Goal: Task Accomplishment & Management: Complete application form

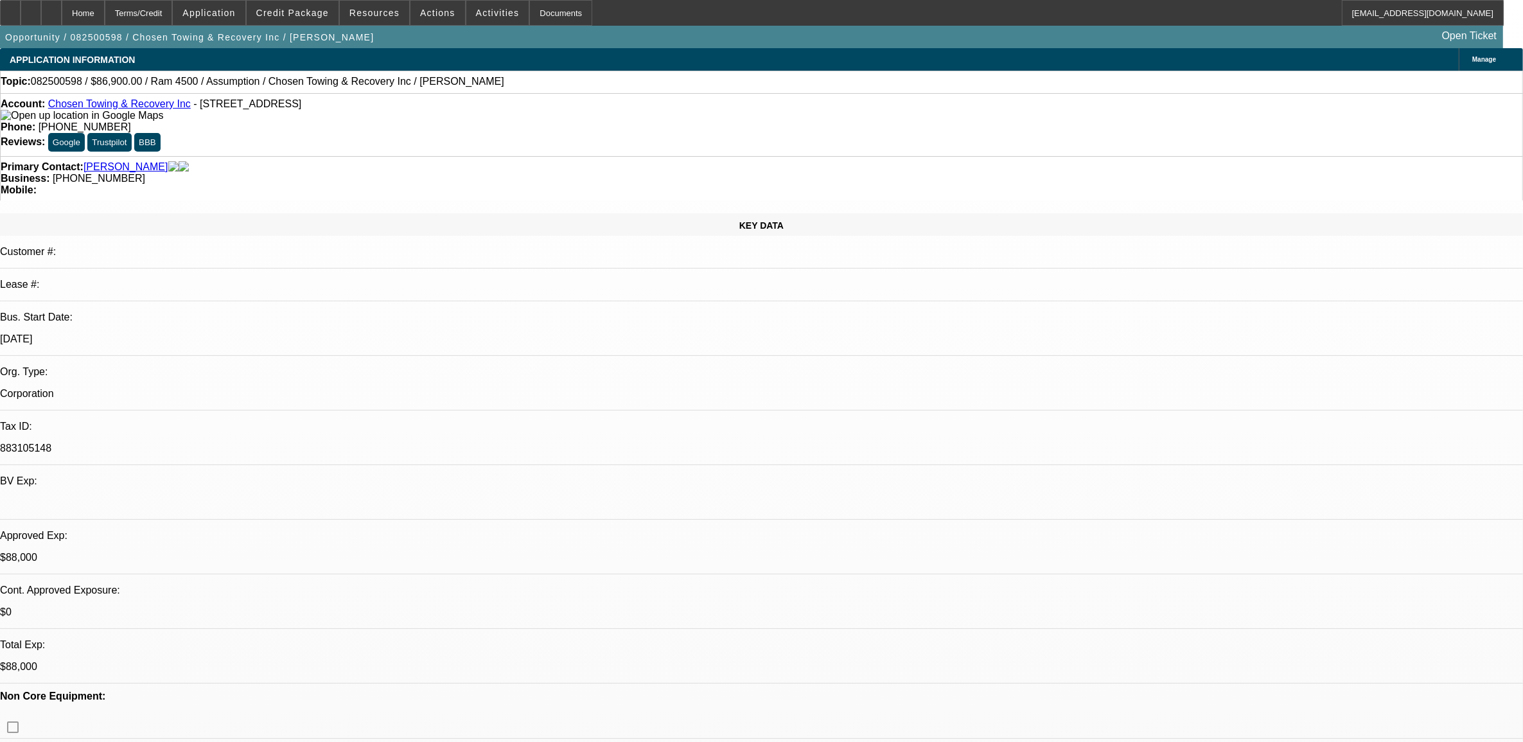
select select "0"
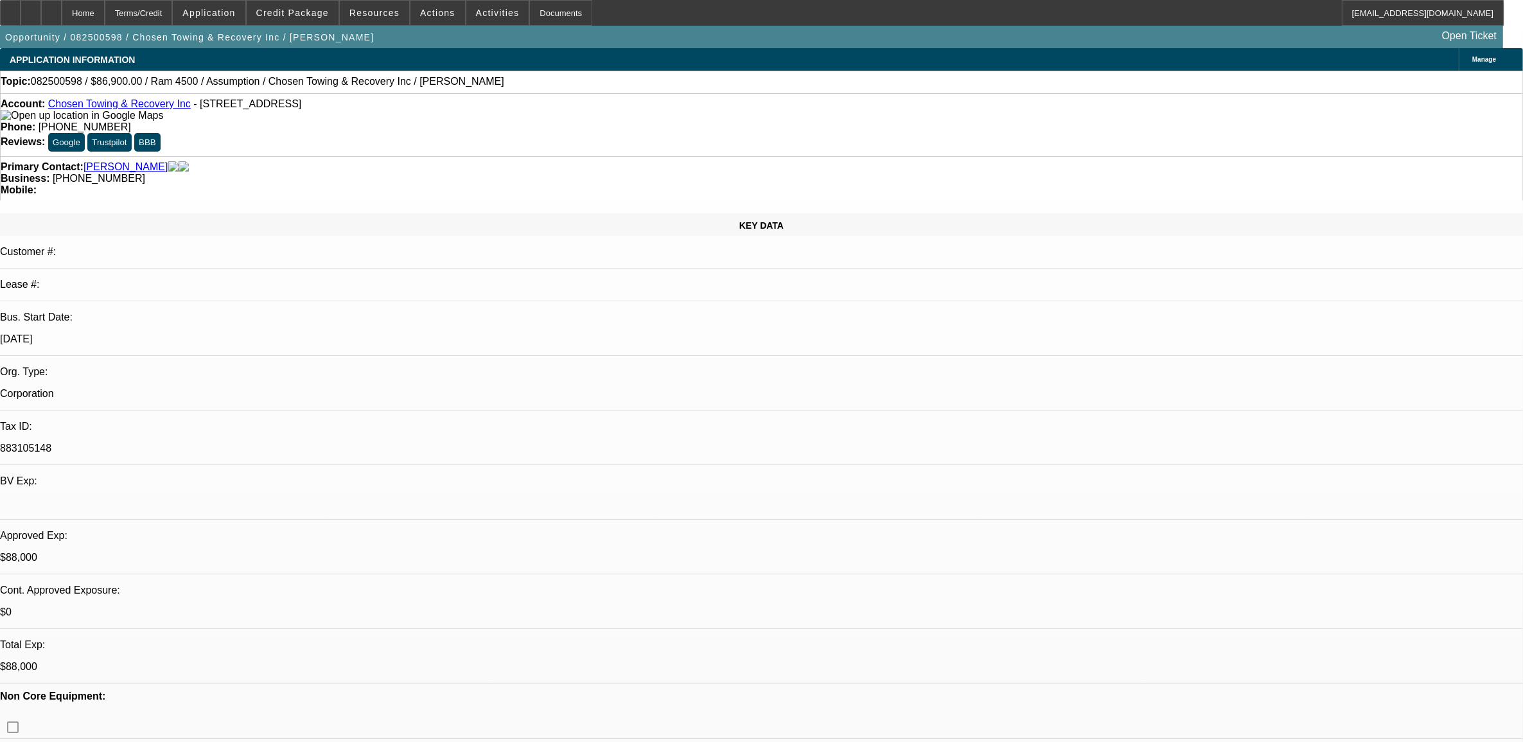
select select "0"
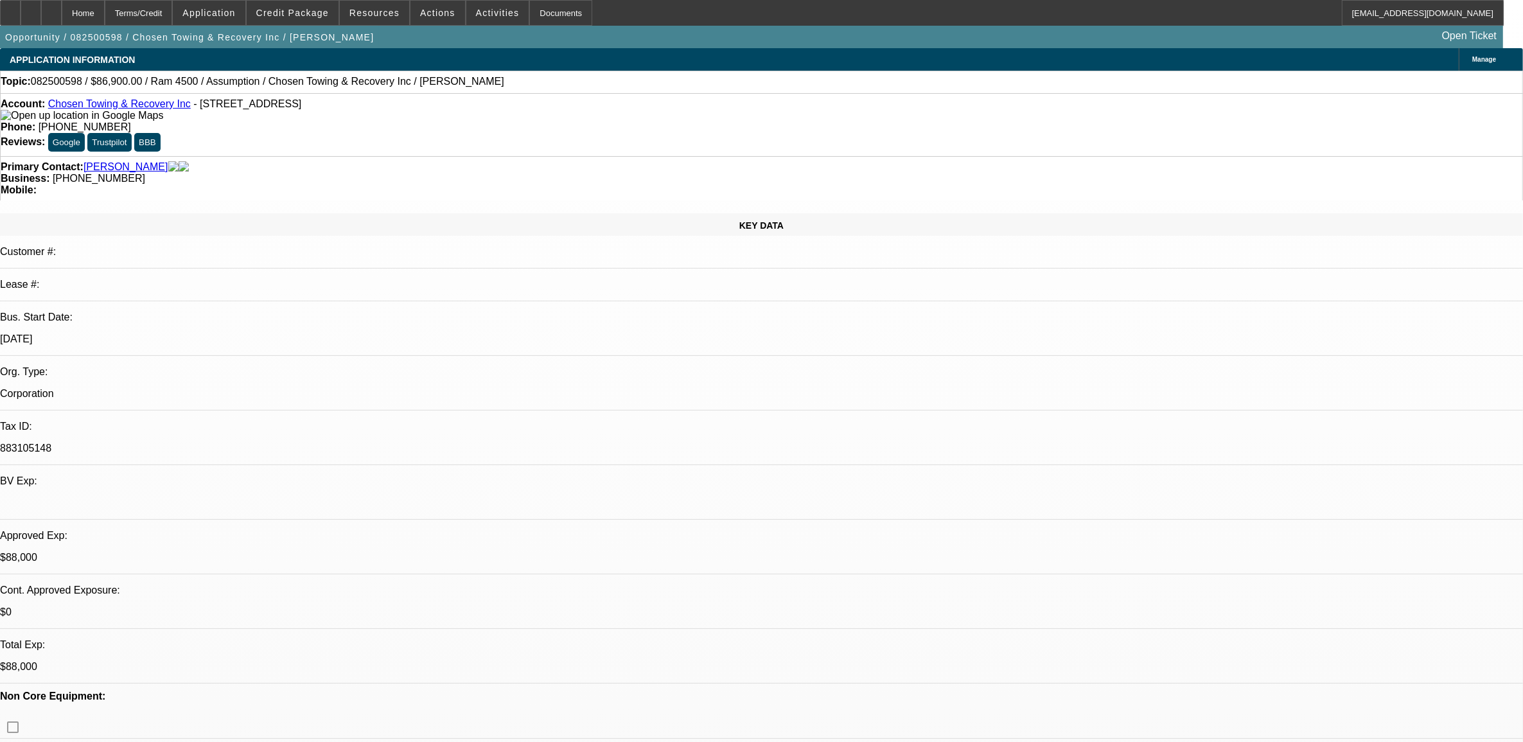
select select "2"
select select "0.1"
select select "1"
select select "6"
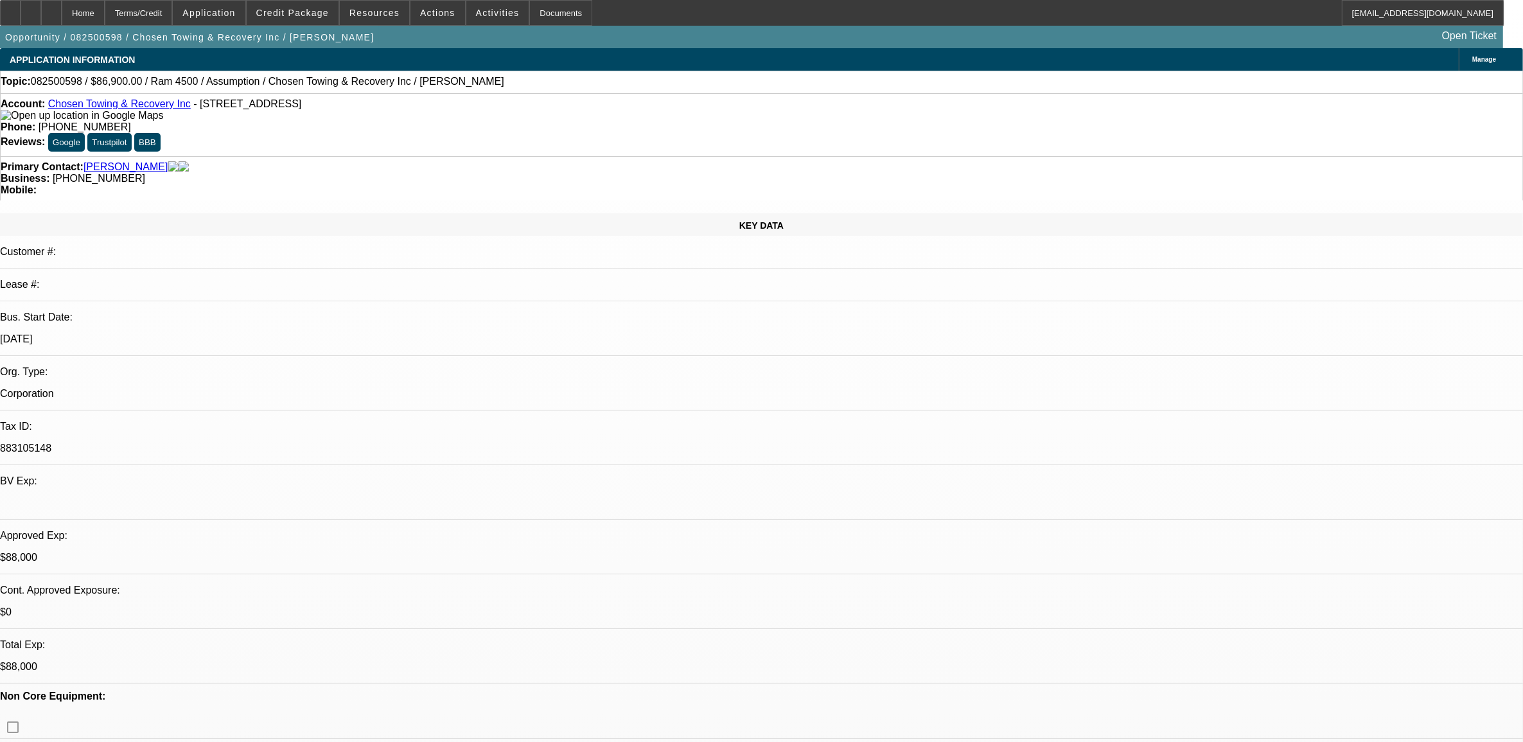
select select "1"
select select "6"
select select "1"
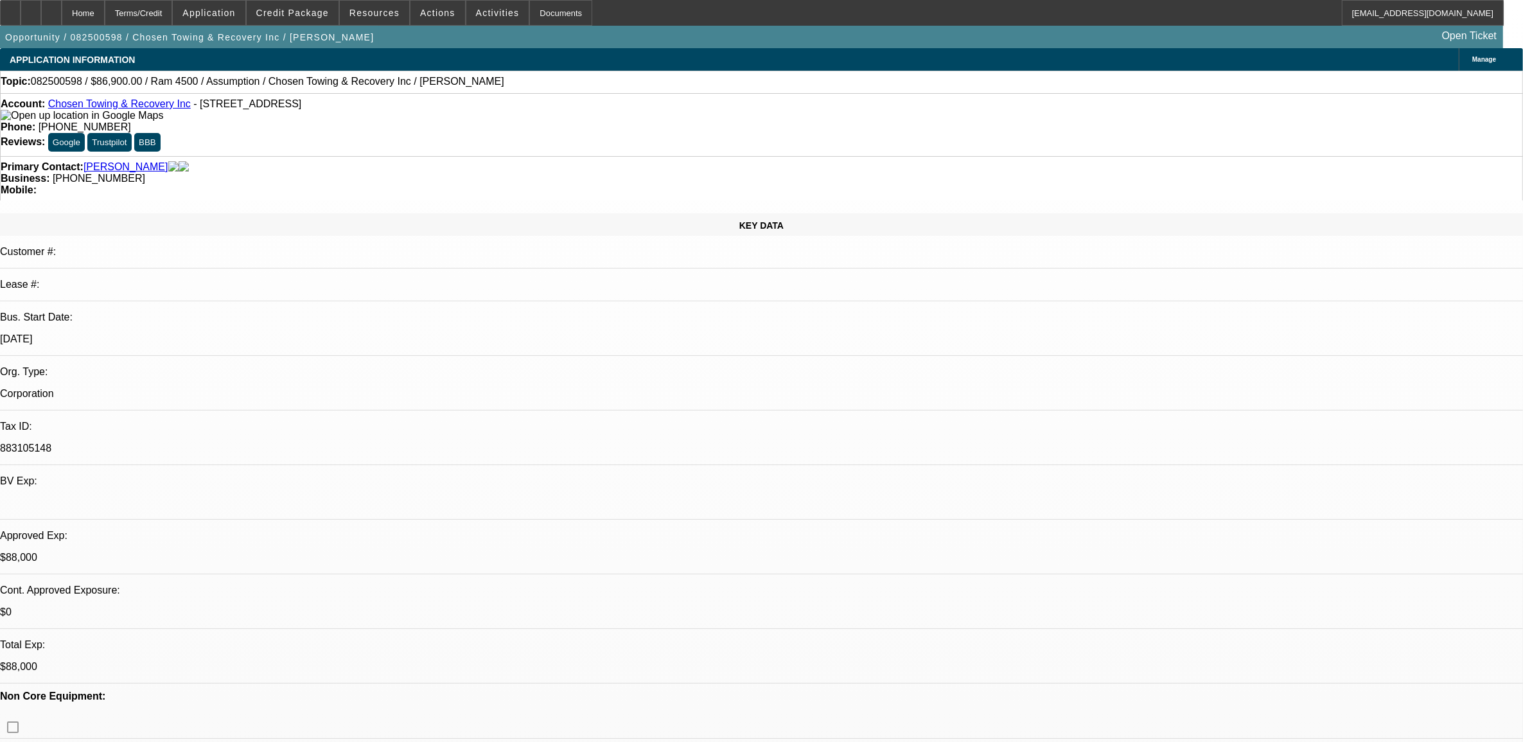
select select "6"
select select "1"
select select "2"
select select "4"
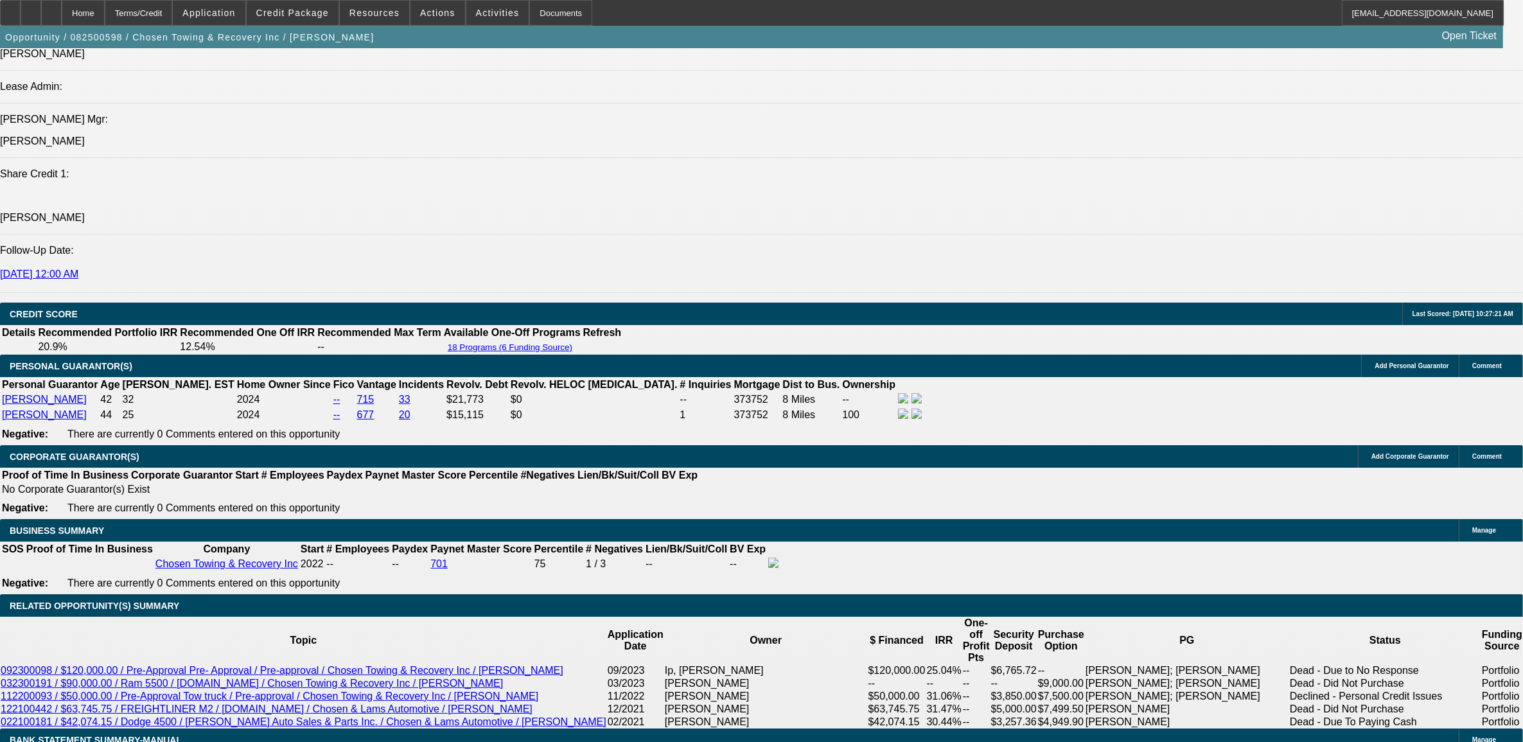
scroll to position [1846, 0]
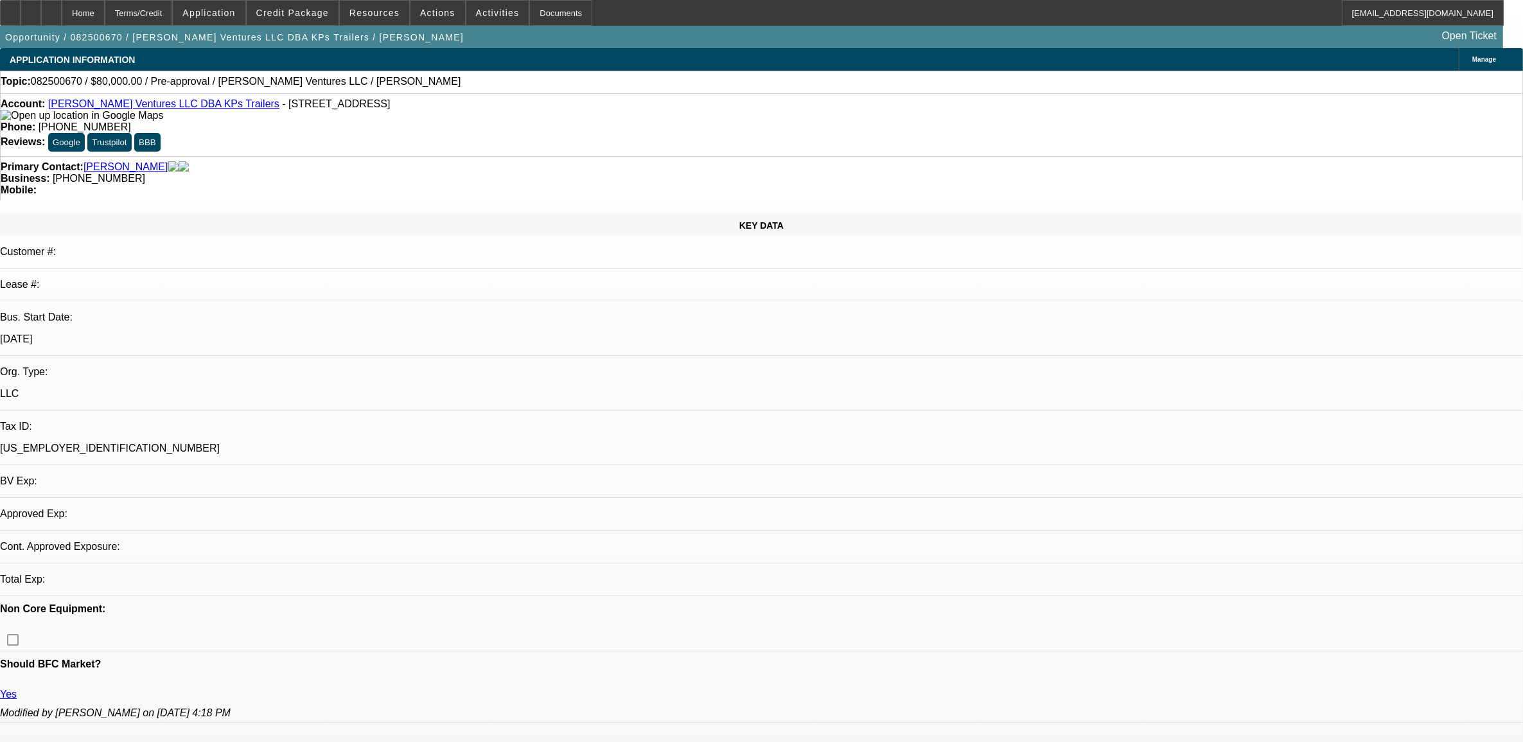
select select "0"
select select "2"
select select "0.1"
select select "4"
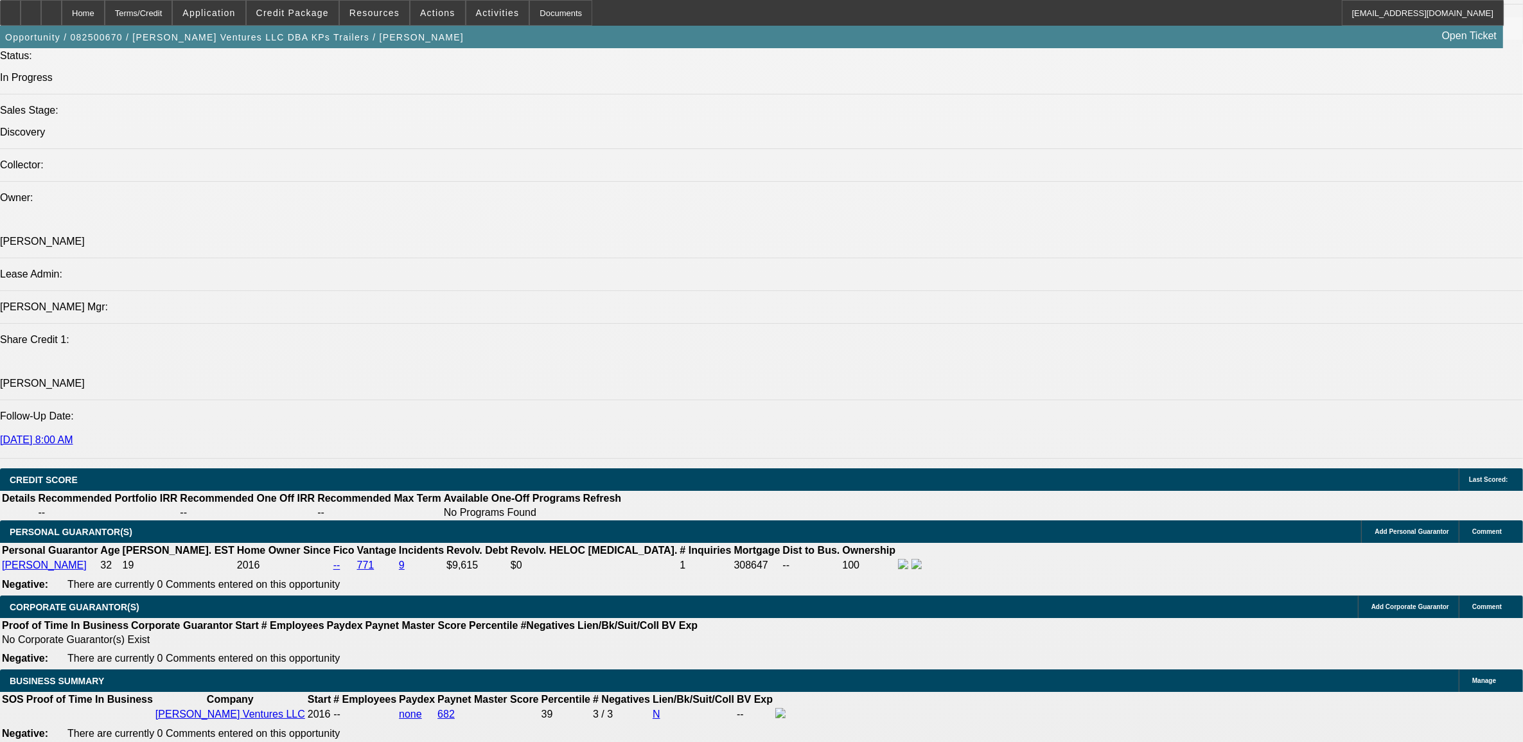
scroll to position [1445, 0]
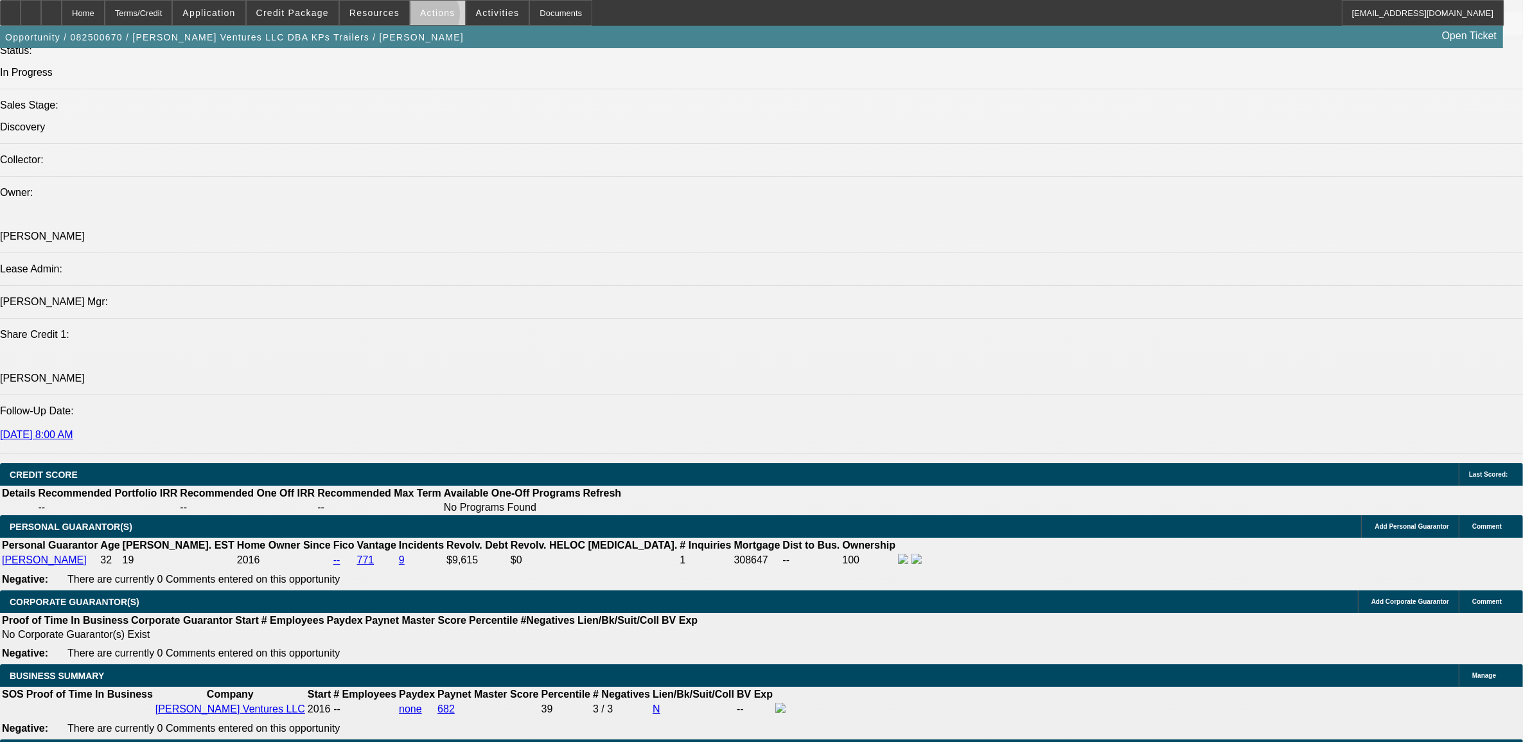
click at [426, 17] on span at bounding box center [437, 12] width 55 height 31
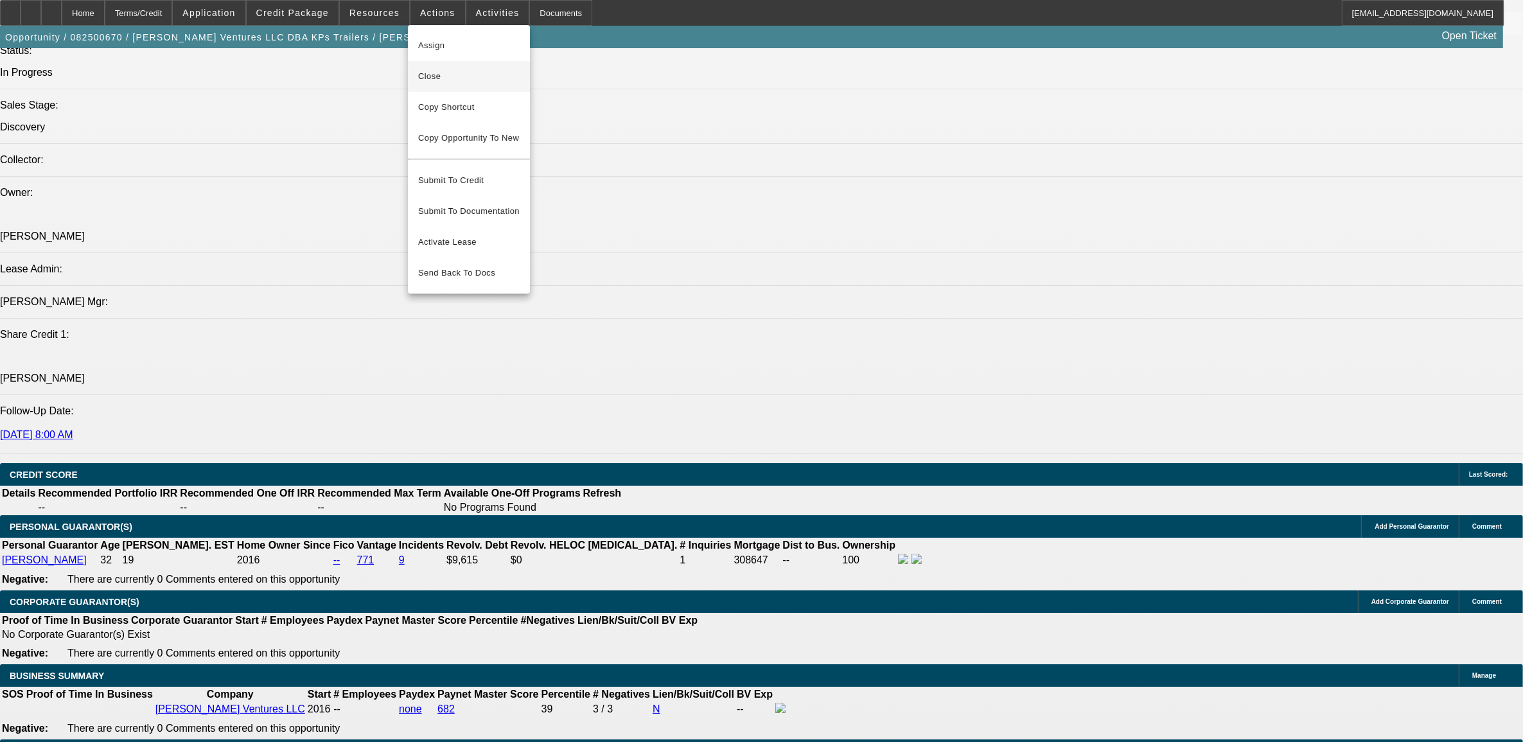
click at [460, 76] on span "Close" at bounding box center [468, 76] width 101 height 15
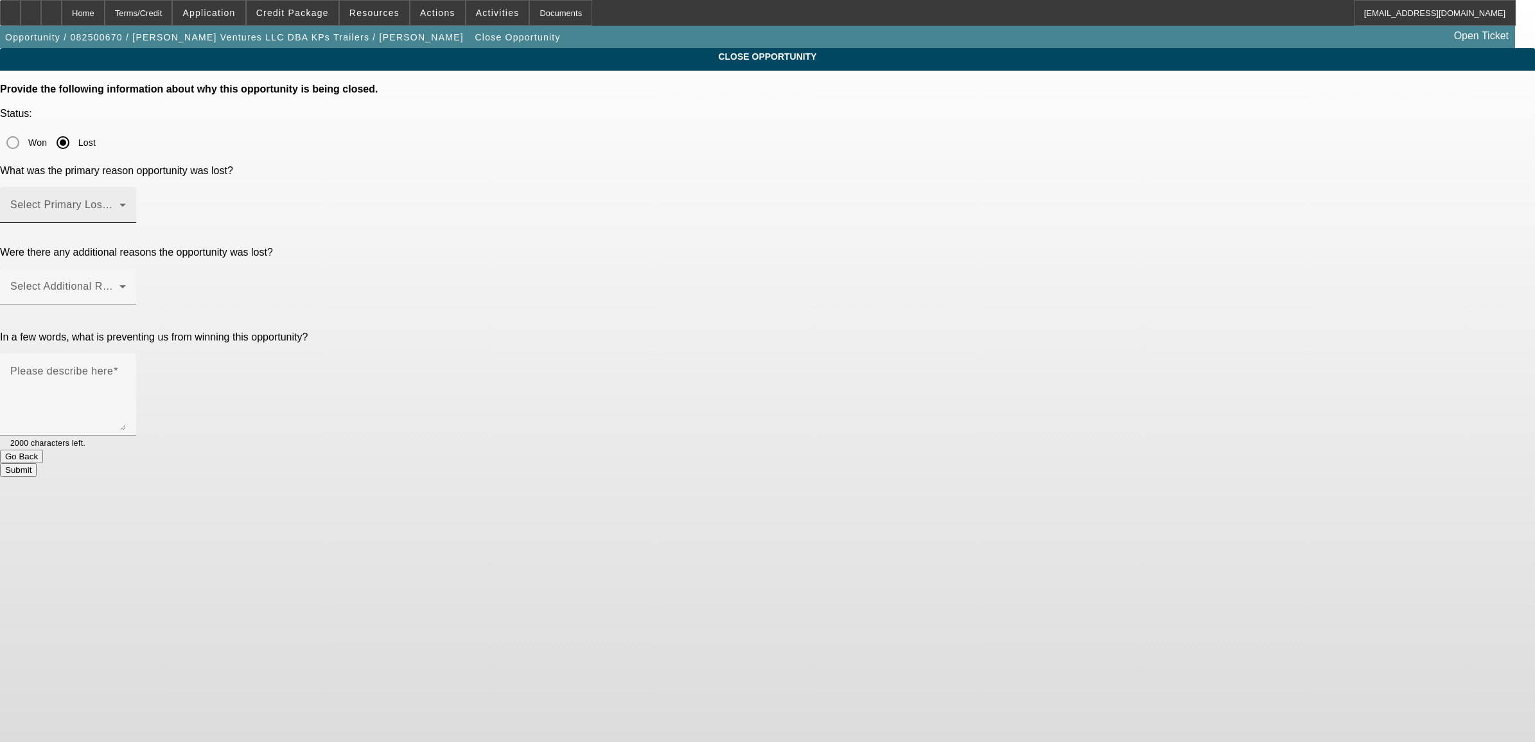
click at [119, 202] on span at bounding box center [64, 209] width 109 height 15
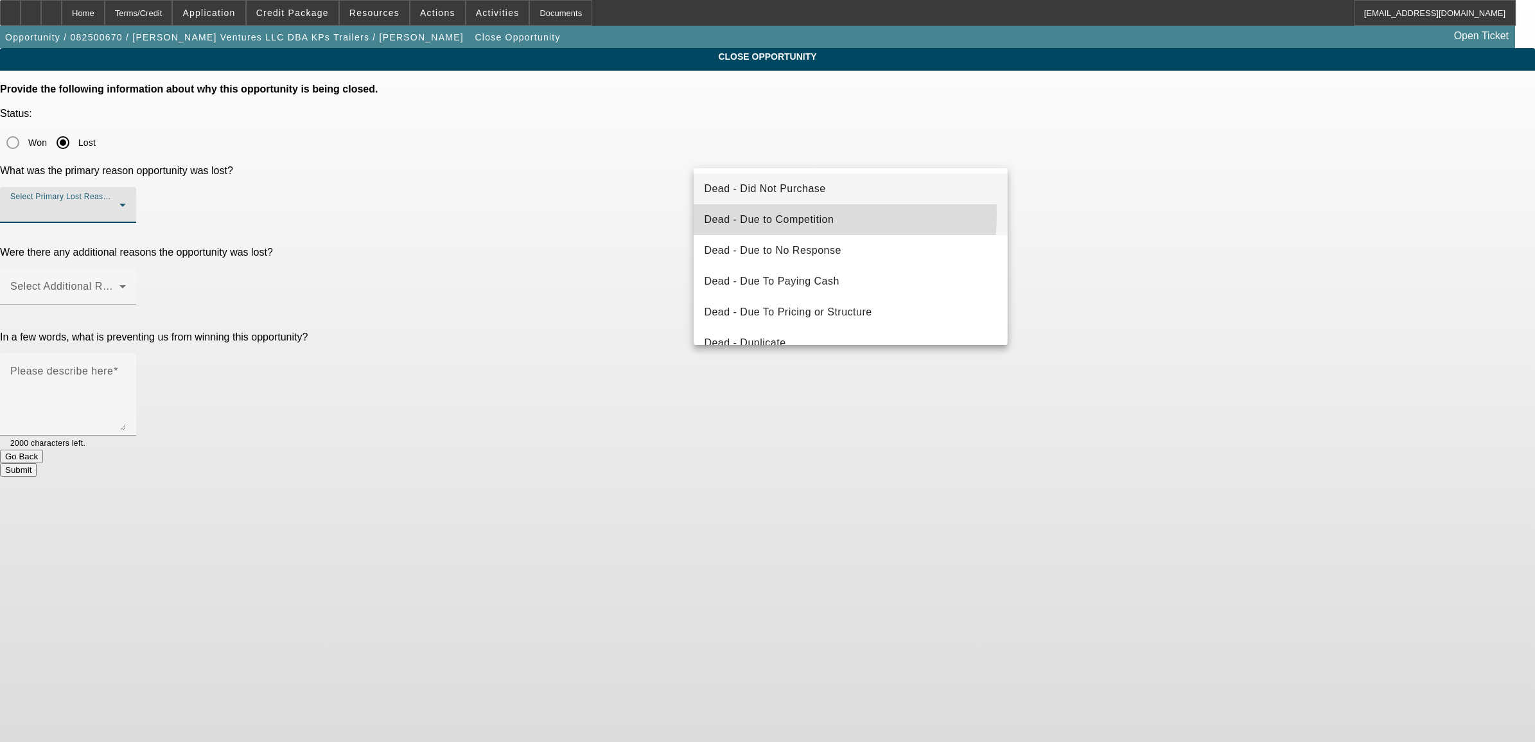
click at [778, 214] on span "Dead - Due to Competition" at bounding box center [769, 219] width 130 height 15
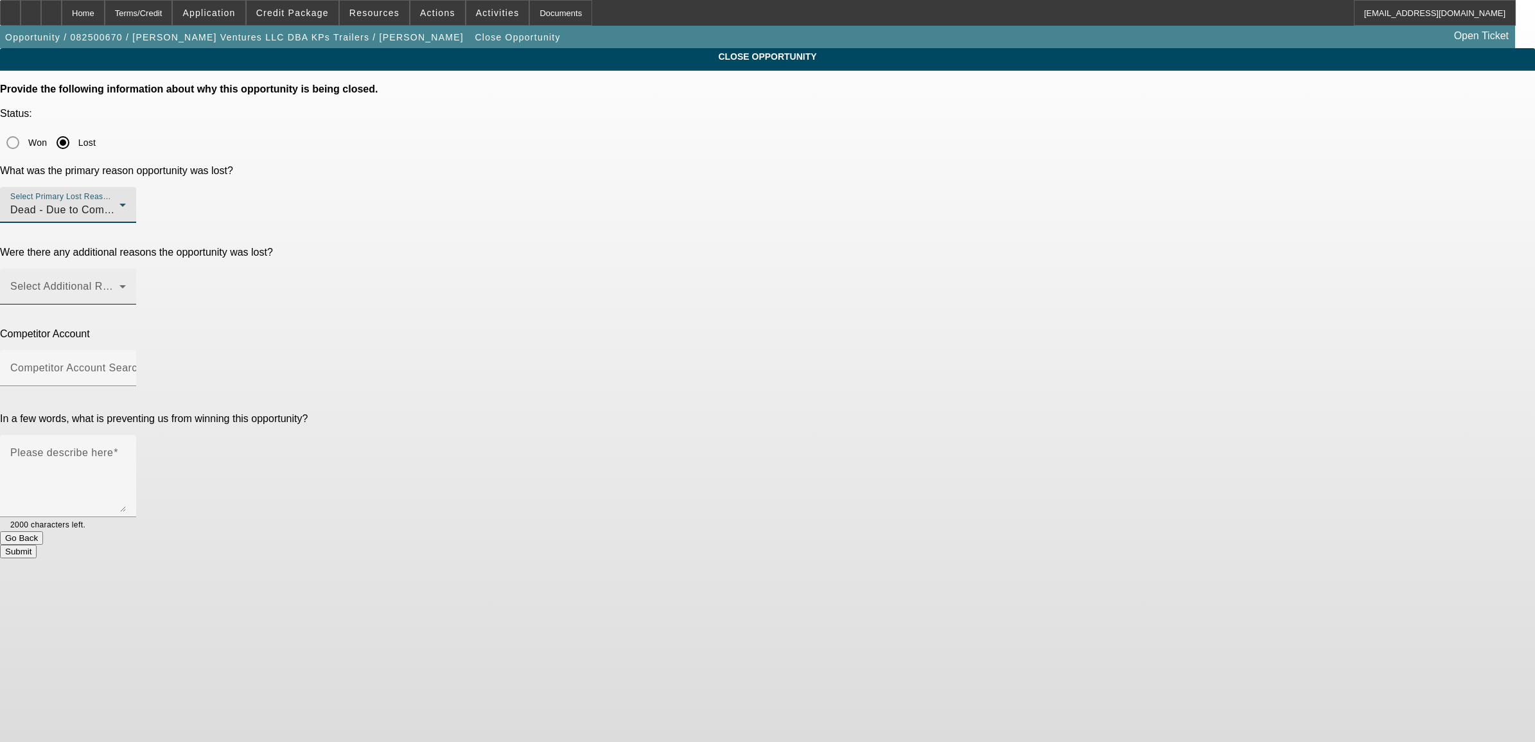
click at [119, 284] on span at bounding box center [64, 291] width 109 height 15
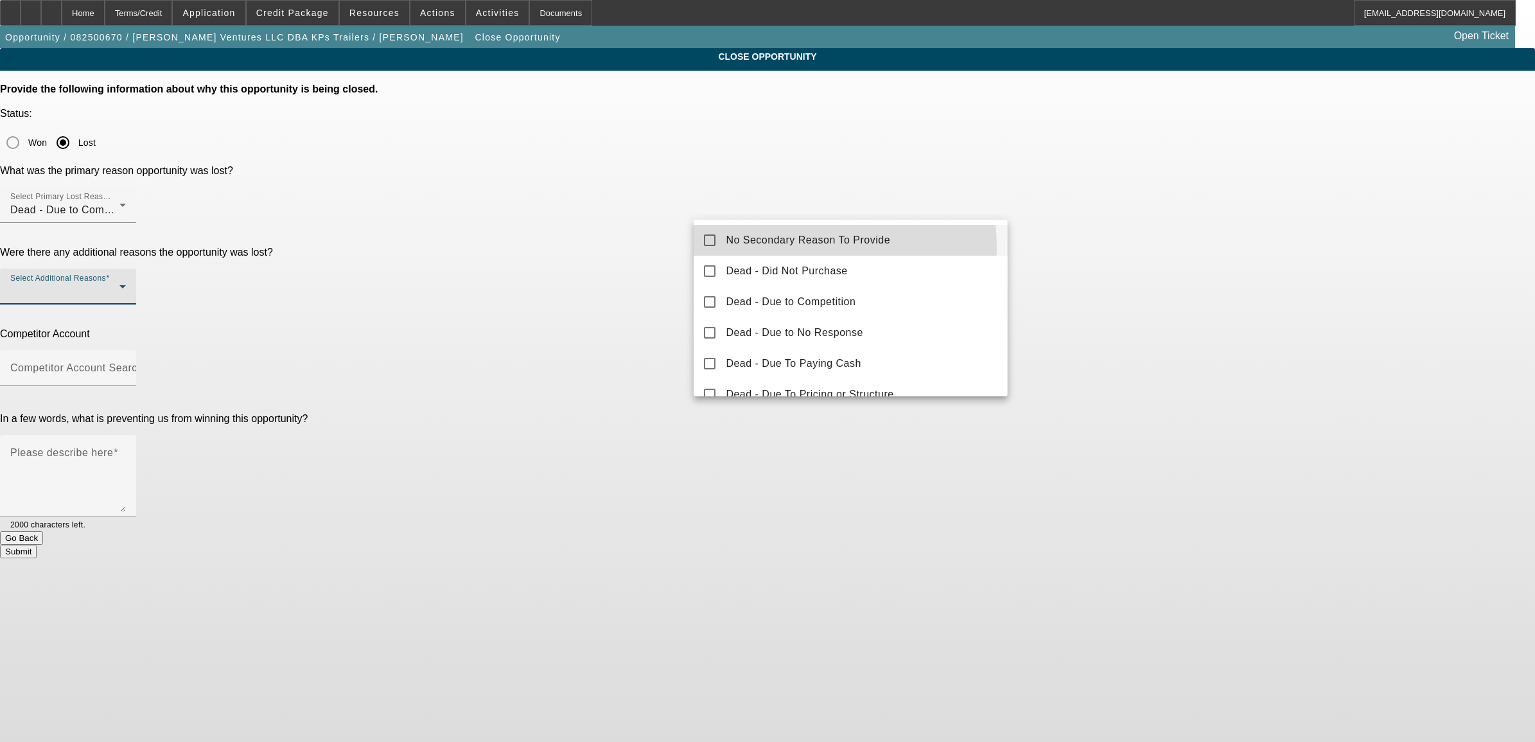
click at [782, 247] on span "No Secondary Reason To Provide" at bounding box center [808, 239] width 164 height 15
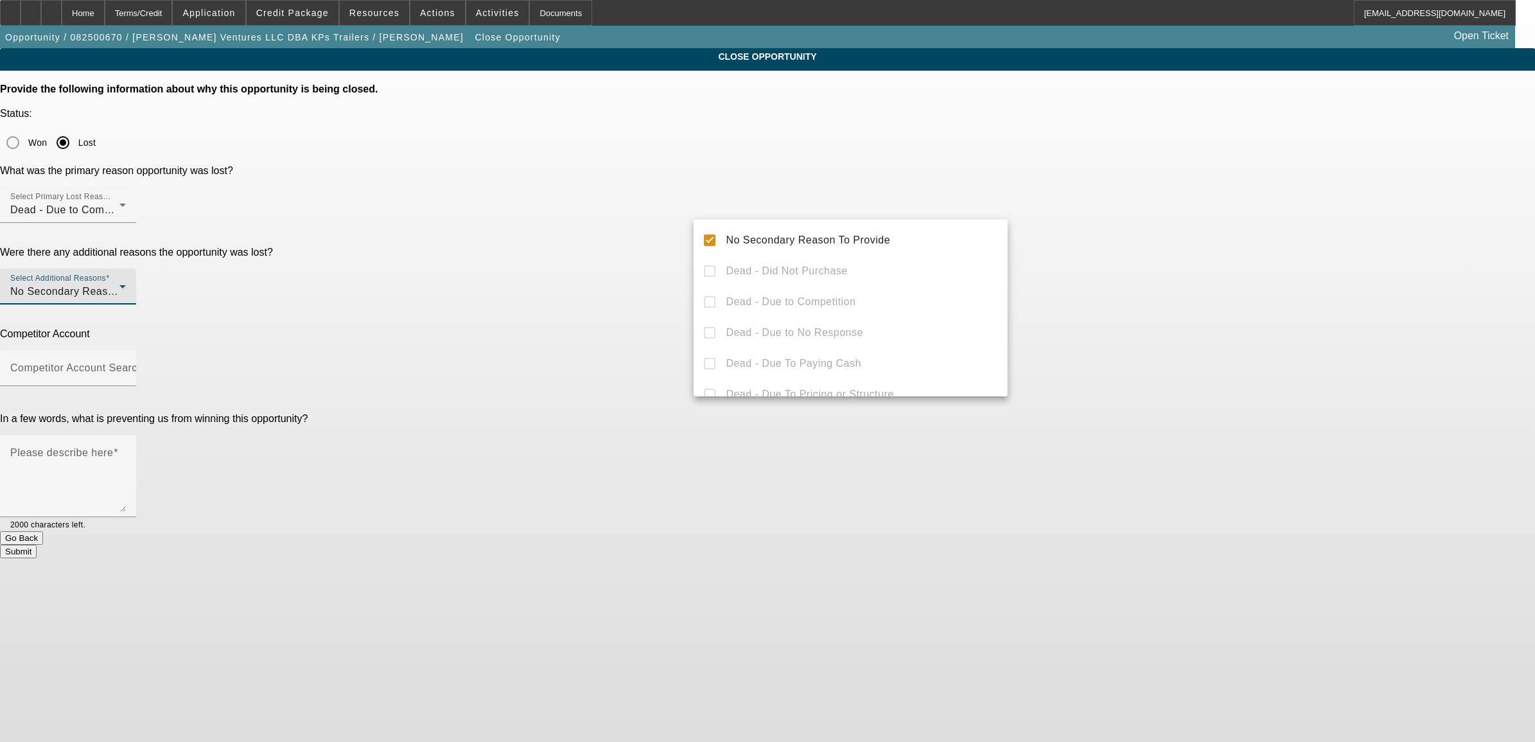
click at [637, 275] on div at bounding box center [767, 371] width 1535 height 742
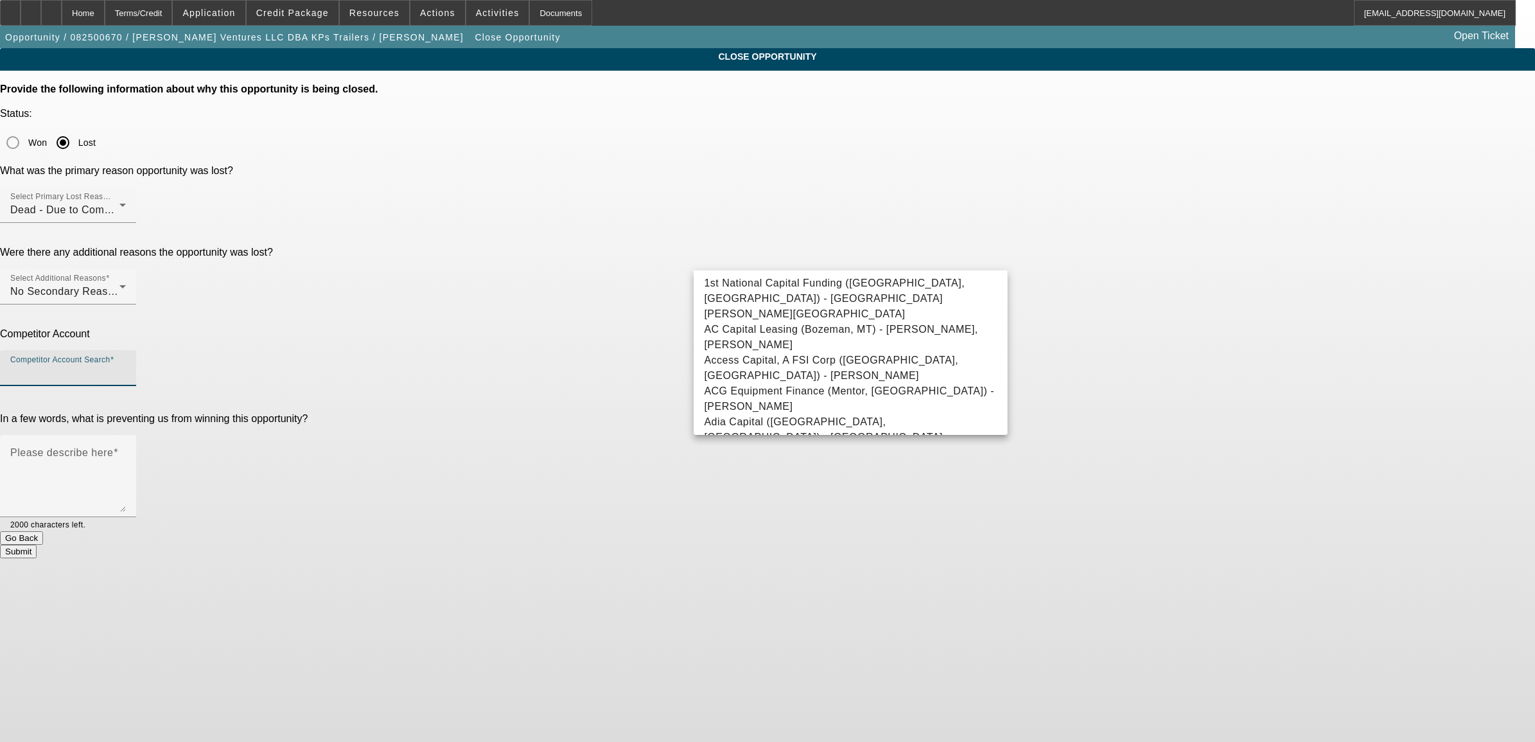
click at [126, 365] on input "Competitor Account Search" at bounding box center [68, 372] width 116 height 15
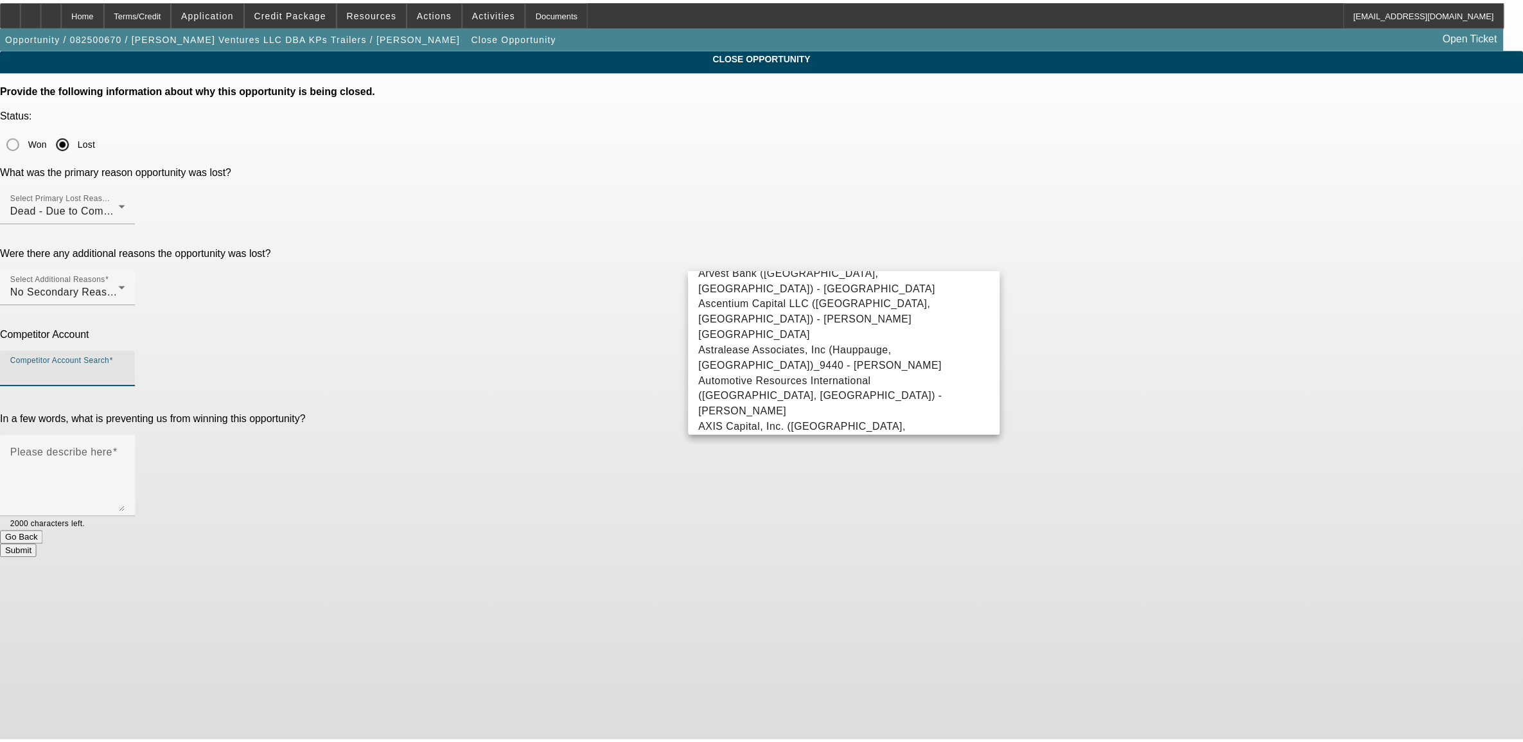
scroll to position [883, 0]
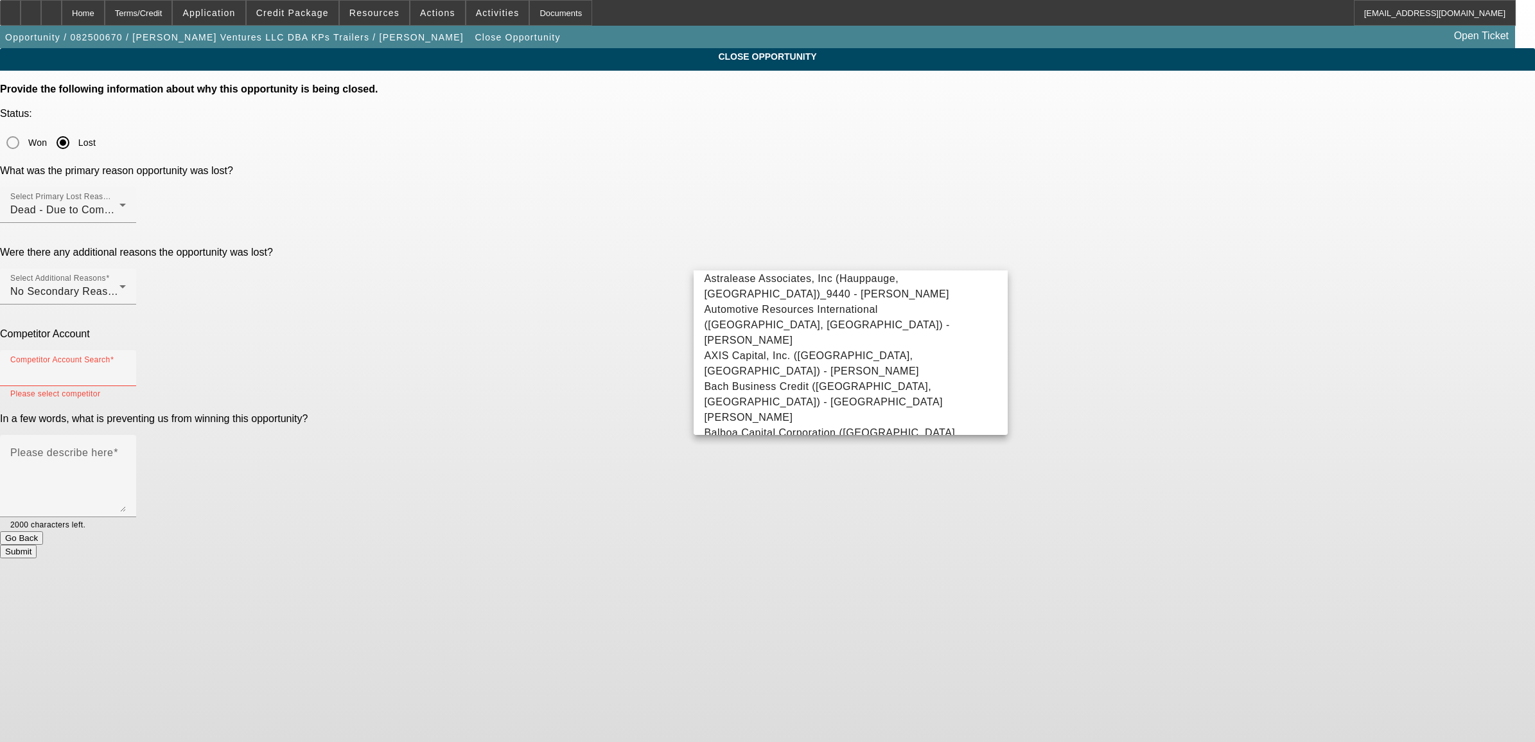
click at [755, 512] on span "Bank/Credit Union - Union Bankcredit Union, Bankcredit" at bounding box center [840, 517] width 272 height 11
type input "Bank/Credit Union - Union Bankcredit Union, Bankcredit"
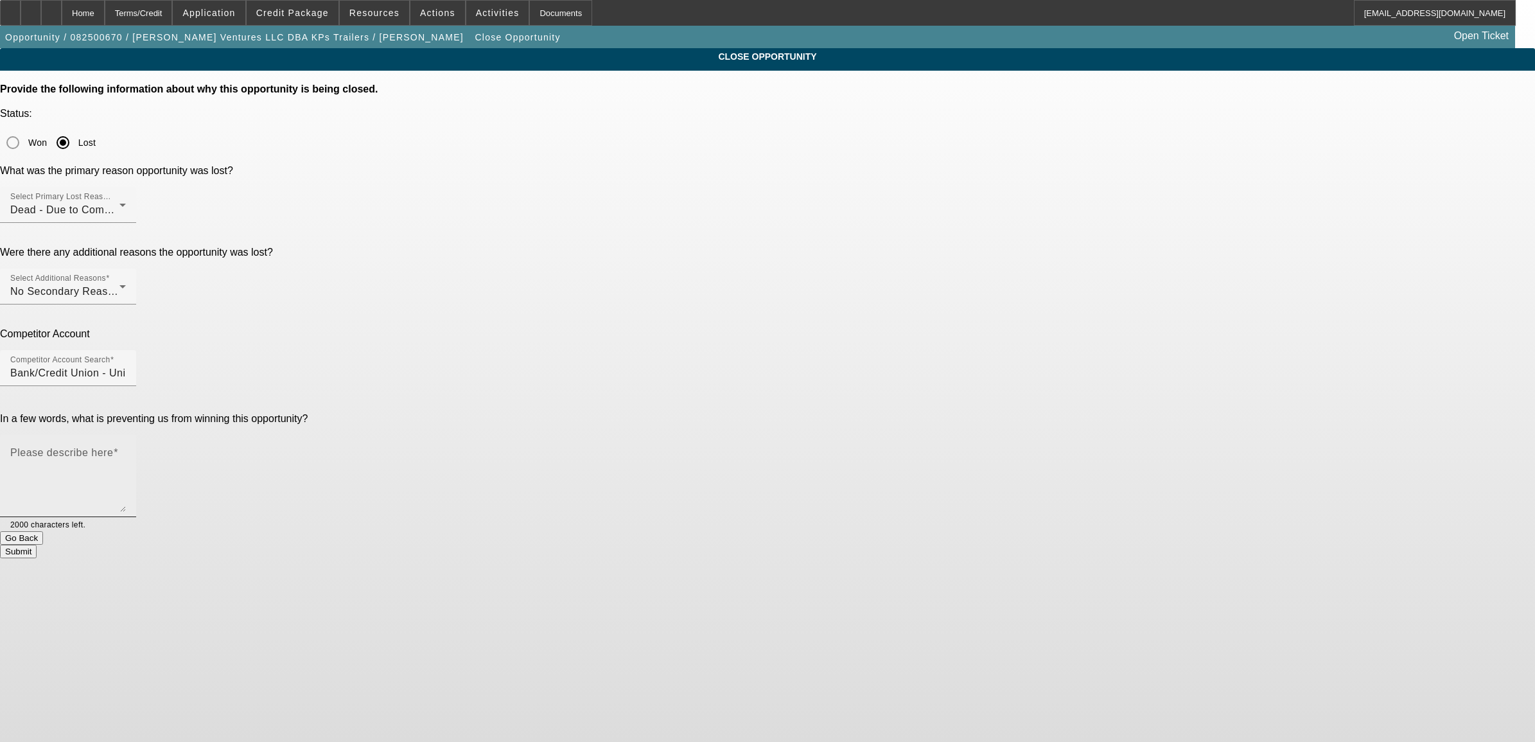
click at [113, 447] on mat-label "Please describe here" at bounding box center [61, 452] width 103 height 11
click at [126, 450] on textarea "Please describe here" at bounding box center [68, 481] width 116 height 62
click at [126, 450] on textarea "called to follow up for info we requested. told me he went with their in-house …" at bounding box center [68, 481] width 116 height 62
drag, startPoint x: 798, startPoint y: 320, endPoint x: 674, endPoint y: 292, distance: 126.4
click at [674, 413] on div "In a few words, what is preventing us from winning this opportunity? Please des…" at bounding box center [767, 472] width 1535 height 118
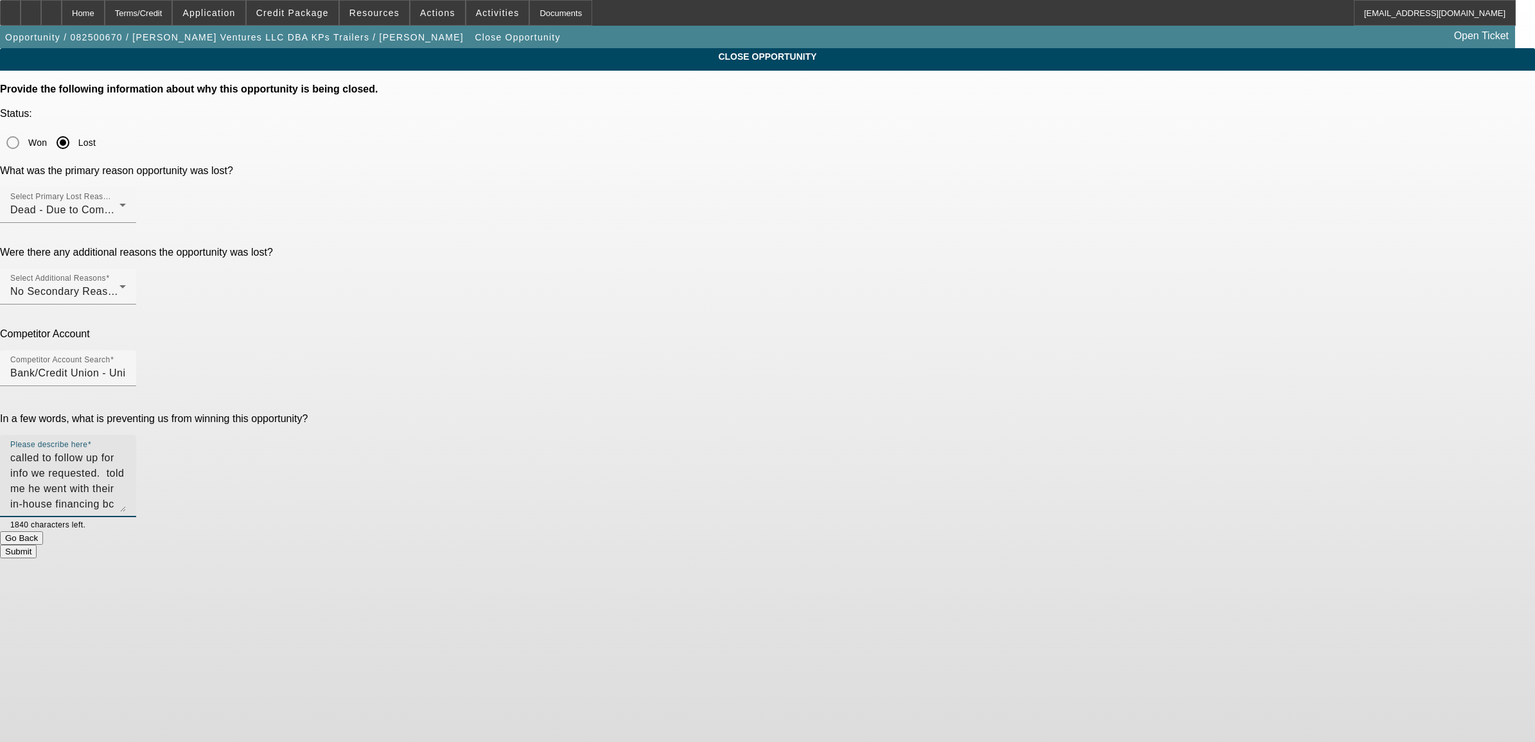
click at [126, 450] on textarea "called to follow up for info we requested. told me he went with their in-house …" at bounding box center [68, 481] width 116 height 62
drag, startPoint x: 793, startPoint y: 347, endPoint x: 645, endPoint y: 294, distance: 157.3
click at [645, 413] on div "In a few words, what is preventing us from winning this opportunity? Please des…" at bounding box center [767, 472] width 1535 height 118
type textarea "called to follow up for info we requested. told me he went with their in-house …"
click at [37, 545] on button "Submit" at bounding box center [18, 551] width 37 height 13
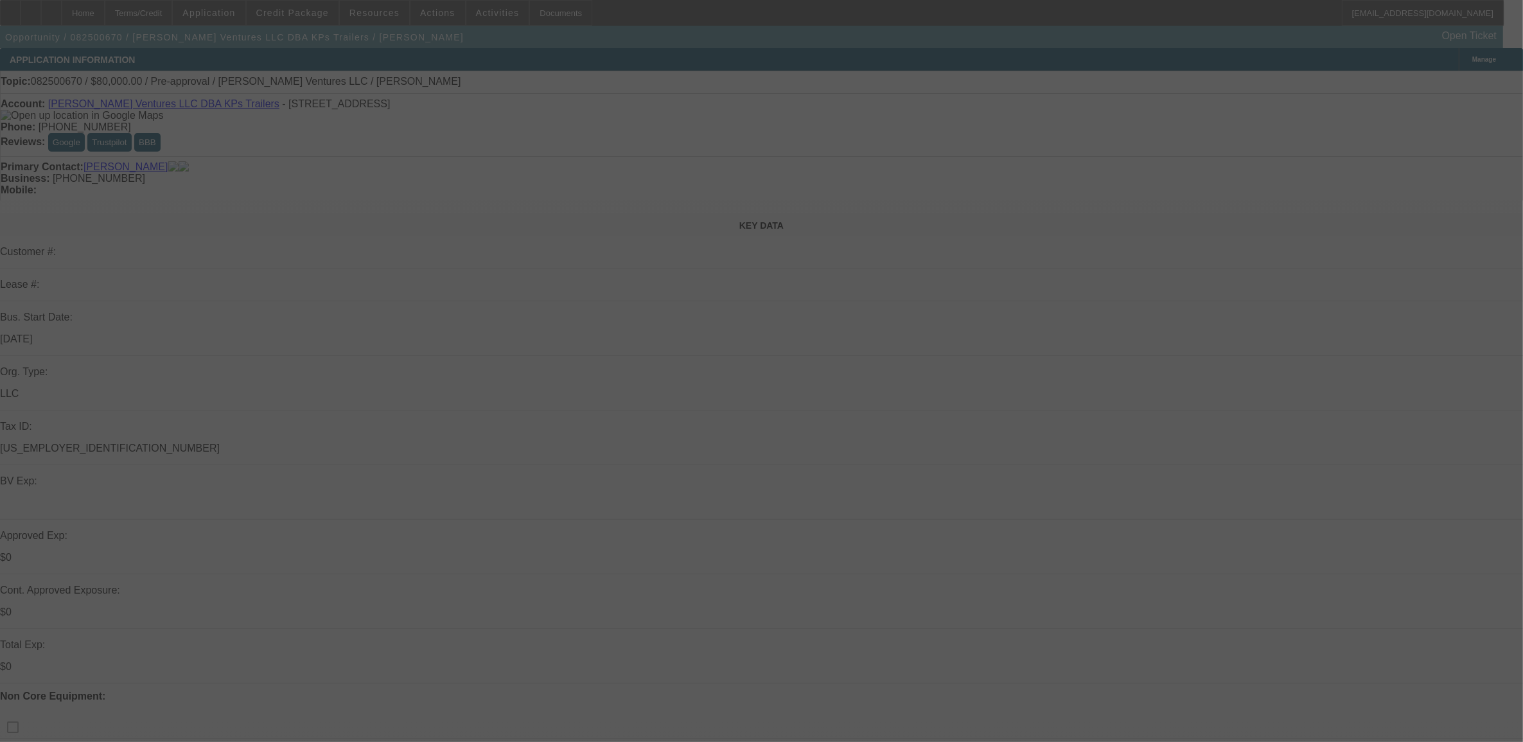
select select "0"
select select "2"
select select "0.1"
select select "4"
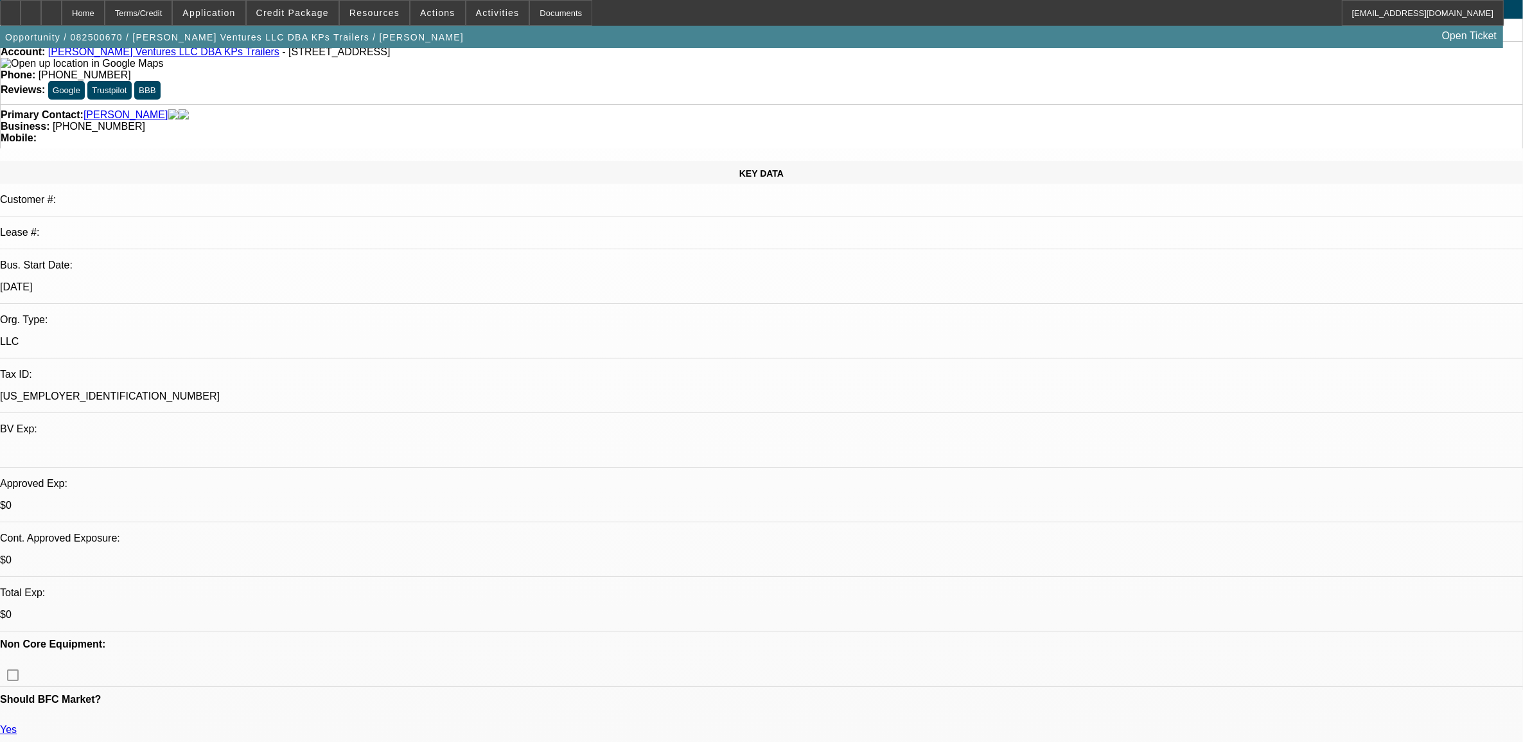
scroll to position [80, 0]
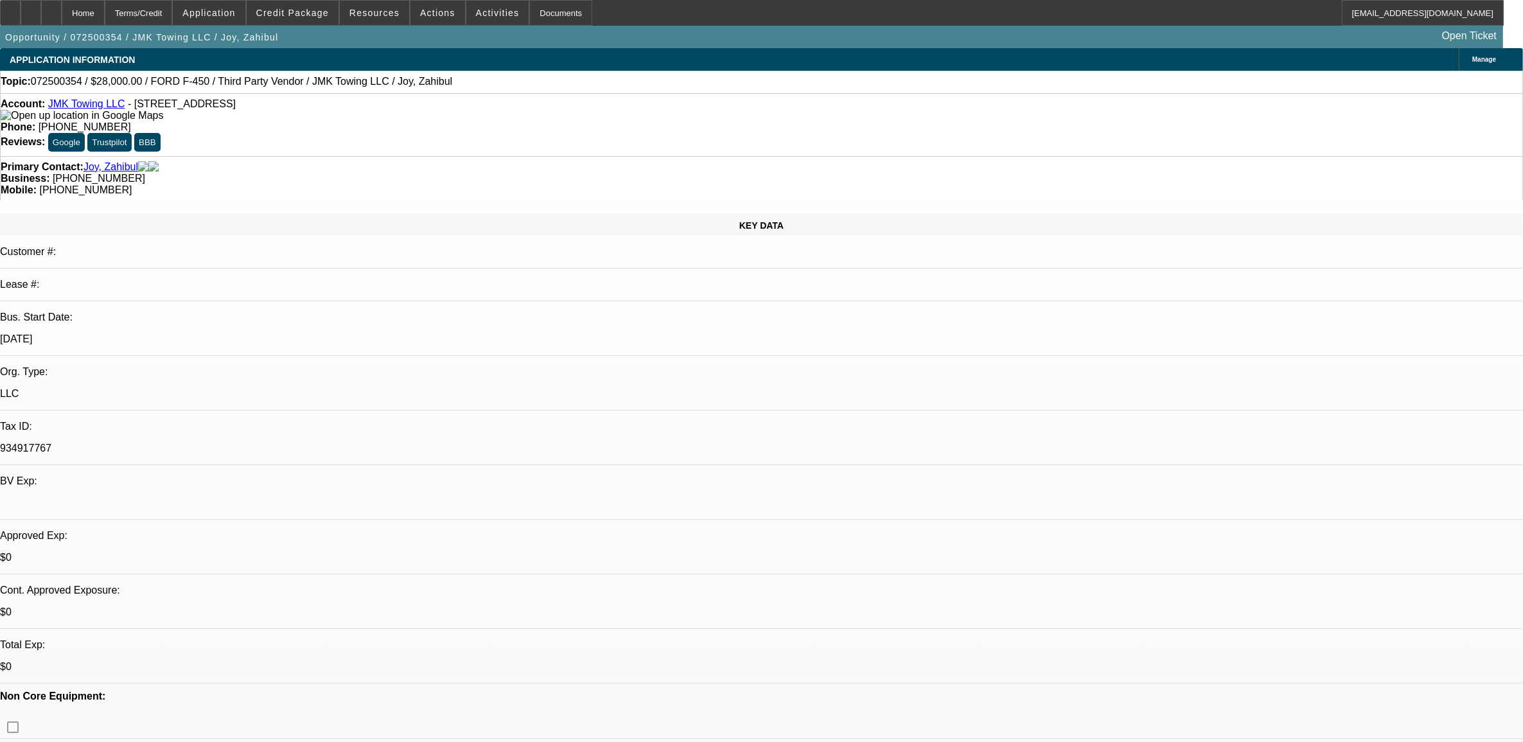
select select "0"
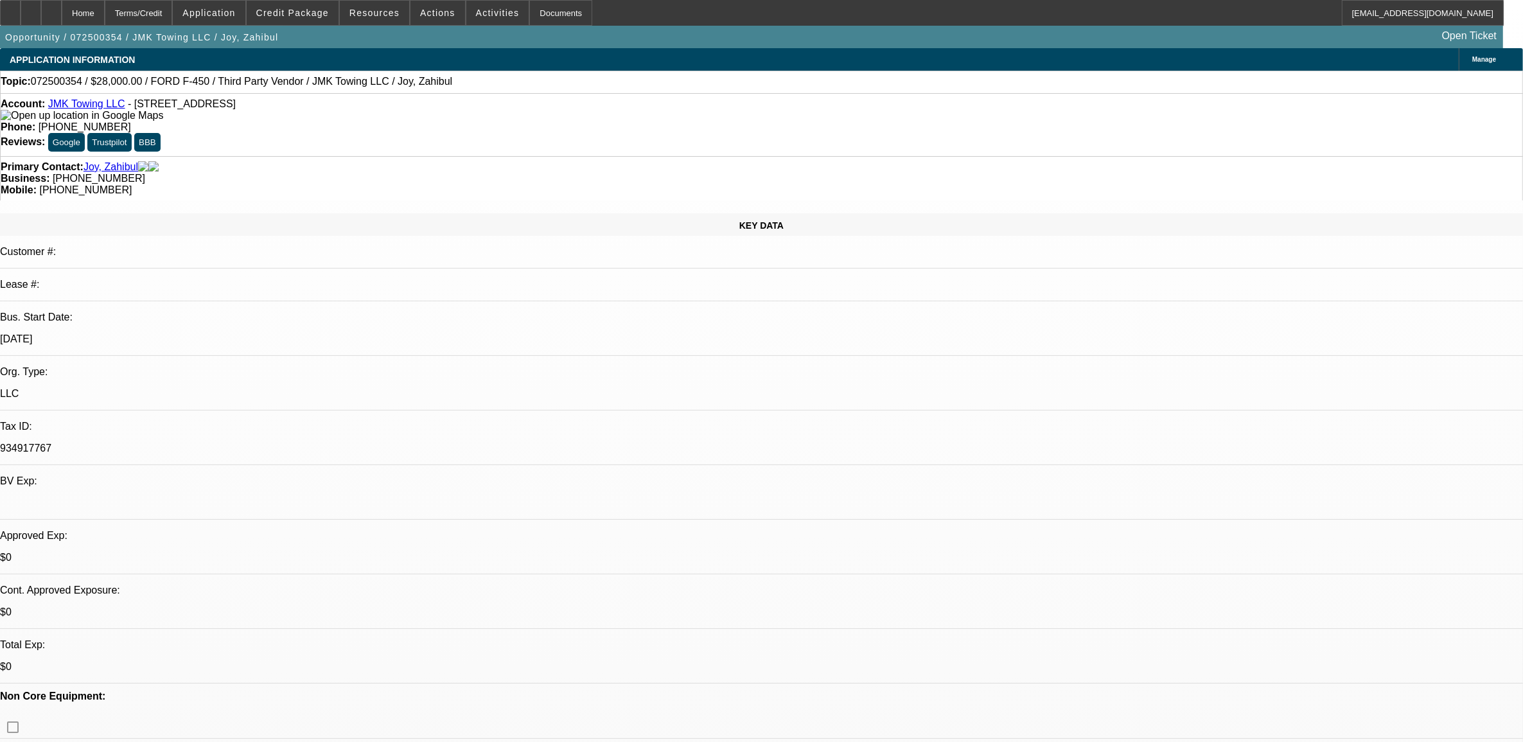
select select "0"
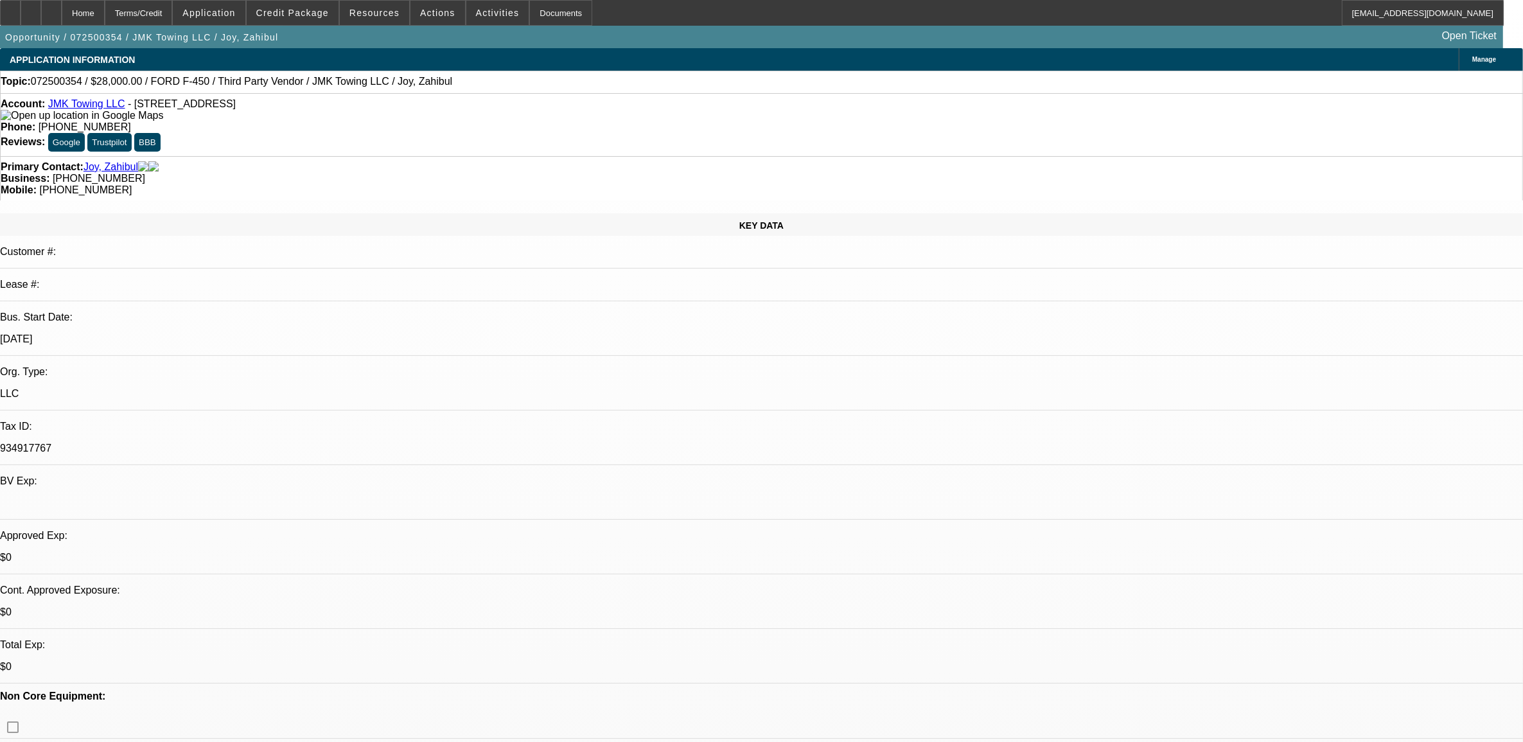
select select "0"
select select "1"
select select "6"
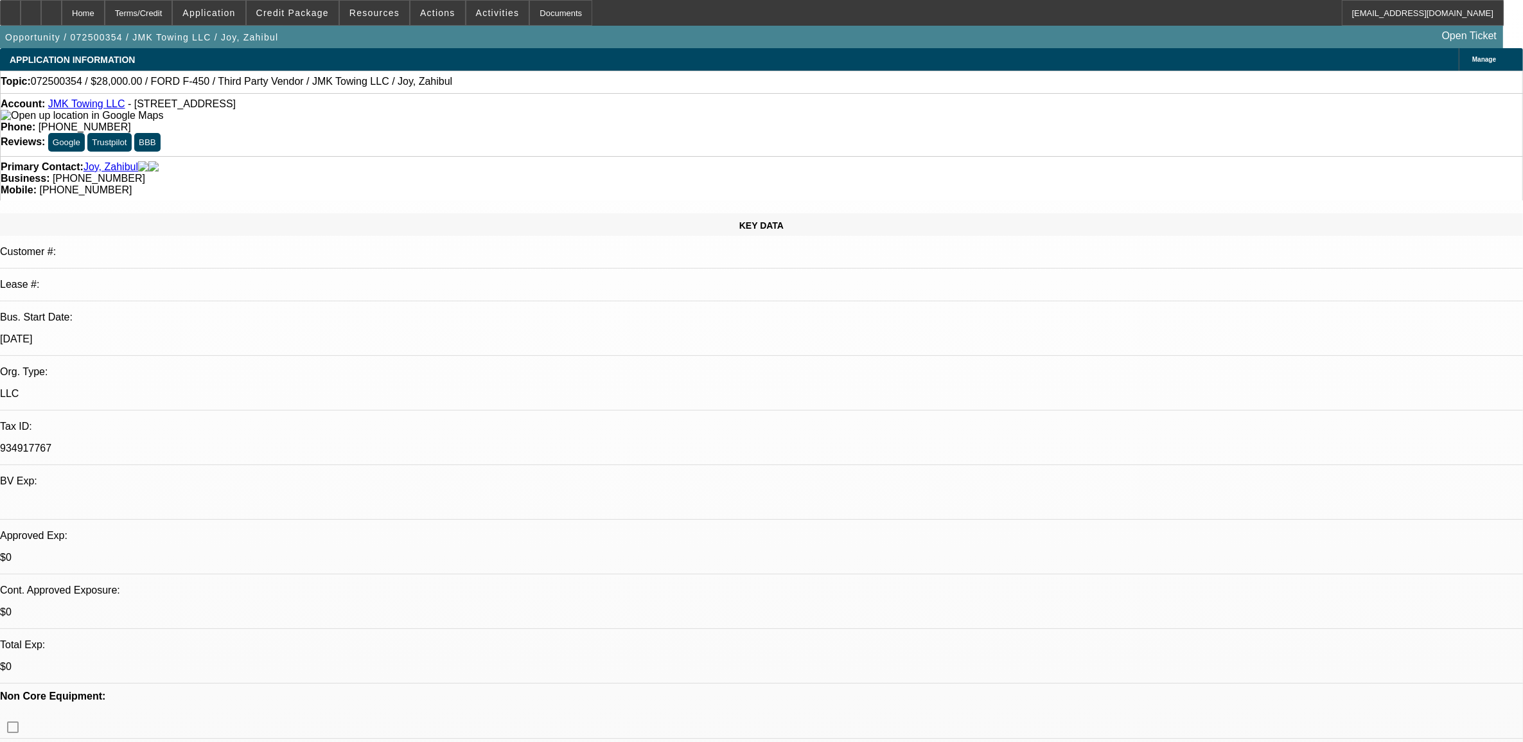
select select "1"
select select "6"
select select "1"
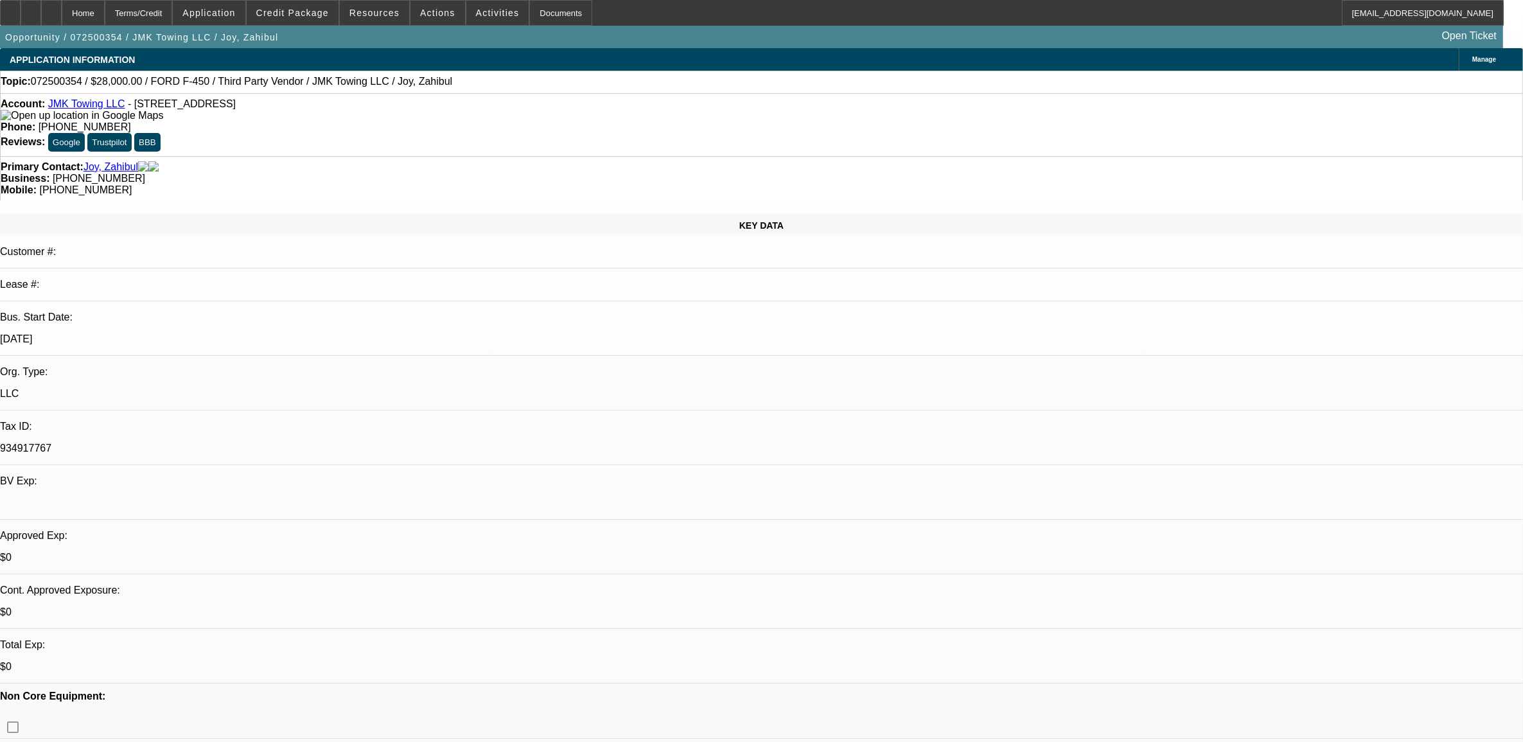
select select "6"
select select "1"
select select "4"
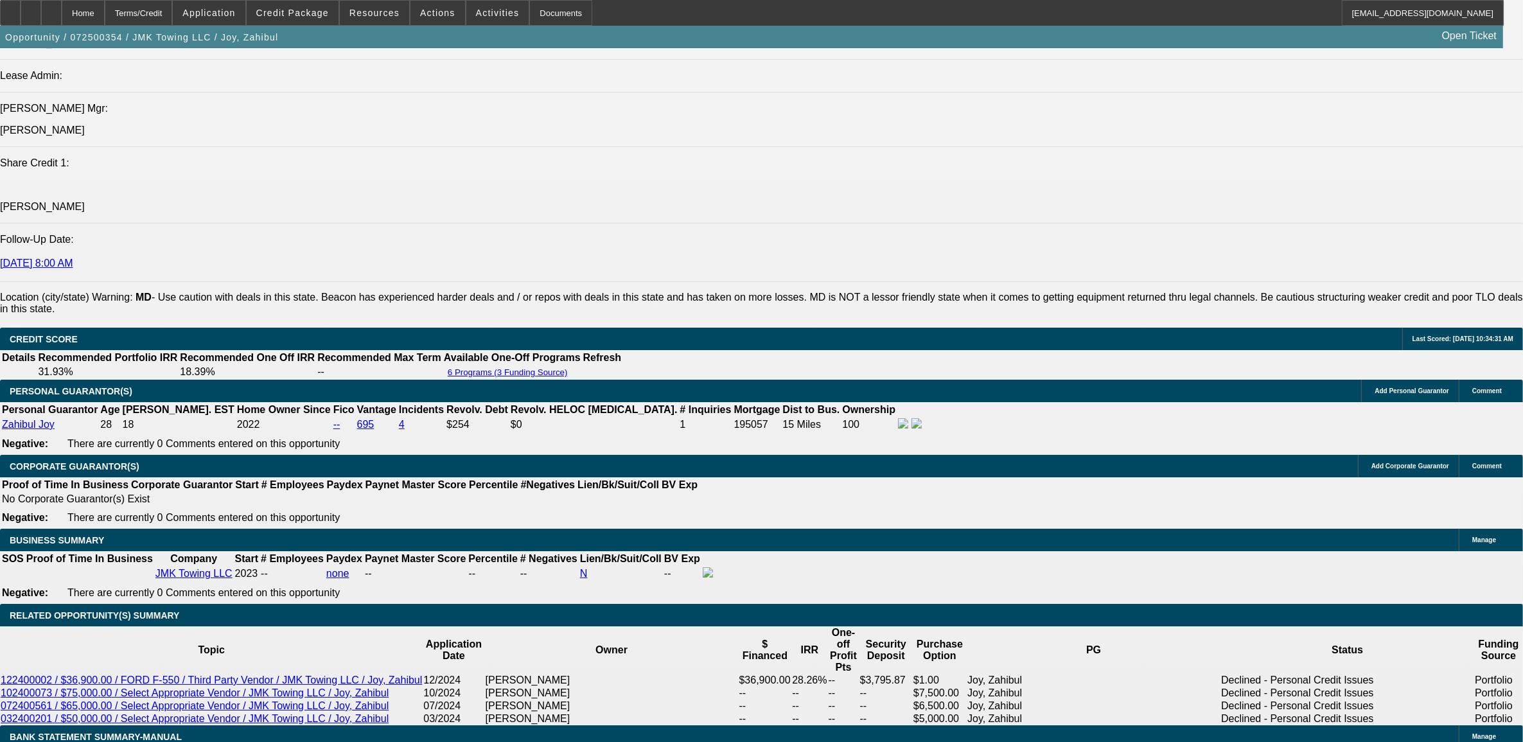
scroll to position [1606, 0]
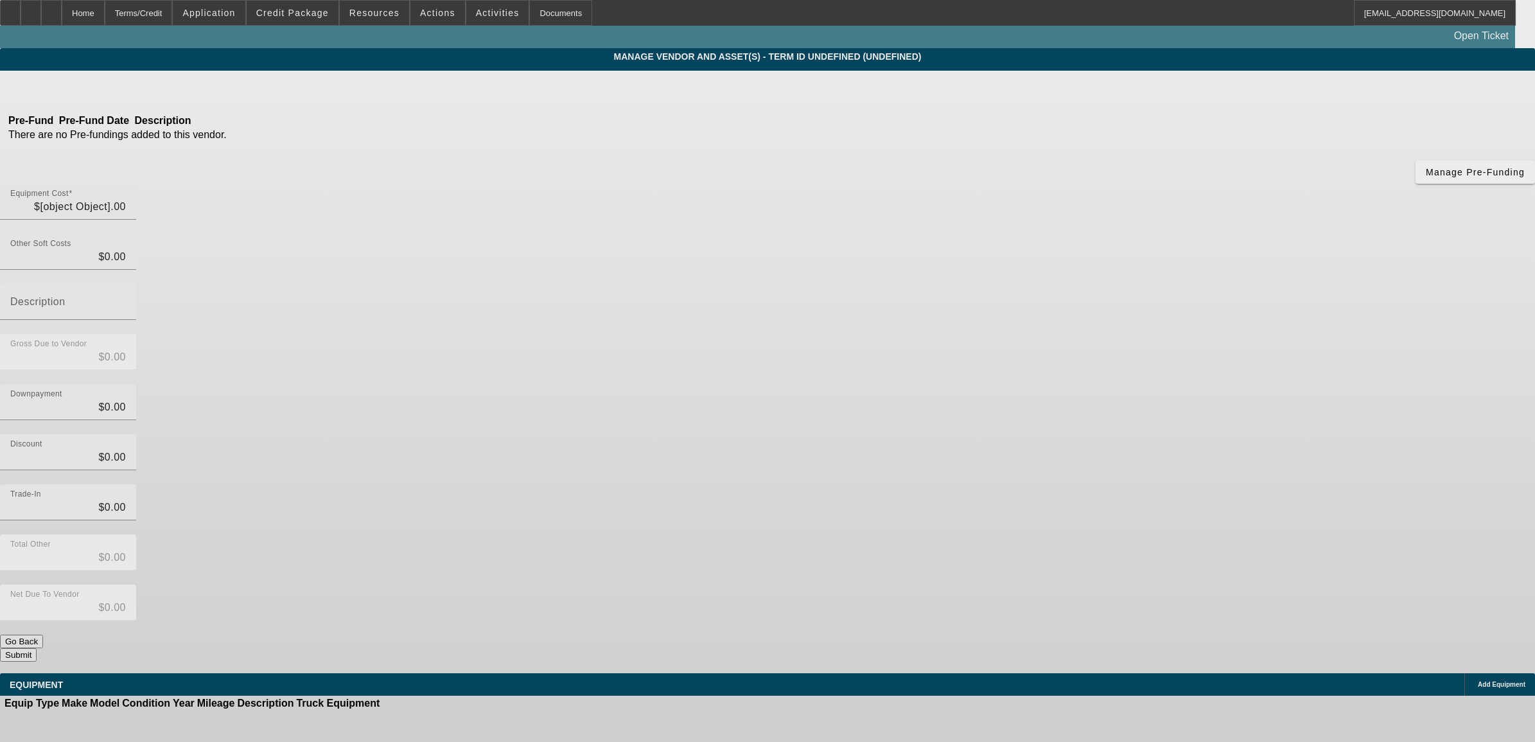
type input "$35,000.00"
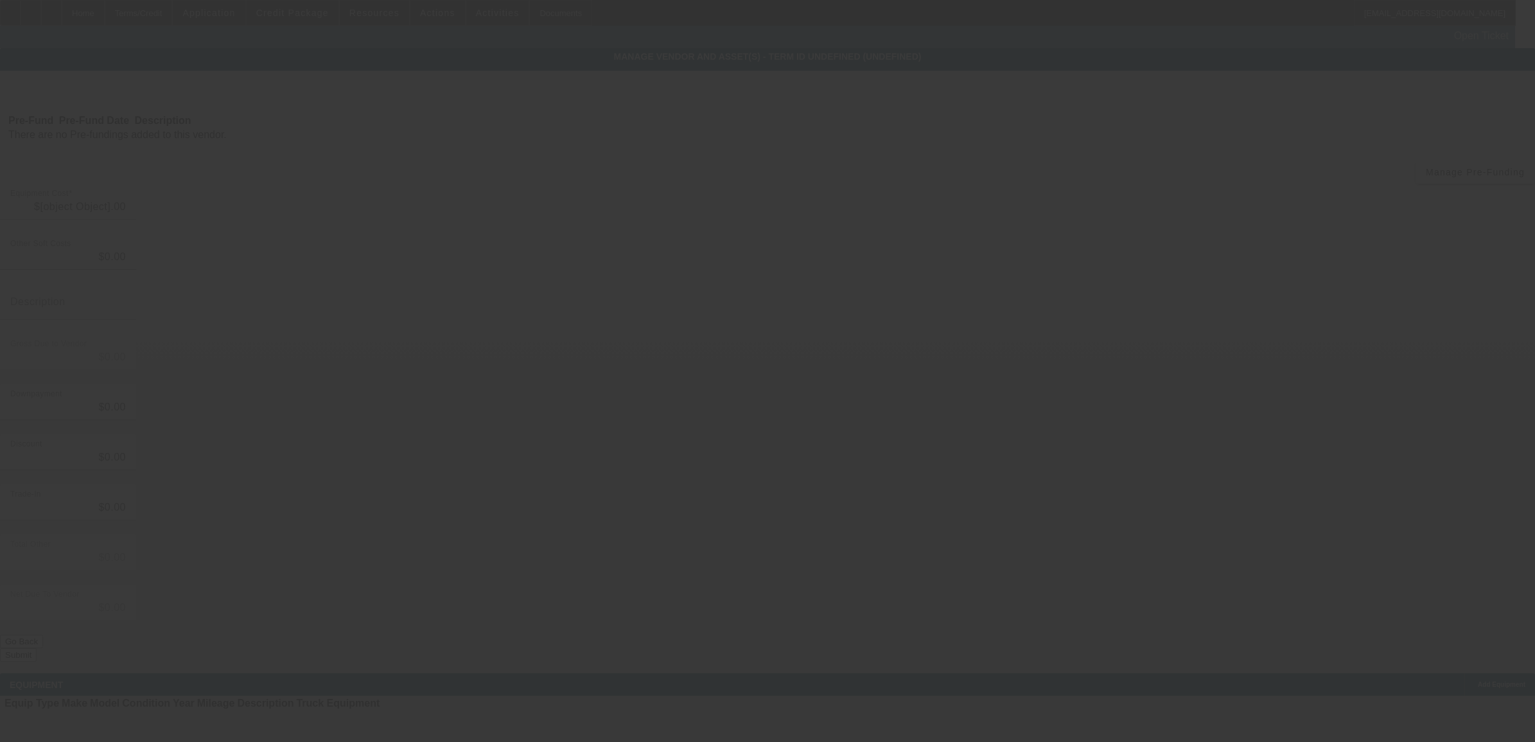
type input "$35,000.00"
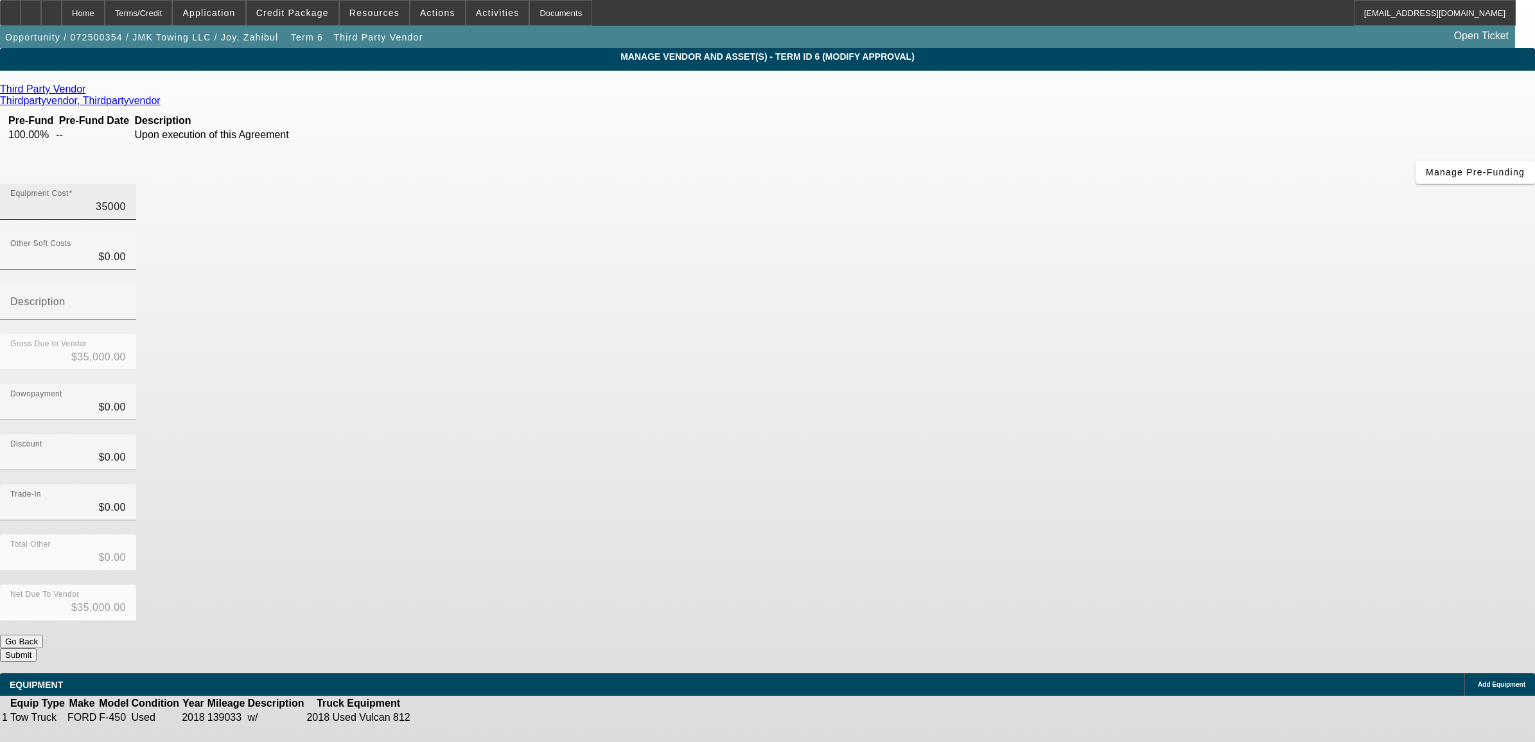
click at [126, 199] on input "35000" at bounding box center [68, 206] width 116 height 15
type input "2"
type input "$2.00"
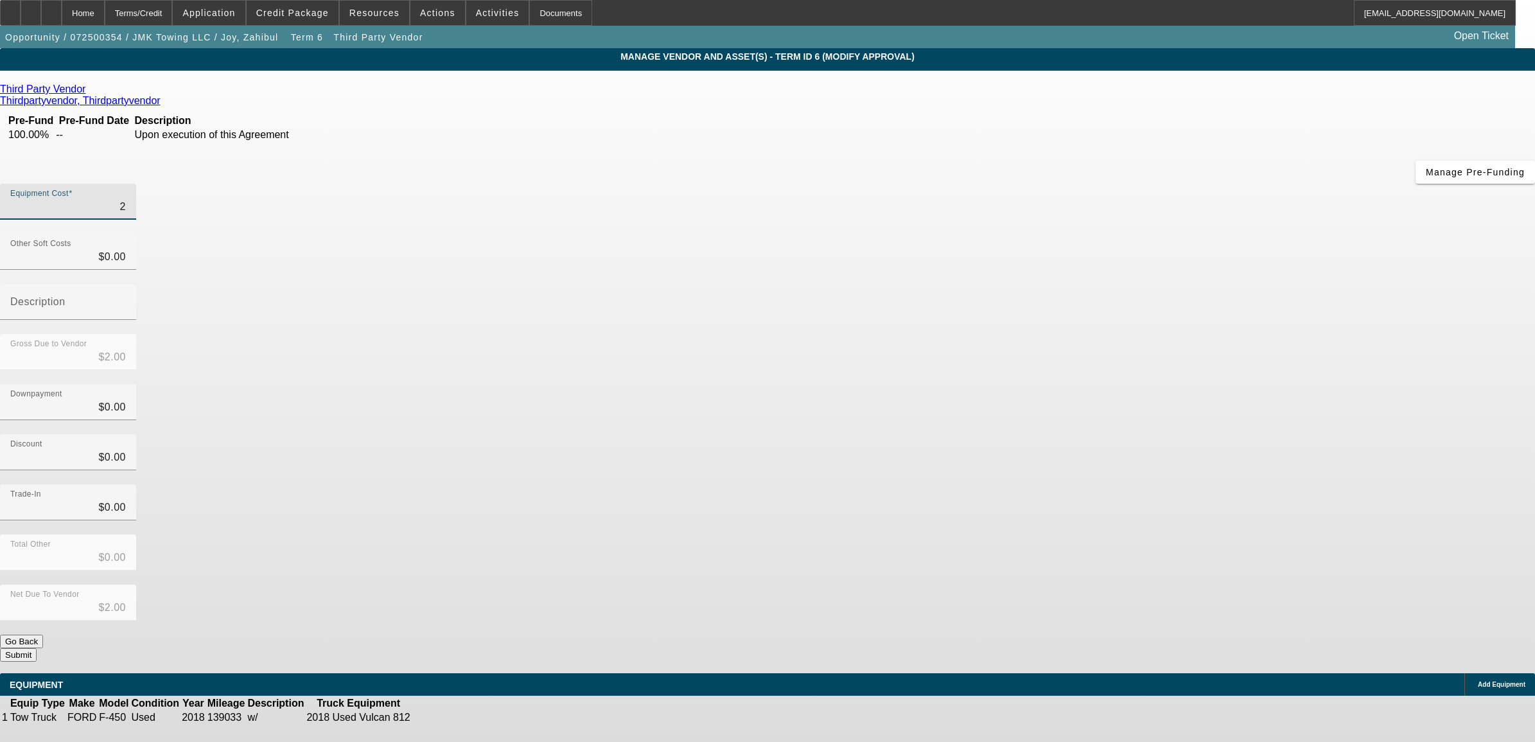
type input "28"
type input "$28.00"
type input "280"
type input "$280.00"
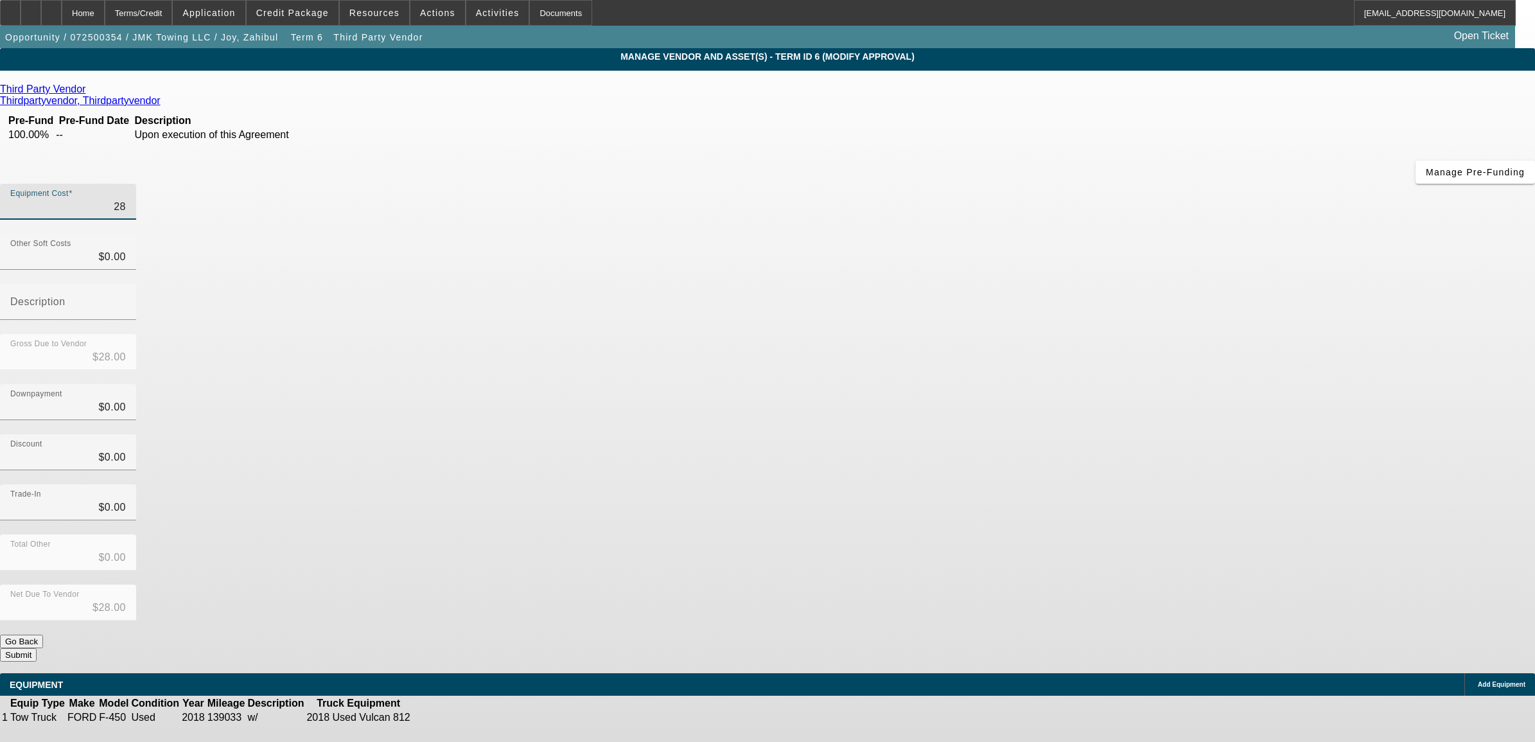
type input "$280.00"
type input "2800"
type input "$2,800.00"
type input "28000"
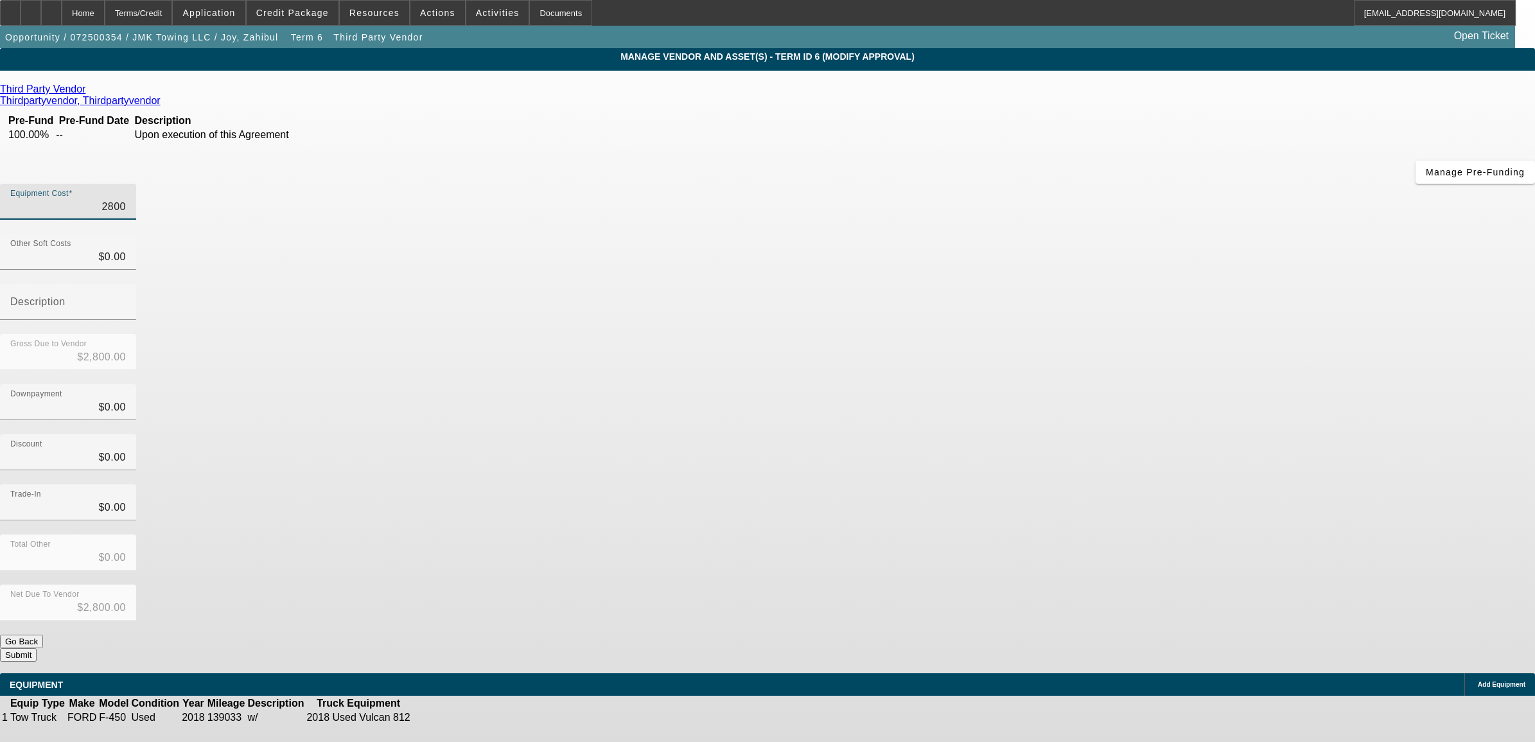
type input "$28,000.00"
type input "$0.00"
drag, startPoint x: 987, startPoint y: 268, endPoint x: 1041, endPoint y: 399, distance: 141.9
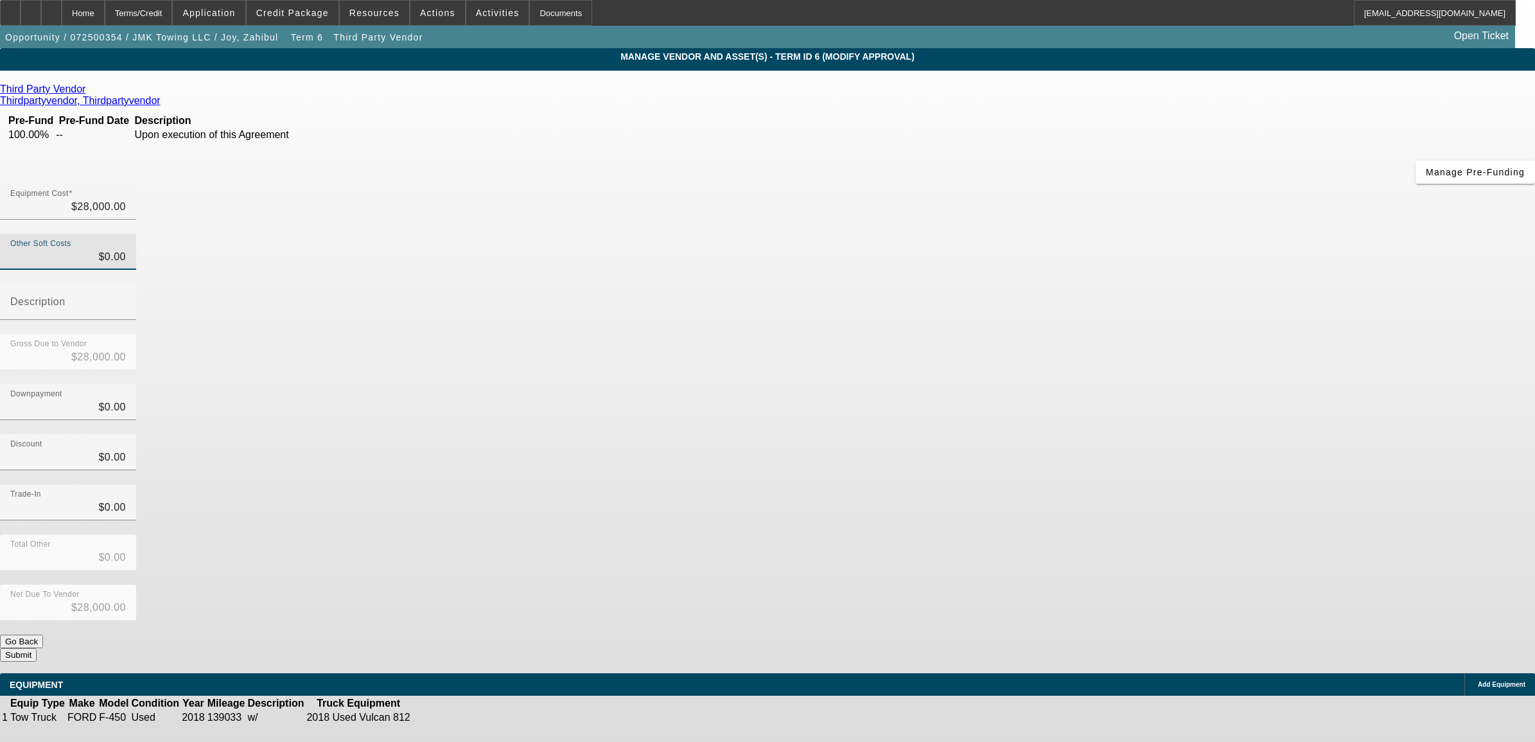
click at [987, 384] on div "Downpayment $0.00" at bounding box center [767, 409] width 1535 height 50
click at [37, 648] on button "Submit" at bounding box center [18, 654] width 37 height 13
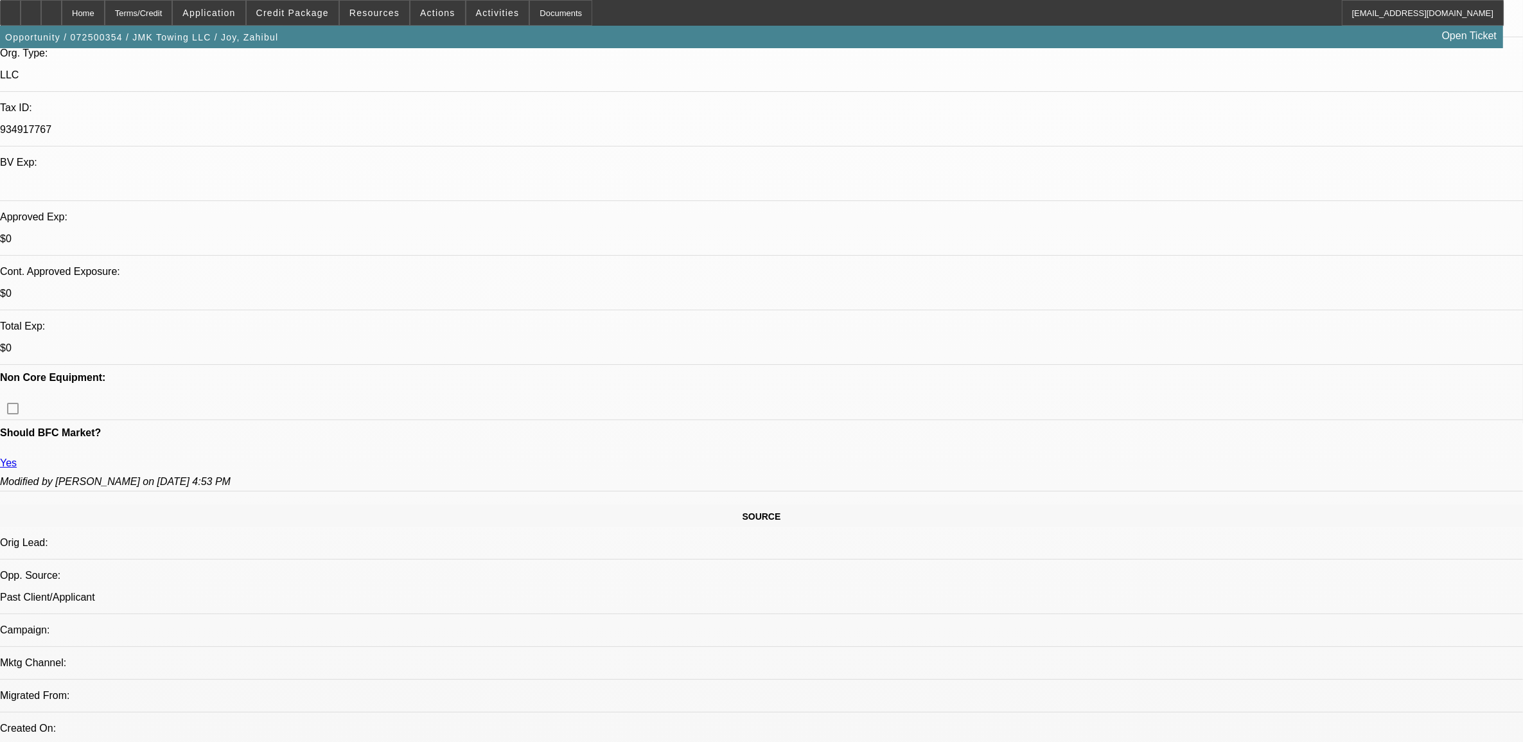
select select "0"
select select "6"
select select "0"
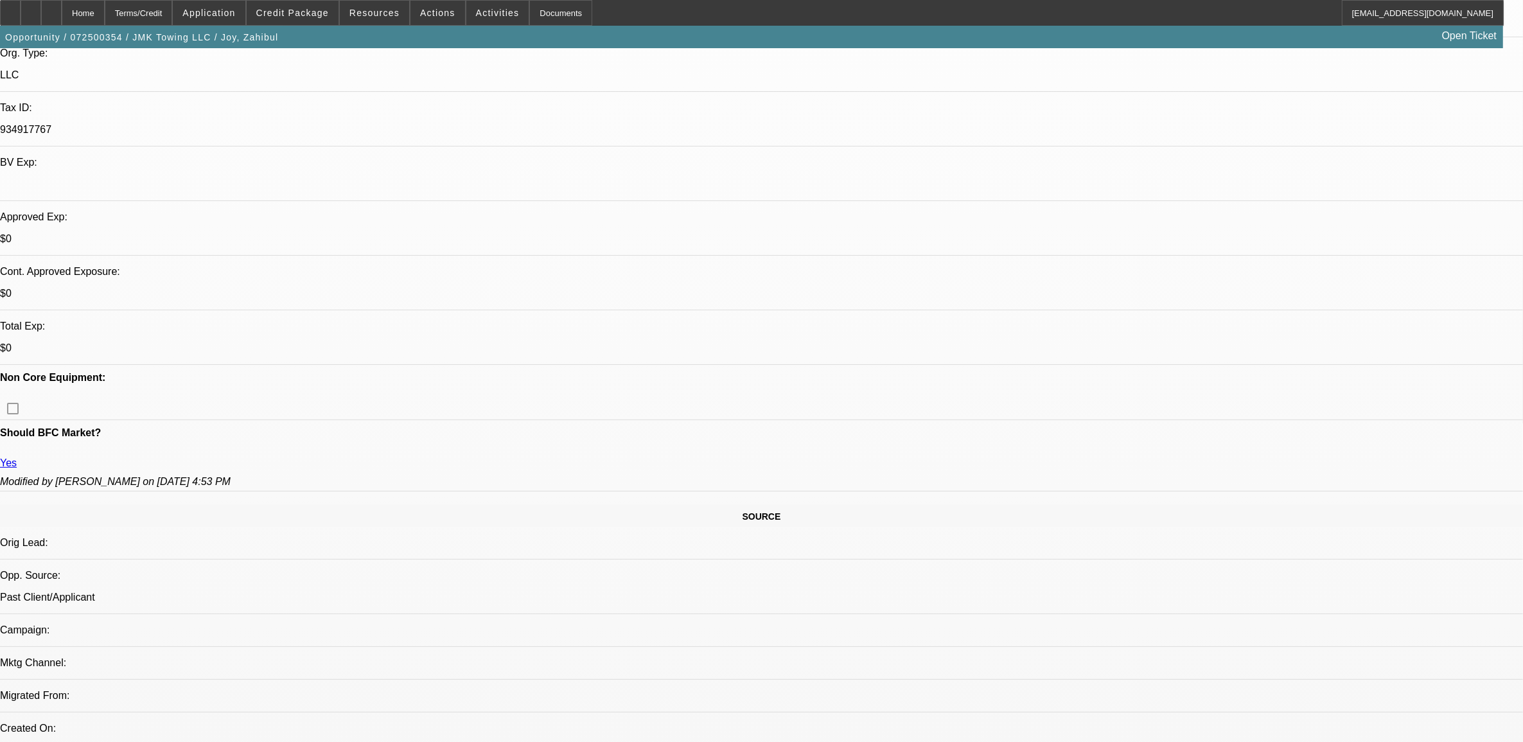
select select "0"
select select "6"
select select "0"
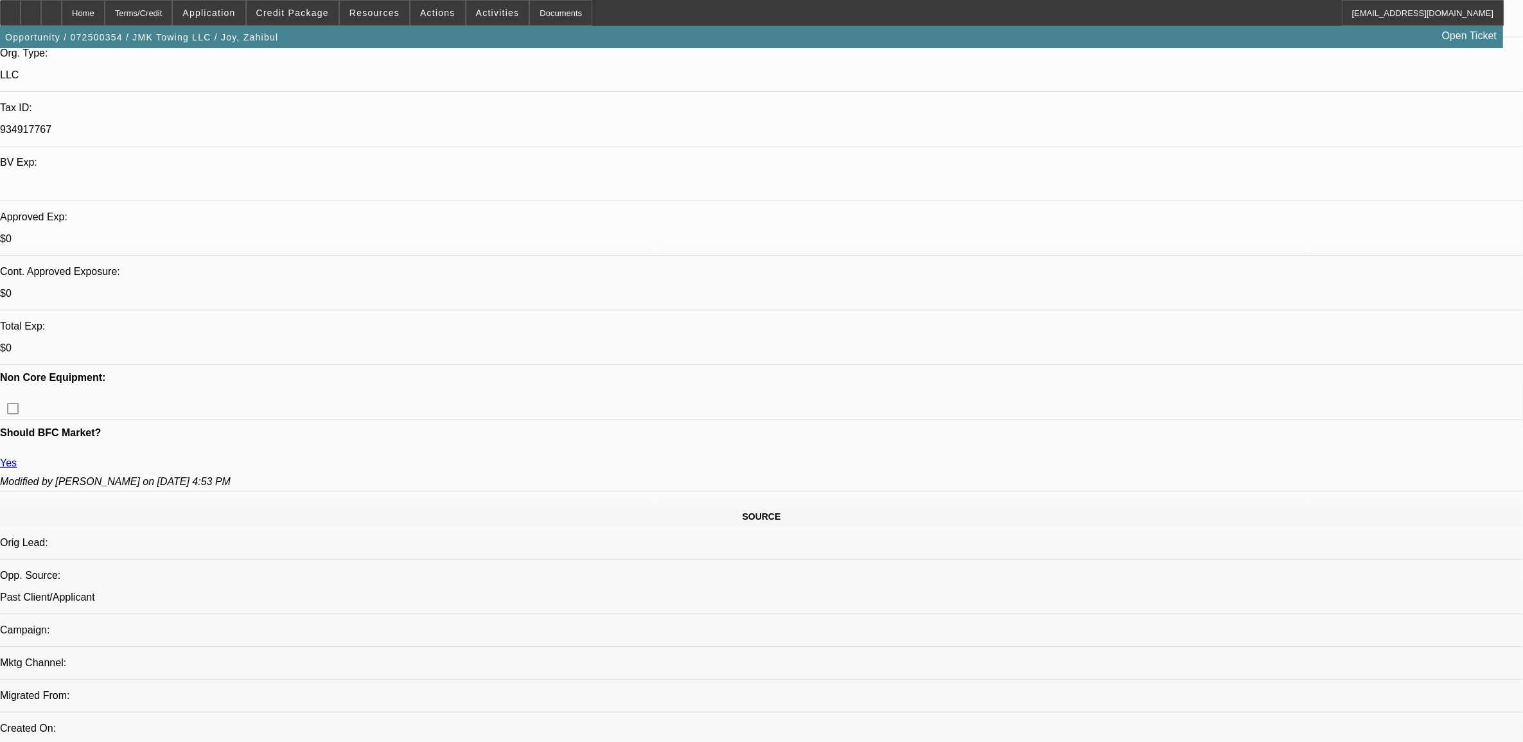
select select "0"
select select "6"
select select "0"
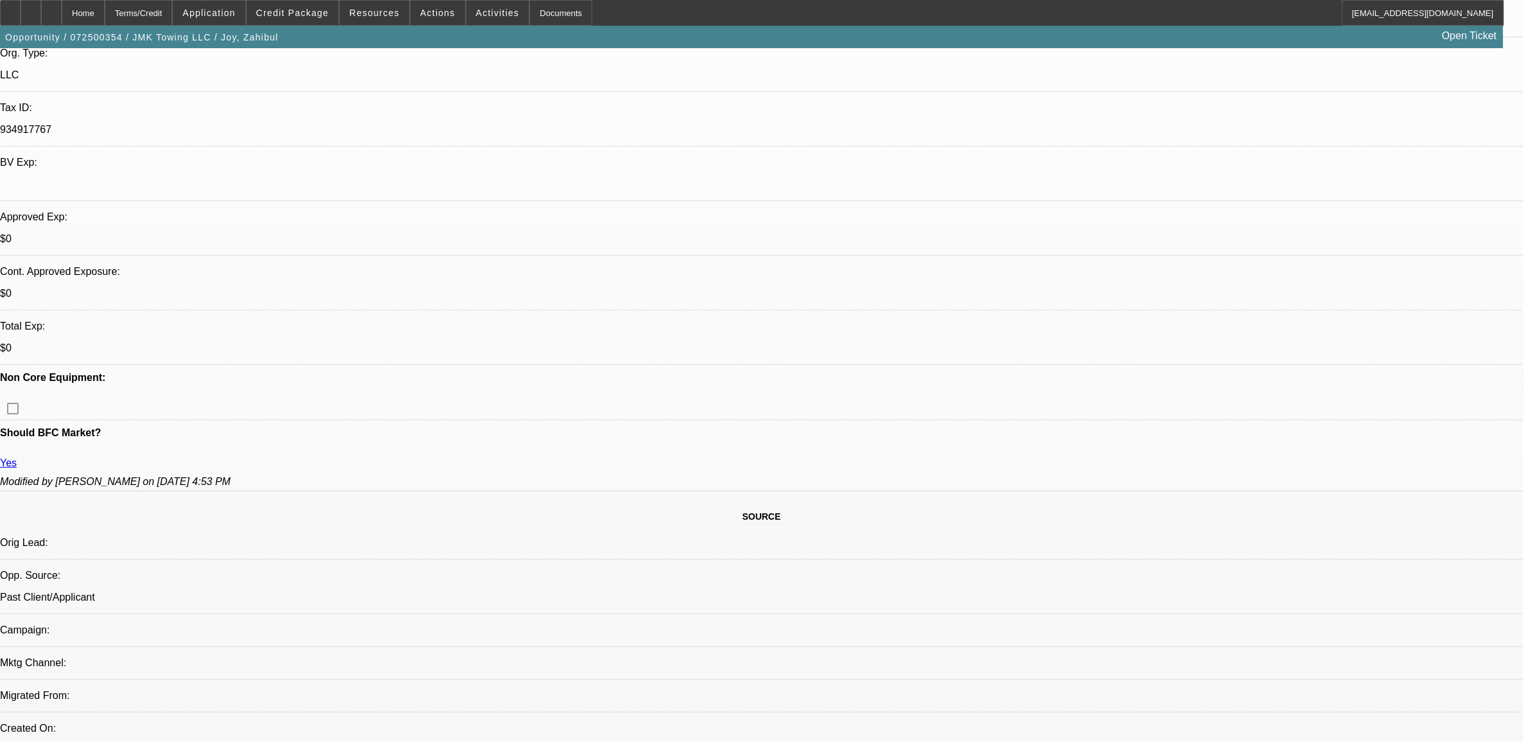
select select "4"
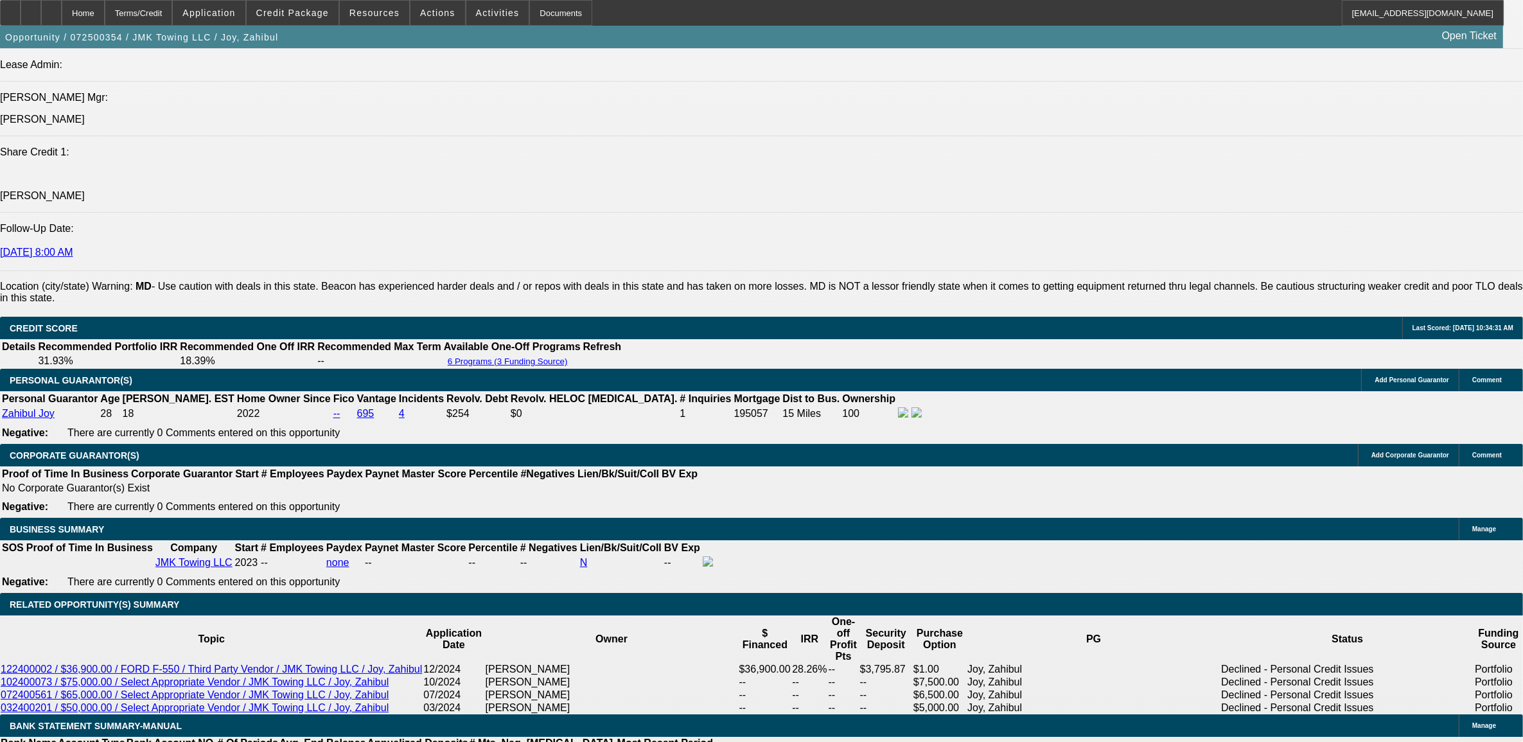
scroll to position [1686, 0]
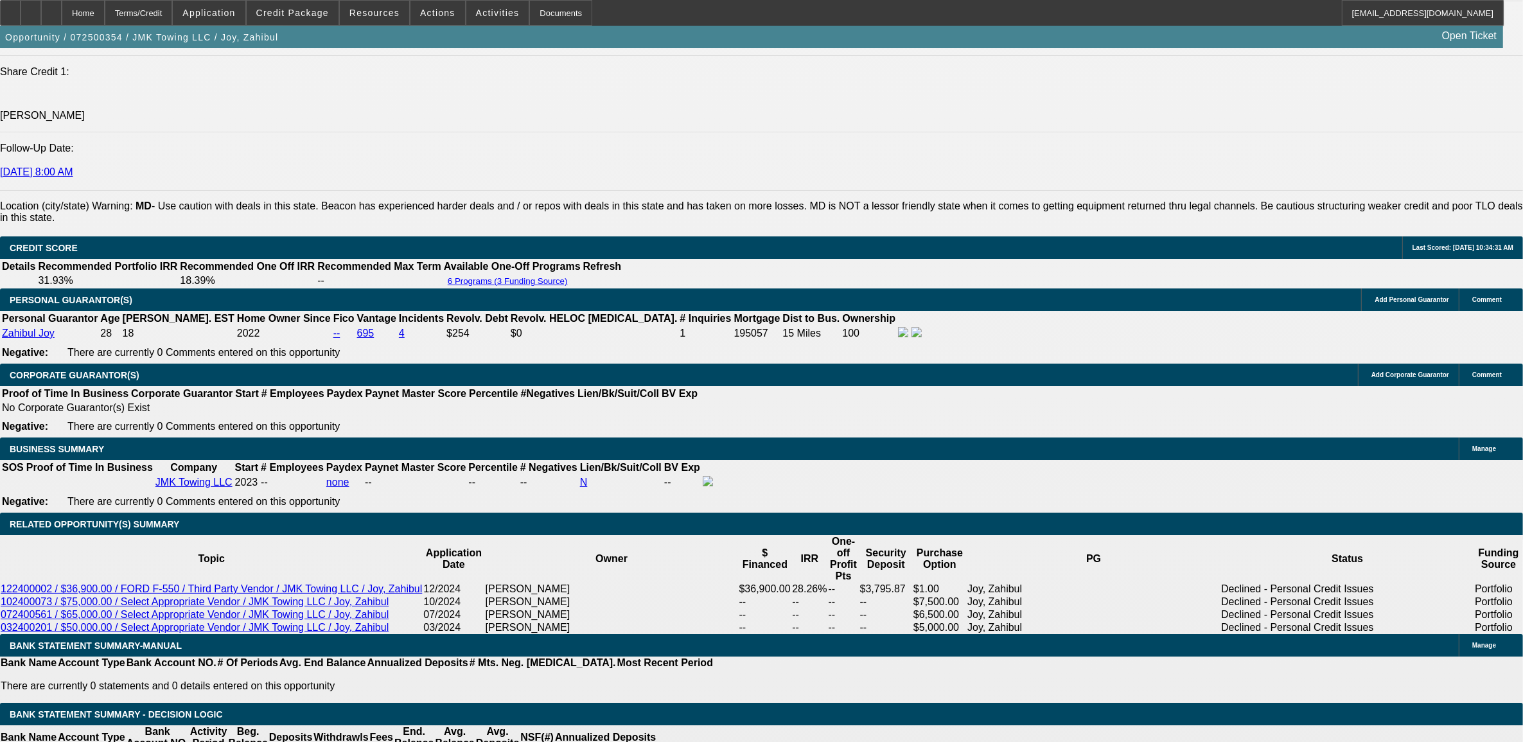
type input "$0.00"
type input "UNKNOWN"
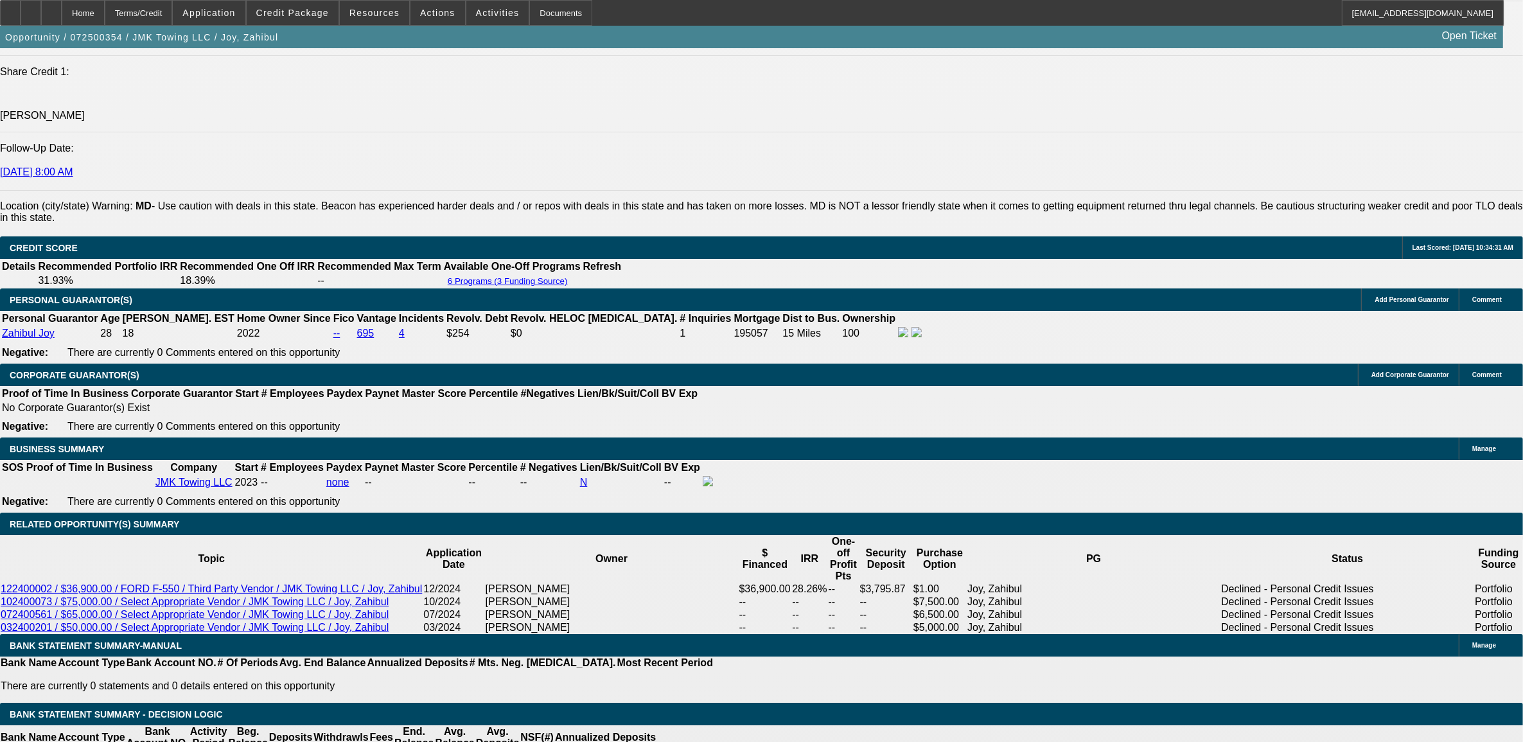
type input "$1,204.80"
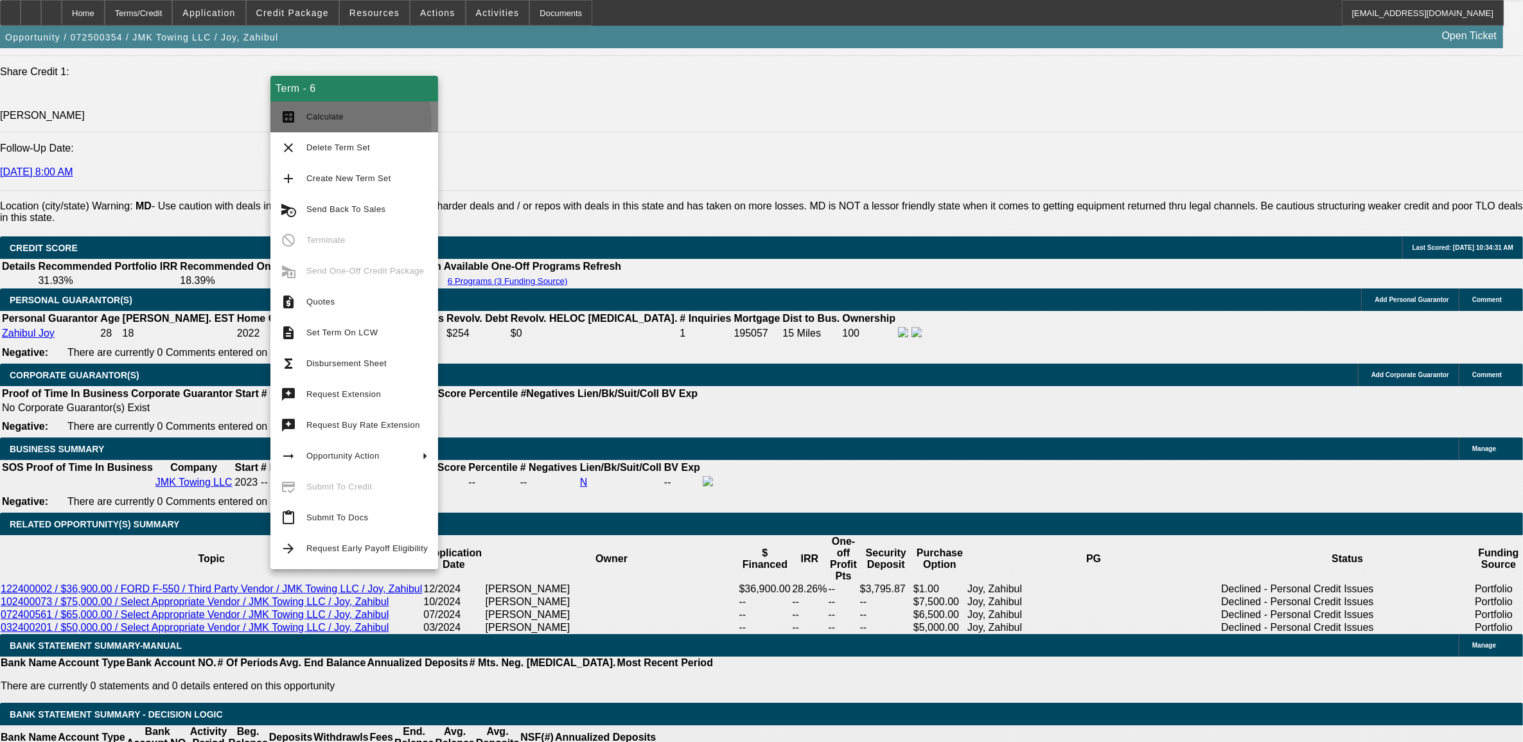
click at [309, 122] on span "Calculate" at bounding box center [366, 116] width 121 height 15
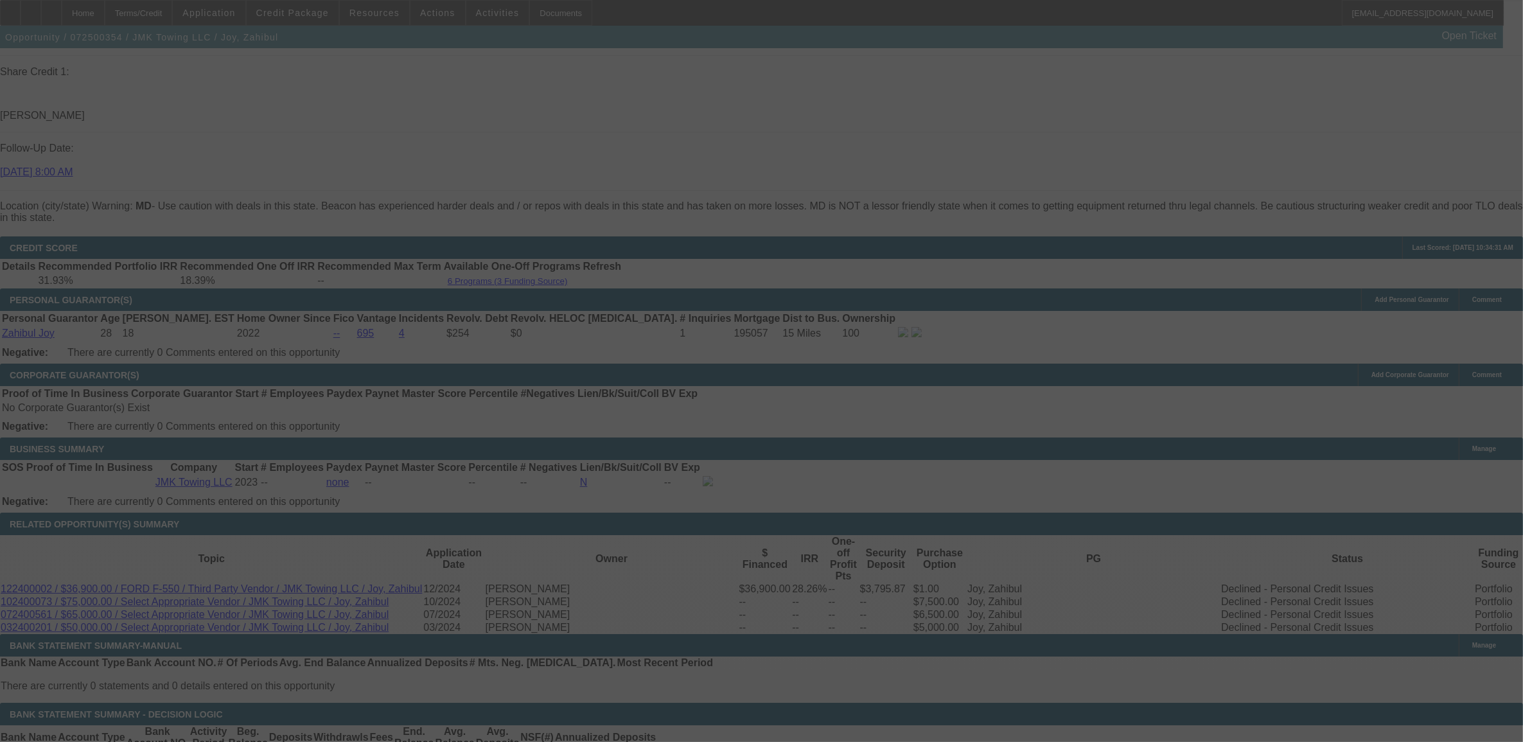
select select "0"
select select "6"
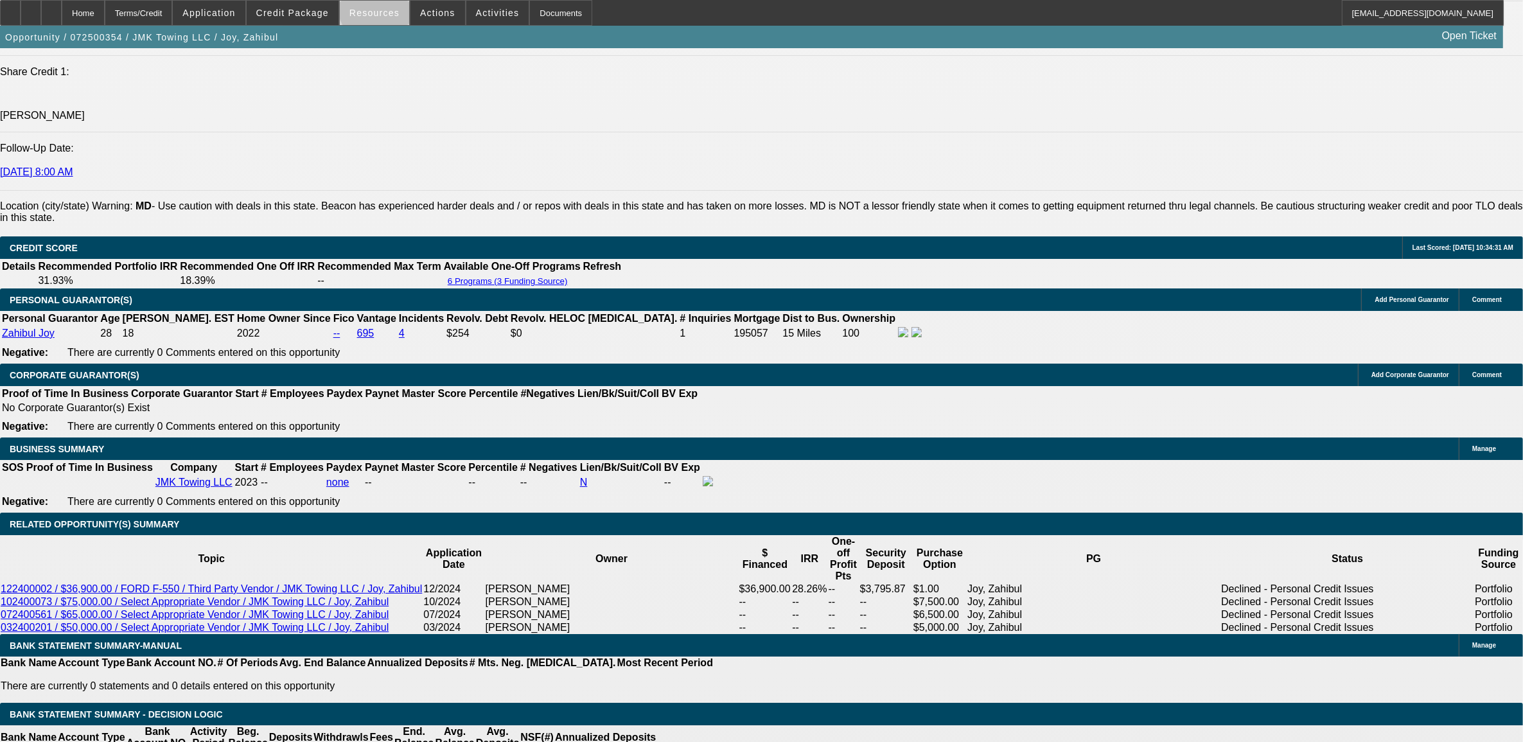
click at [396, 4] on span at bounding box center [374, 12] width 69 height 31
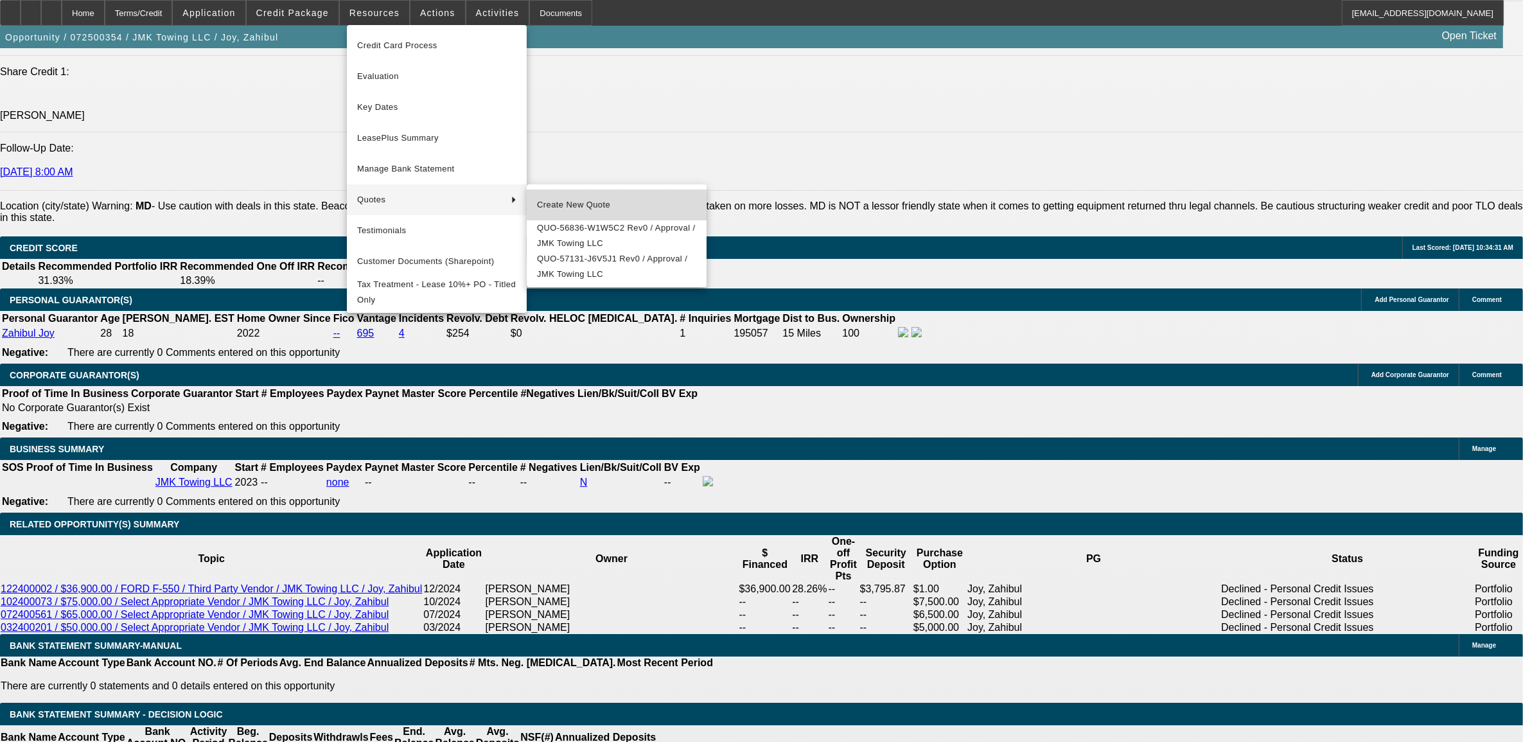
click at [579, 209] on span "Create New Quote" at bounding box center [616, 204] width 159 height 15
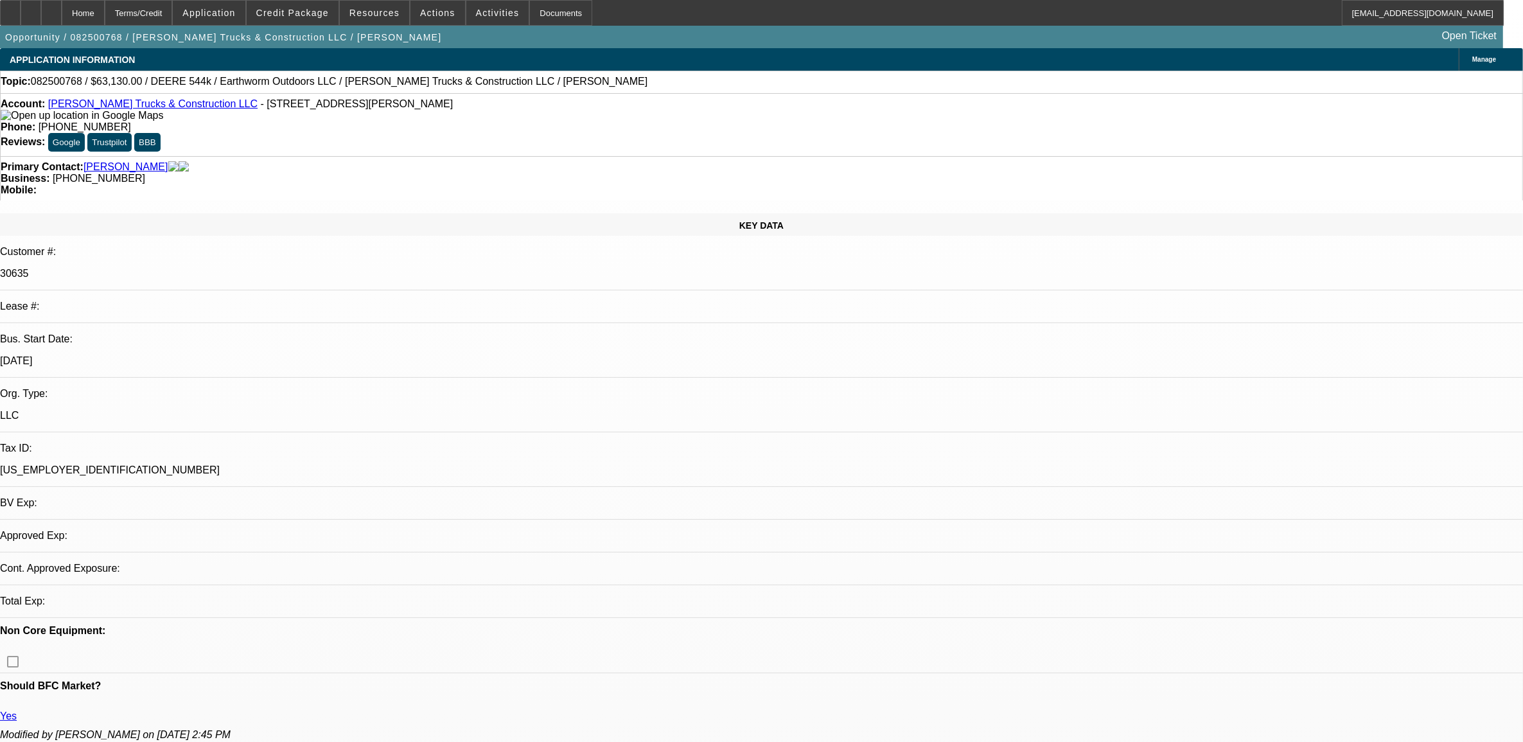
select select "0"
select select "2"
select select "0.1"
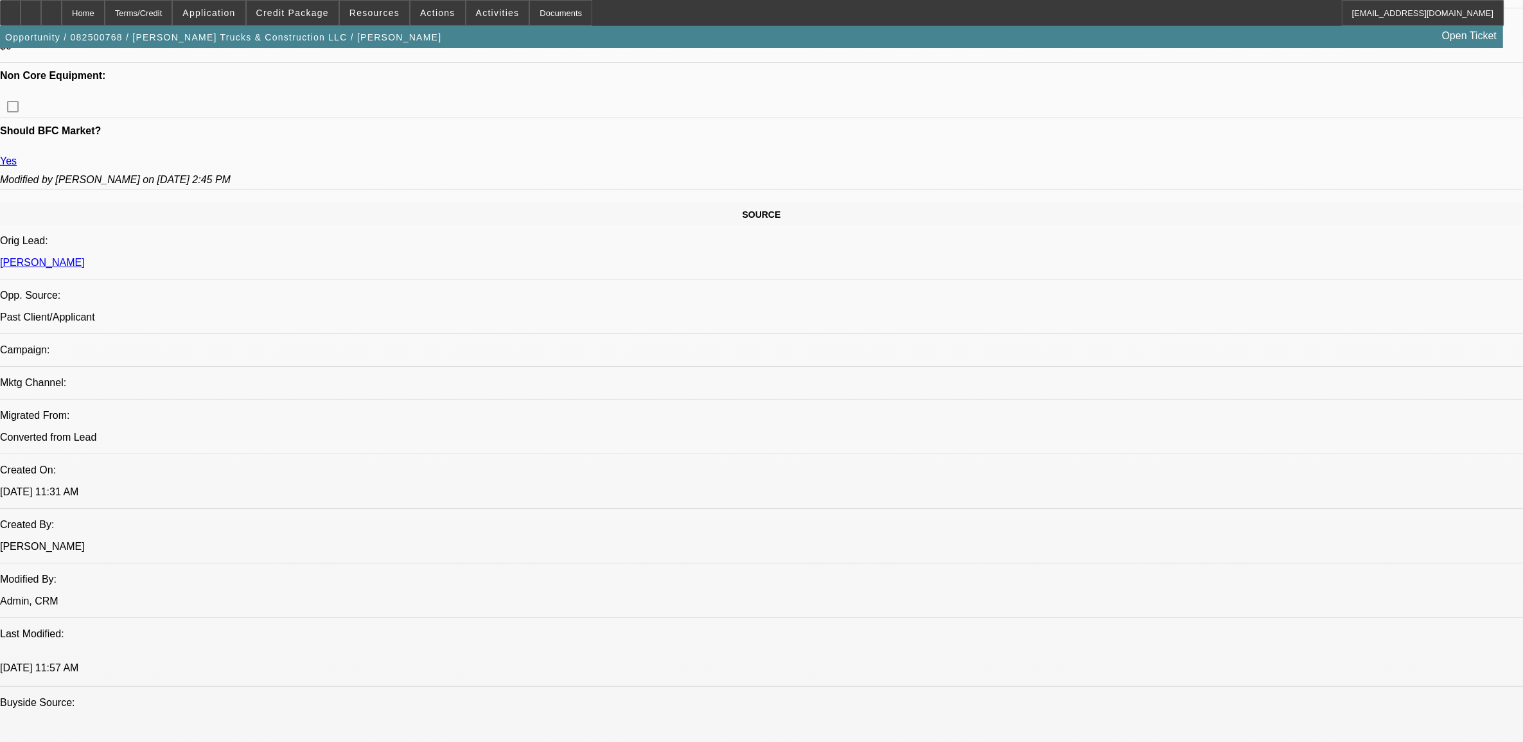
select select "1"
select select "2"
select select "4"
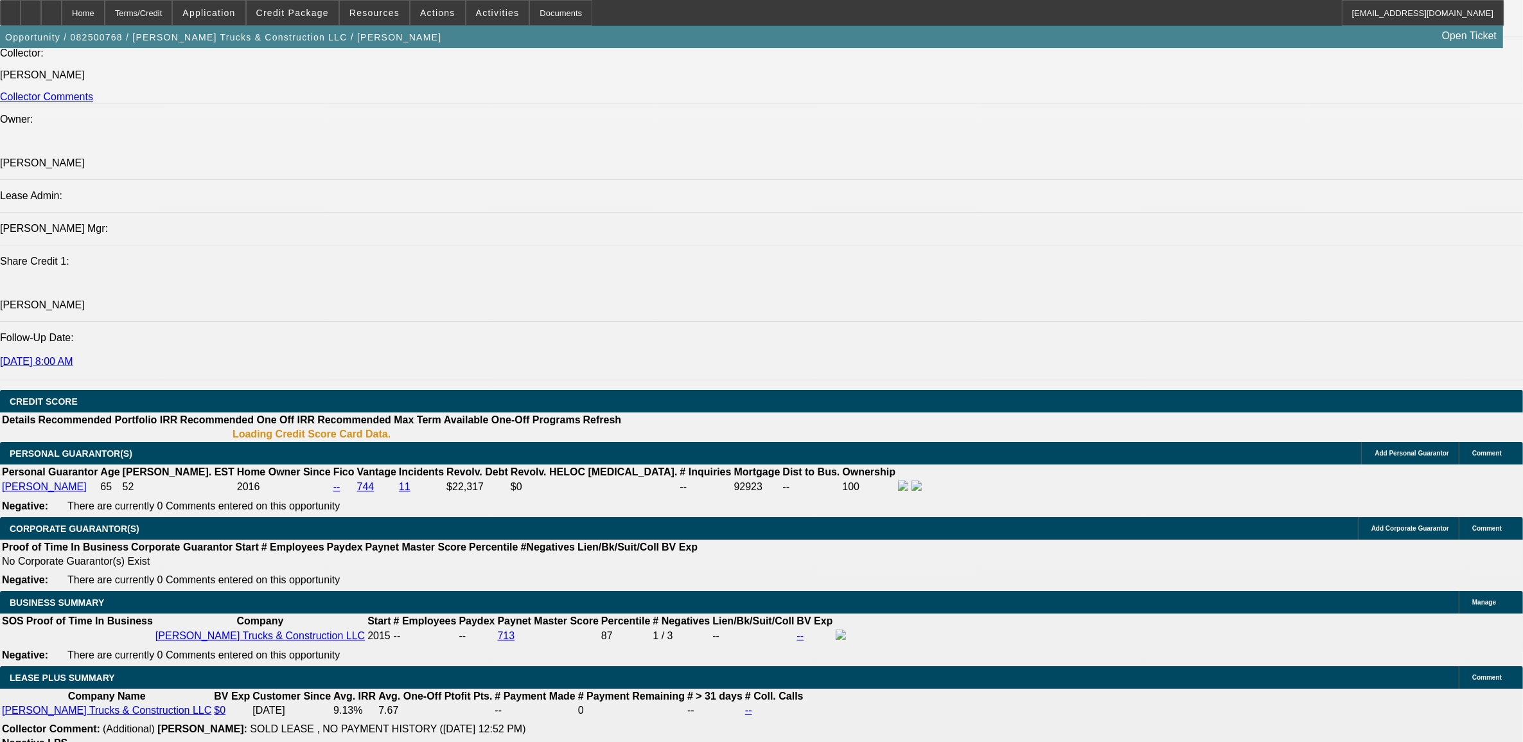
scroll to position [1587, 0]
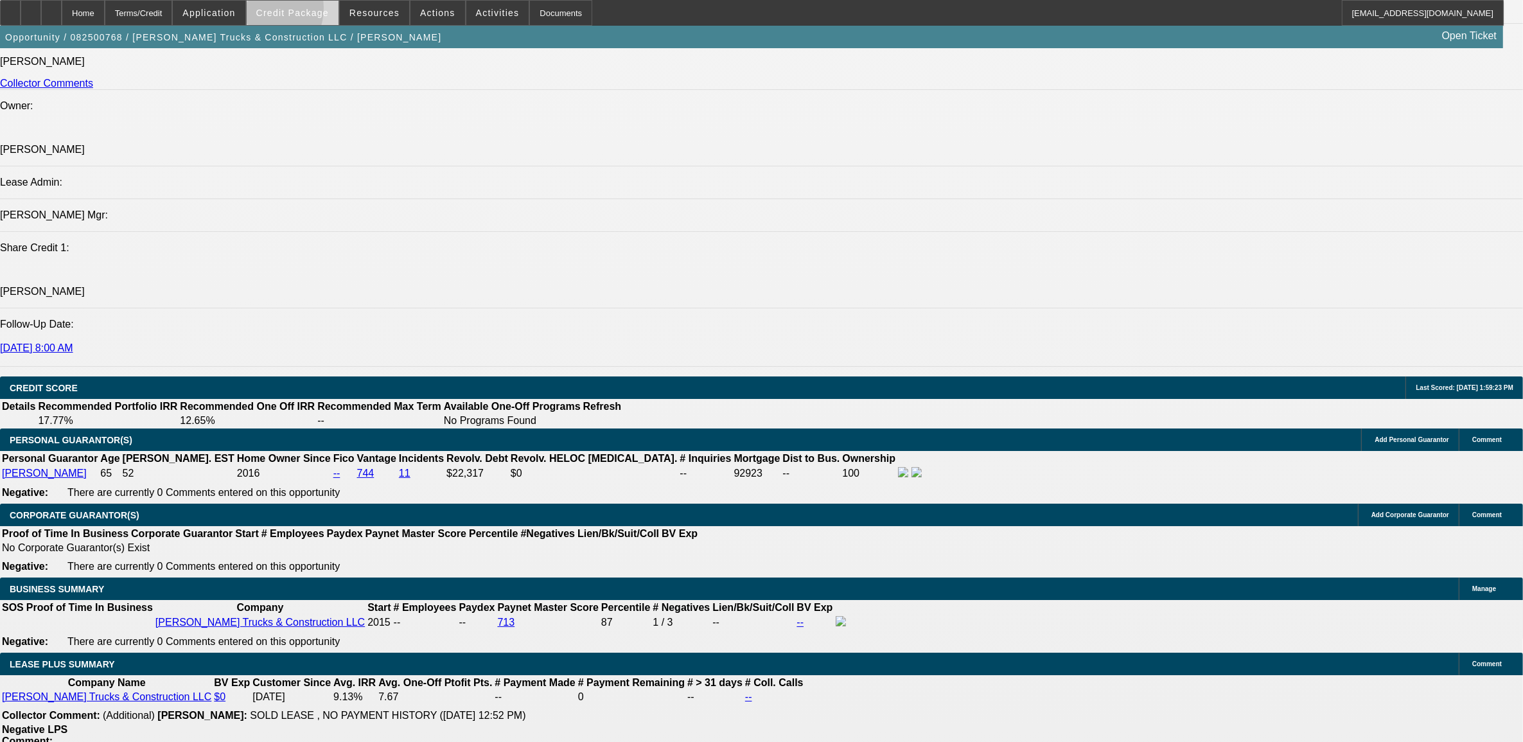
click at [281, 12] on span "Credit Package" at bounding box center [292, 13] width 73 height 10
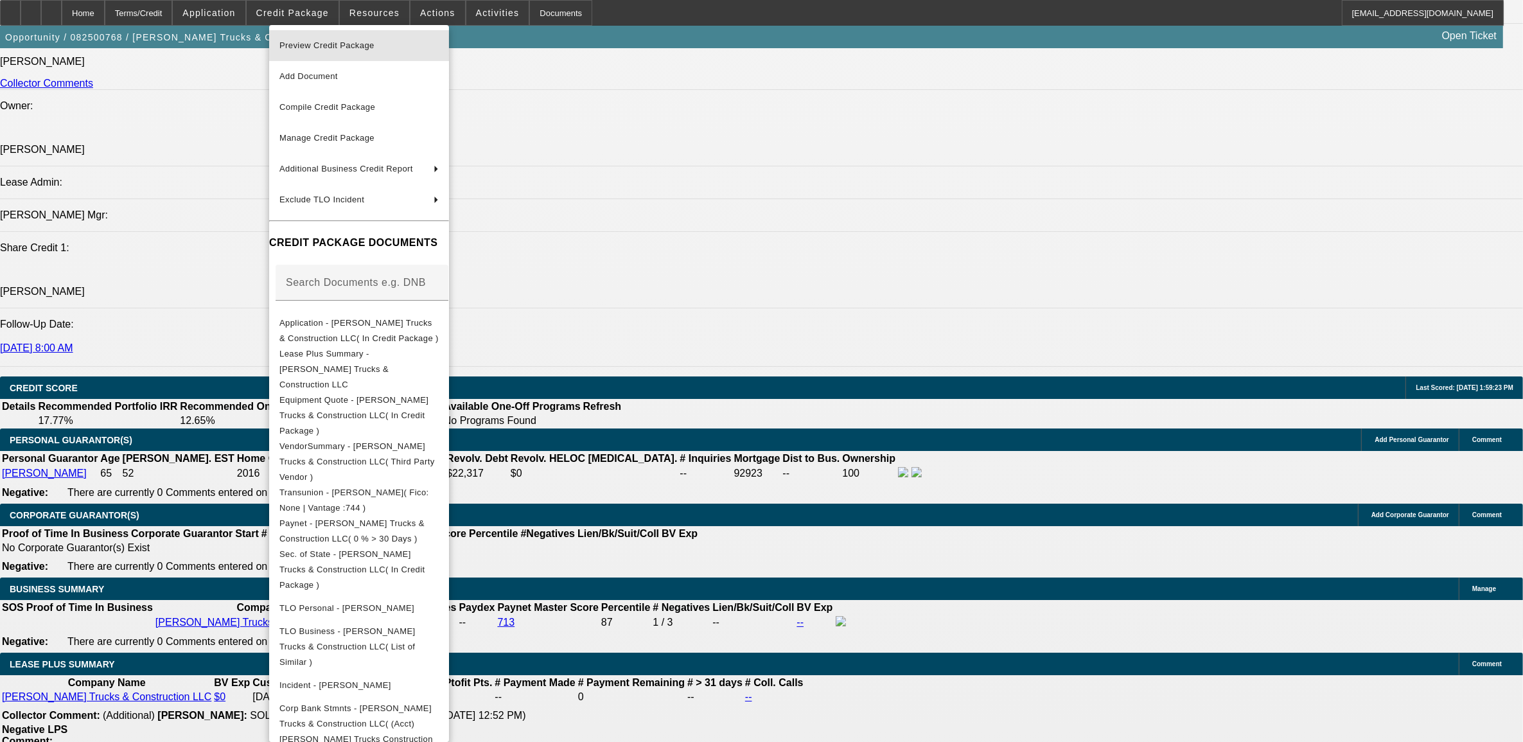
click at [311, 48] on span "Preview Credit Package" at bounding box center [326, 45] width 95 height 10
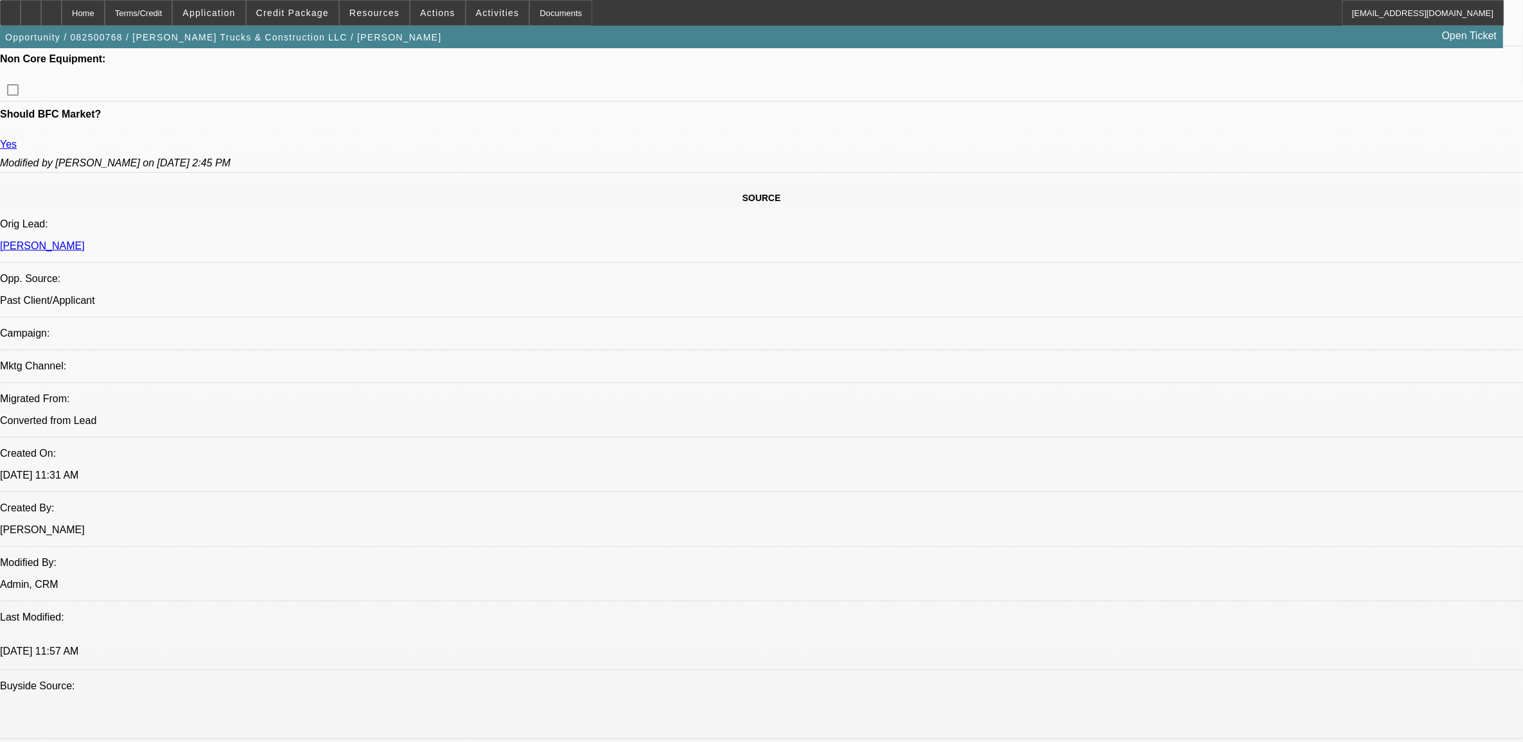
scroll to position [624, 0]
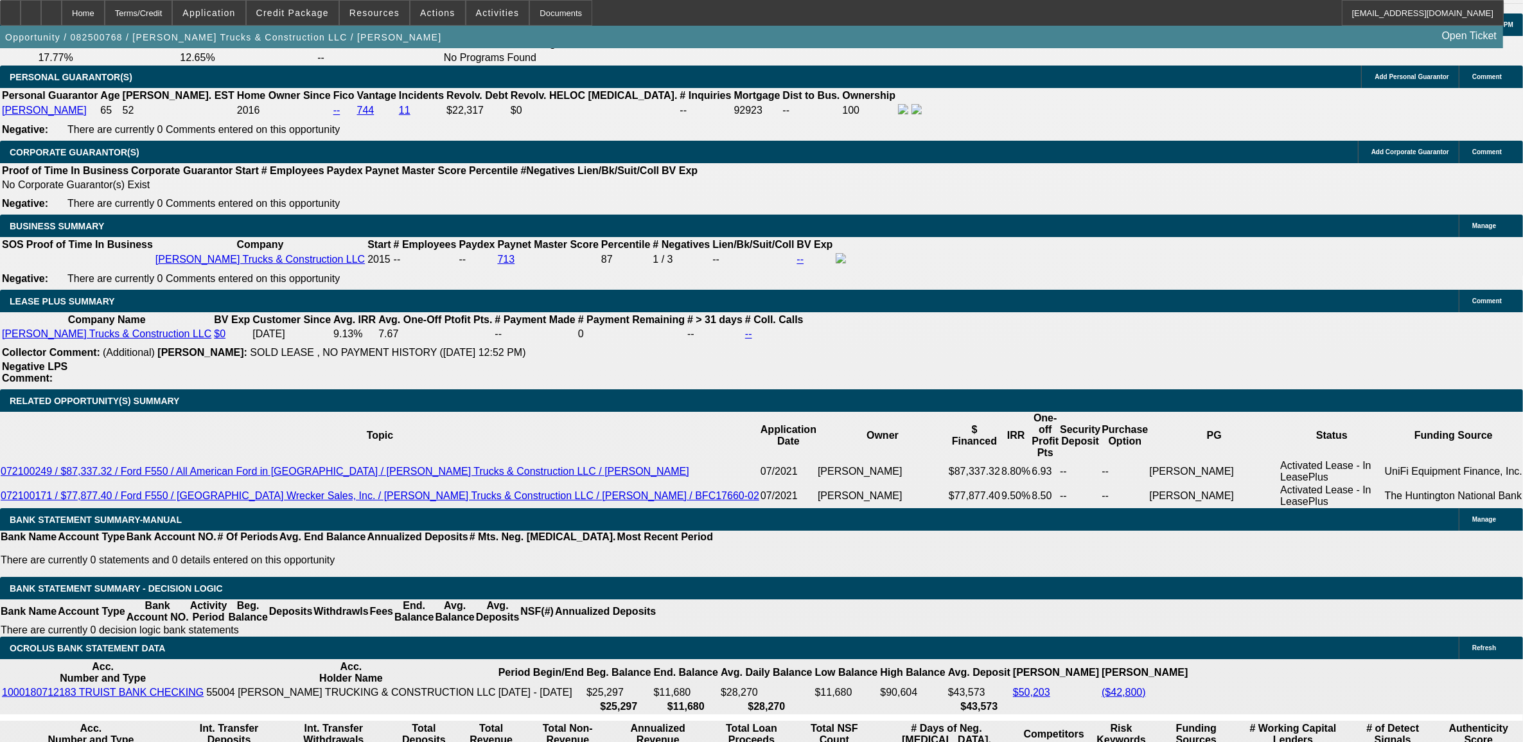
scroll to position [1828, 0]
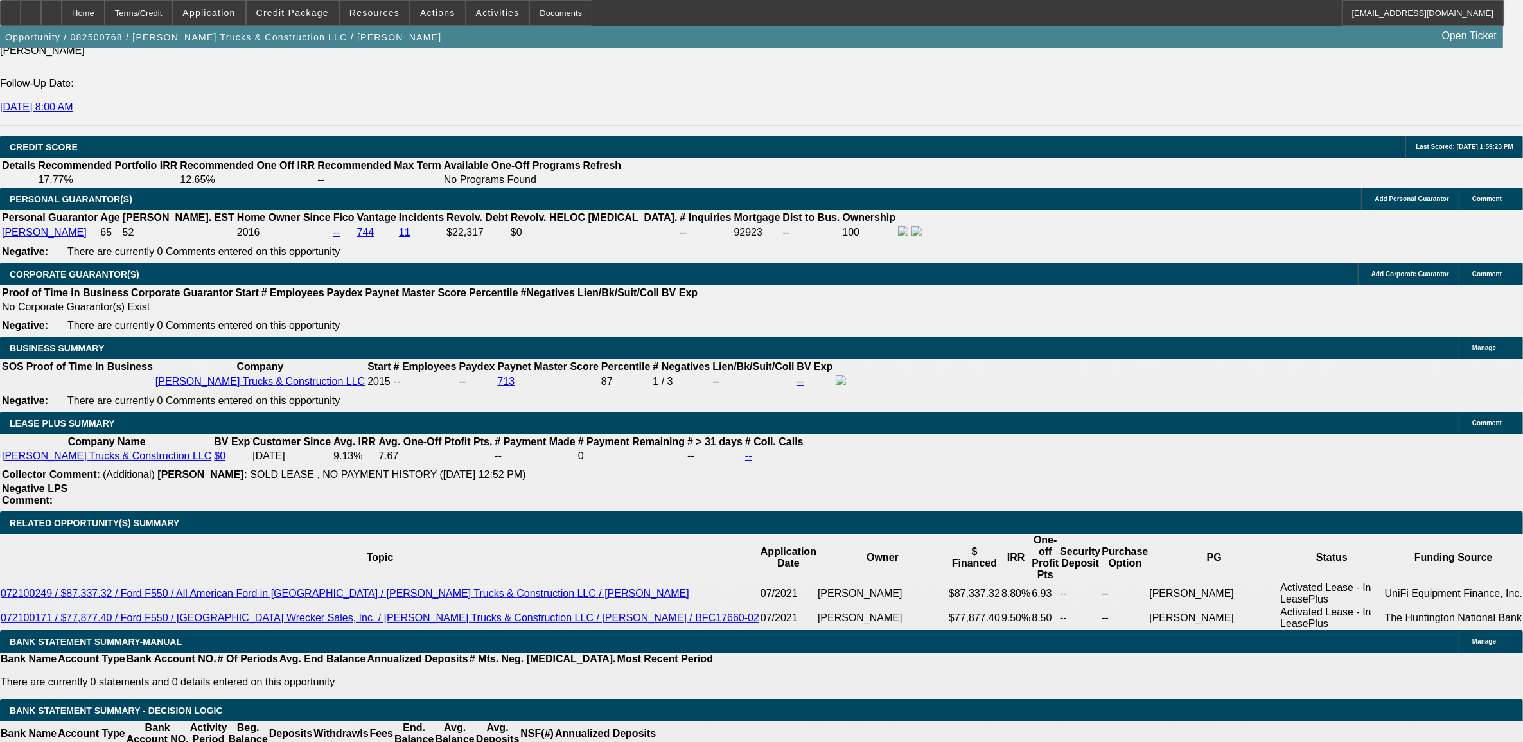
type input "$0.00"
type input "60"
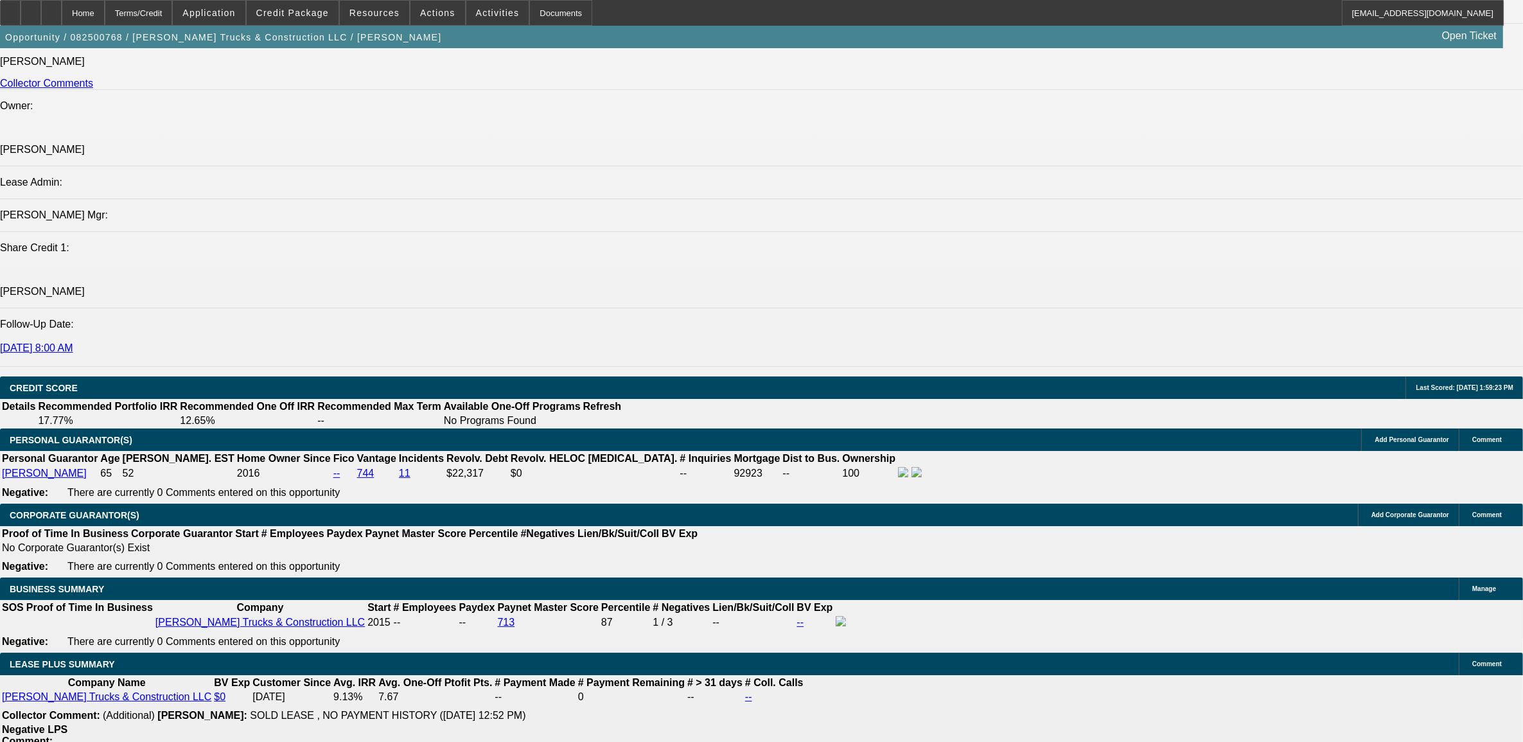
click at [297, 14] on span "Credit Package" at bounding box center [292, 13] width 73 height 10
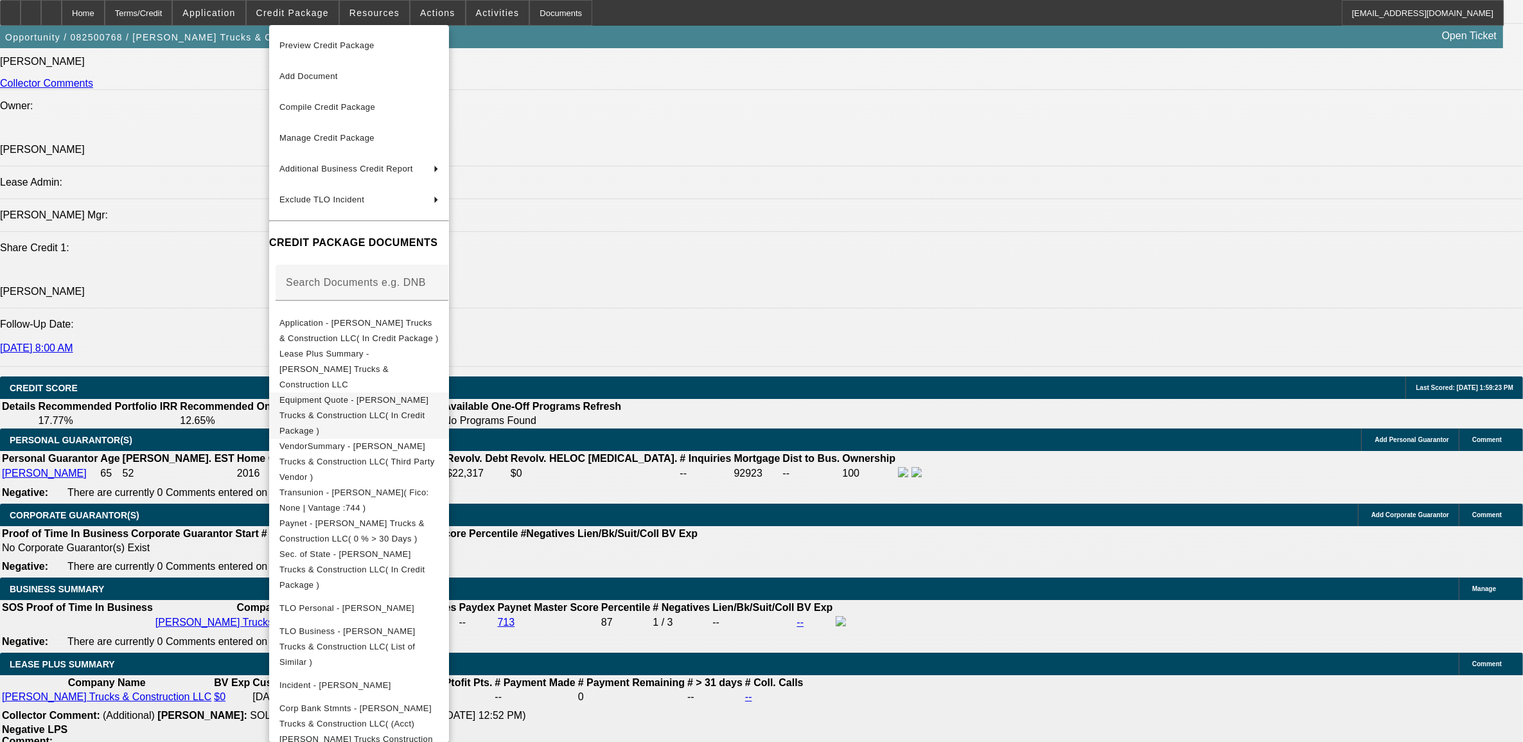
click at [382, 394] on span "Equipment Quote - Stovall Trucks & Construction LLC( In Credit Package )" at bounding box center [353, 414] width 149 height 40
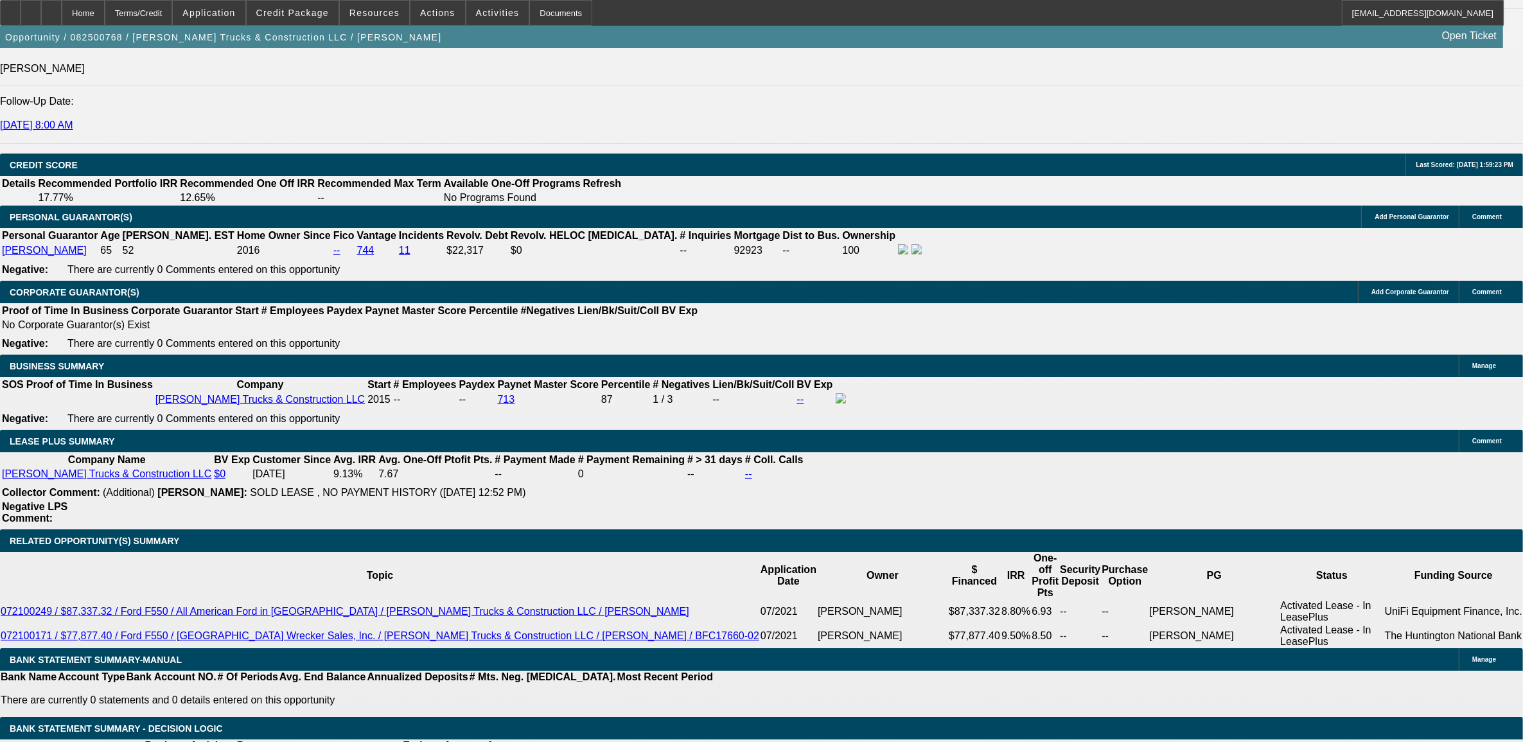
scroll to position [1828, 0]
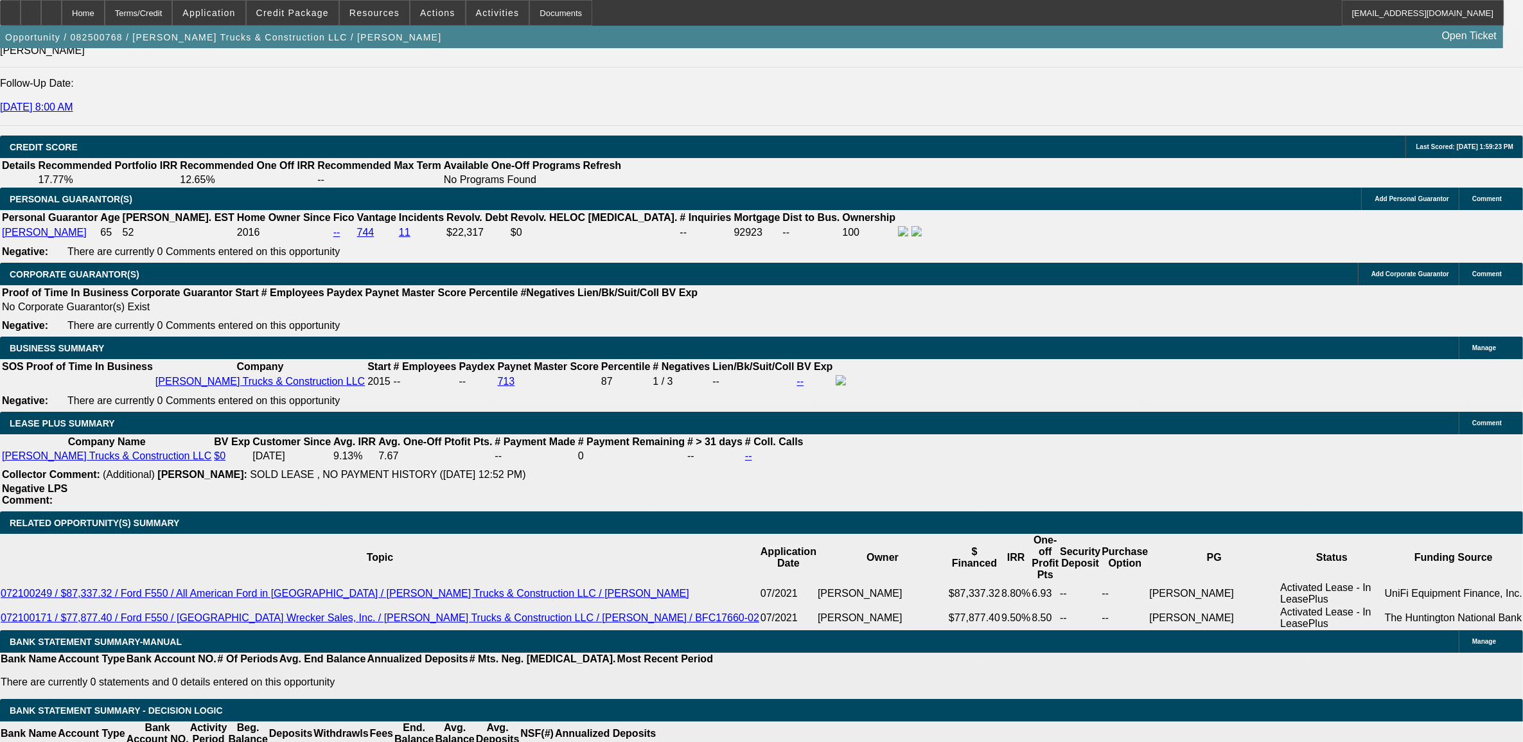
type input "10"
type input "$2,158.26"
type input "$1,079.13"
type input "10."
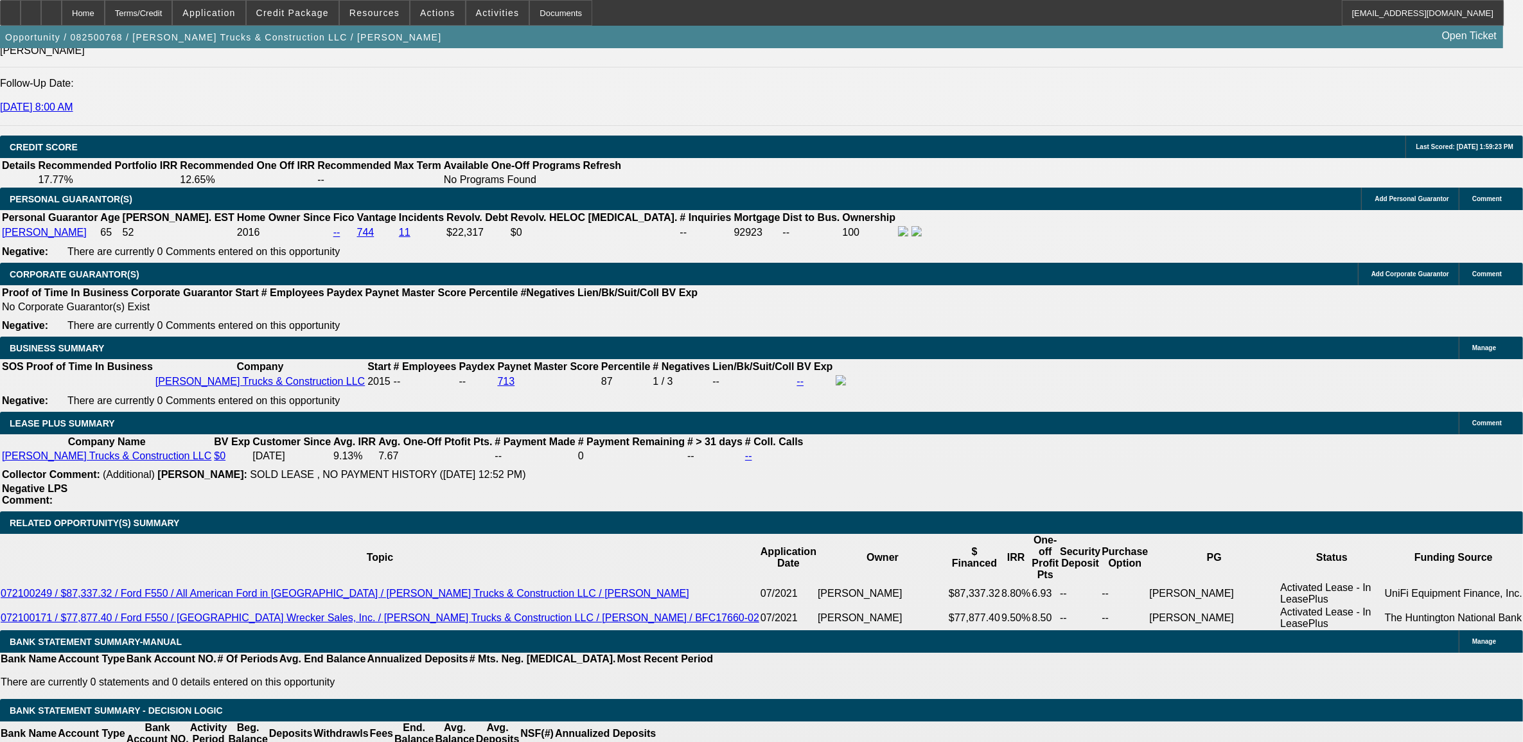
type input "$2,682.66"
type input "$1,341.33"
type input "10.9"
type input "$2,738.90"
type input "$1,369.45"
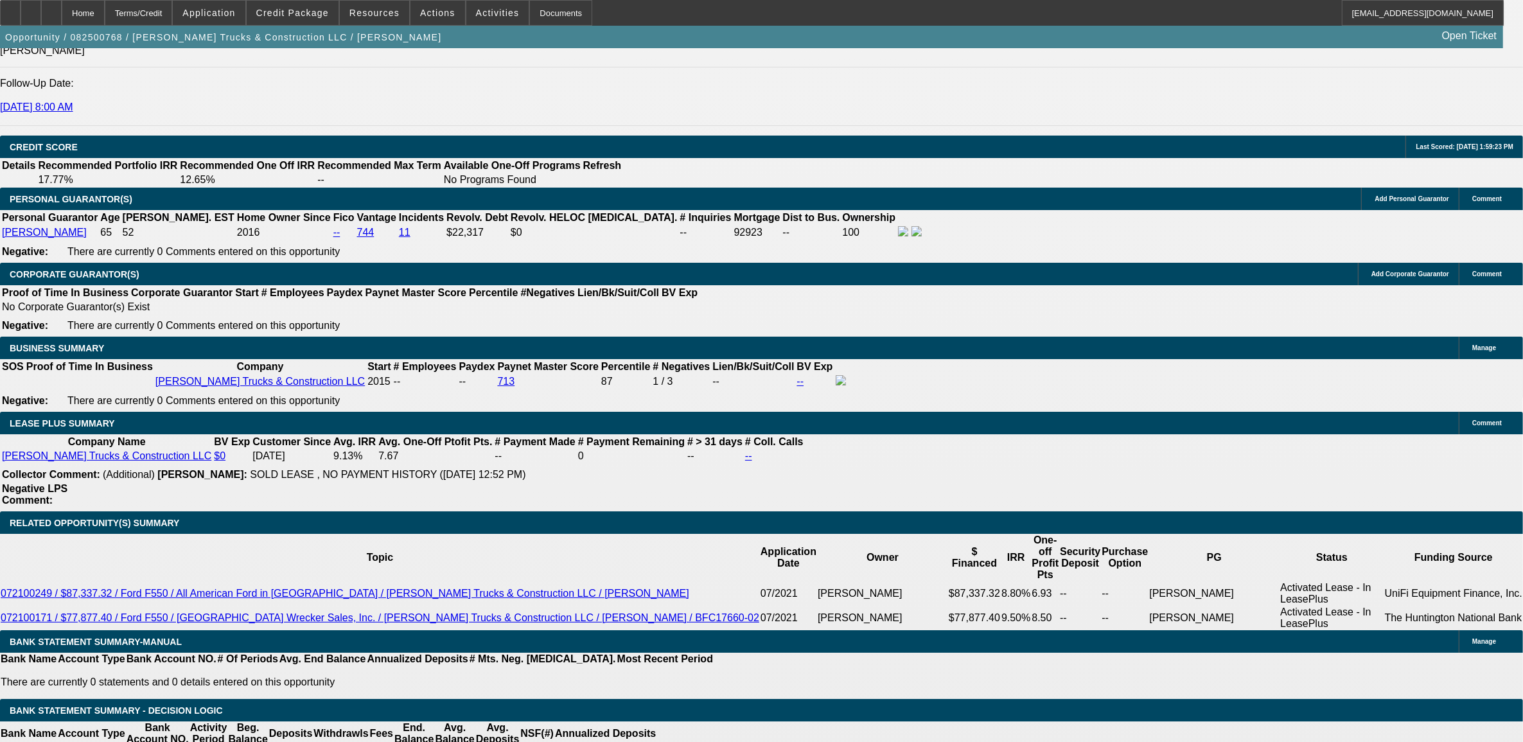
type input "10.9"
select select "0"
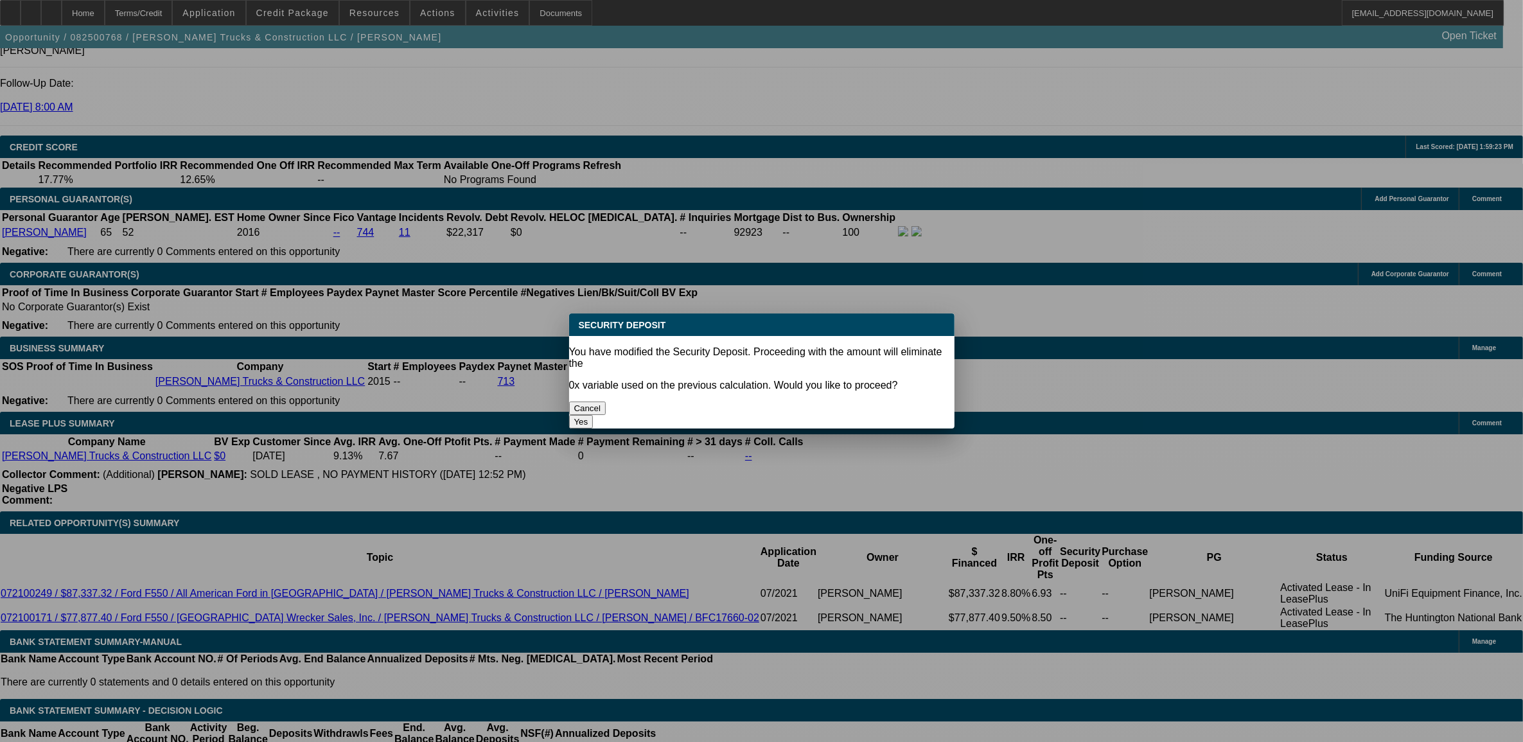
scroll to position [0, 0]
click at [593, 415] on button "Yes" at bounding box center [581, 421] width 24 height 13
type input "$0.00"
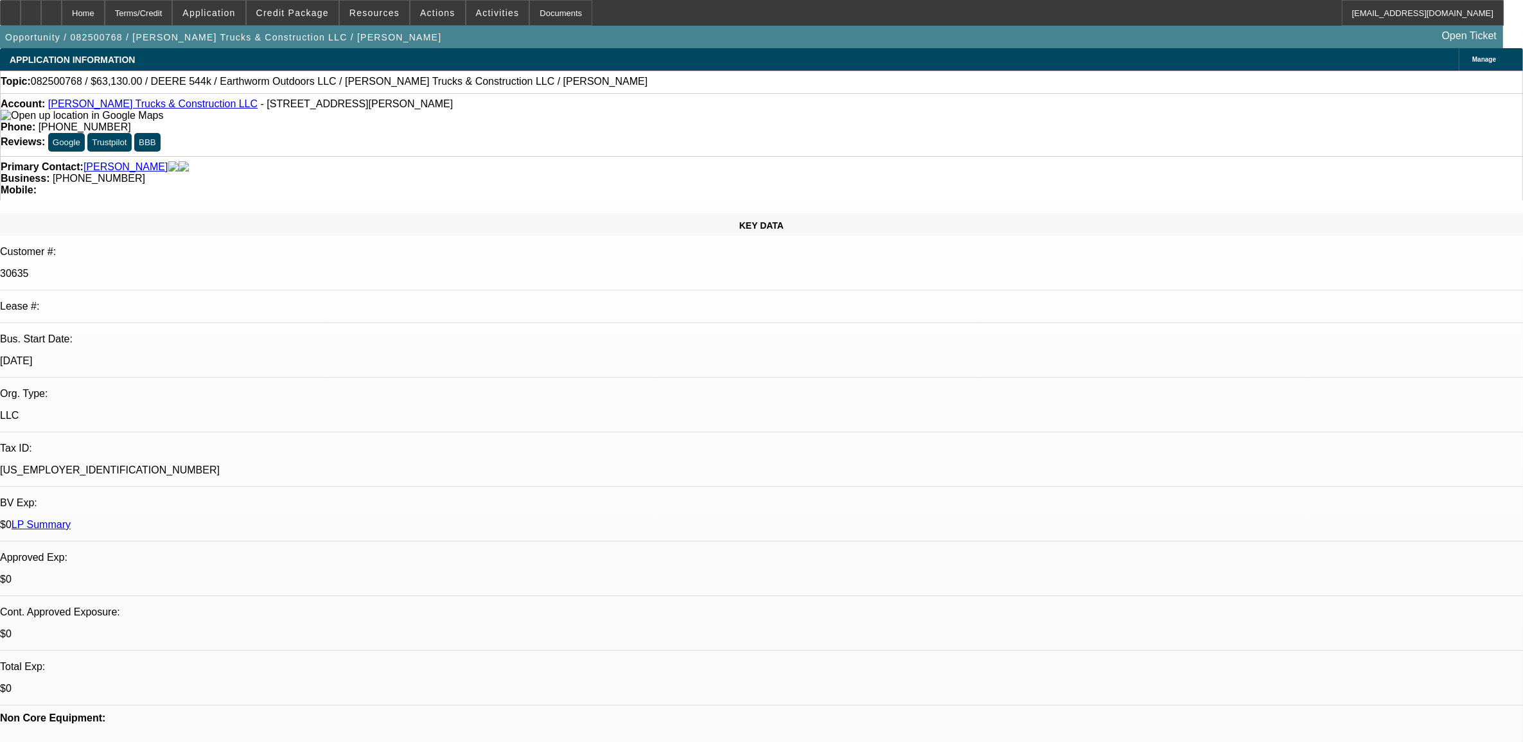
scroll to position [1828, 0]
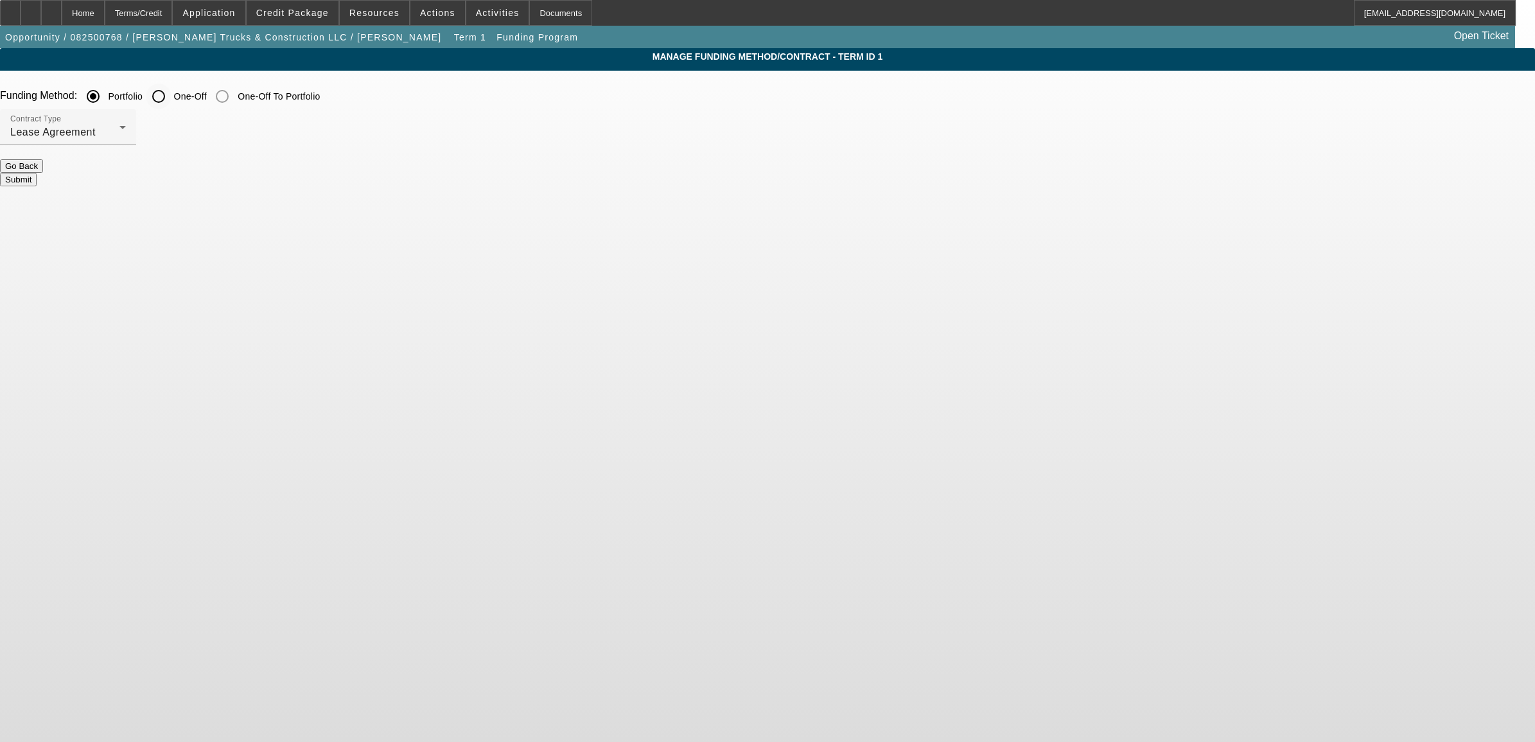
click at [171, 98] on input "One-Off" at bounding box center [159, 96] width 26 height 26
radio input "true"
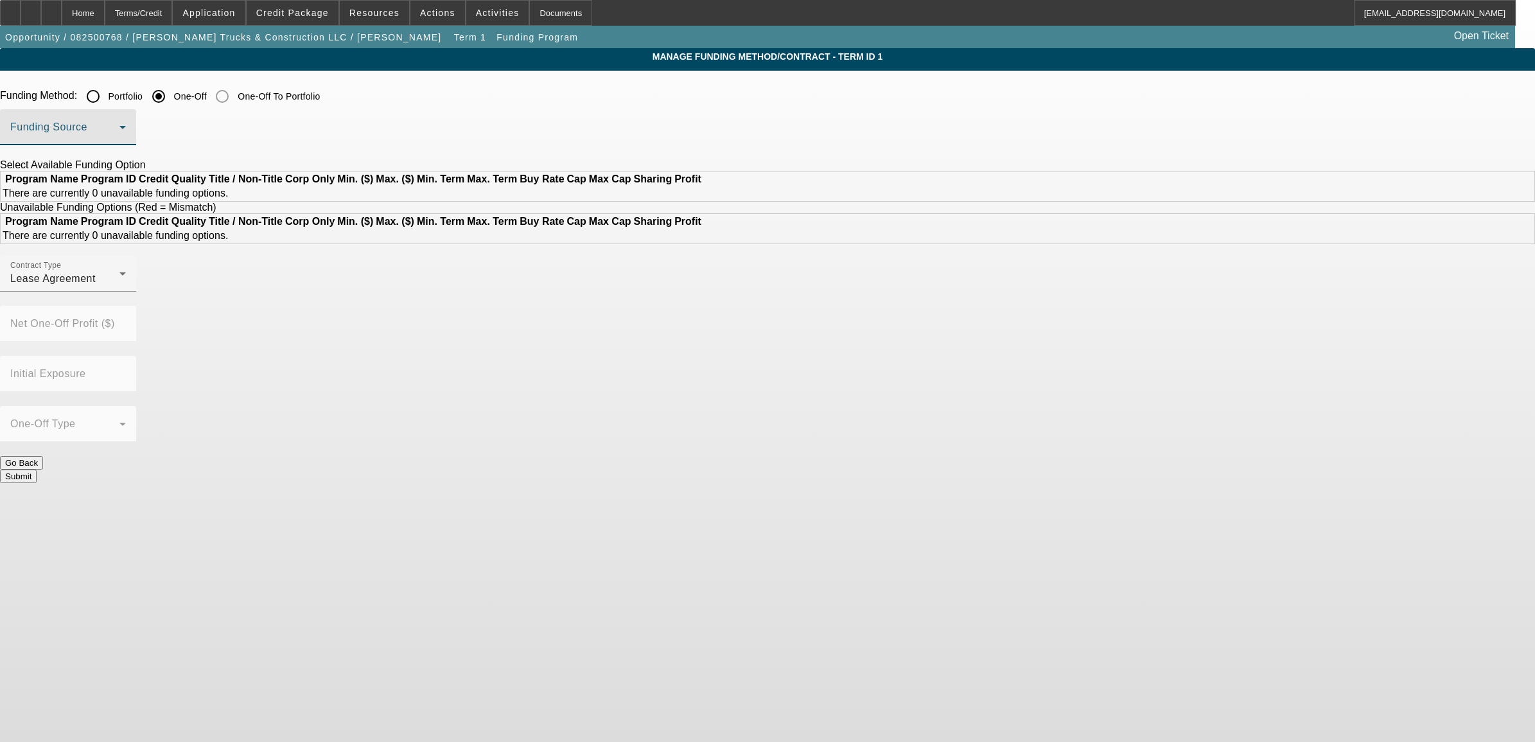
click at [119, 140] on span at bounding box center [64, 132] width 109 height 15
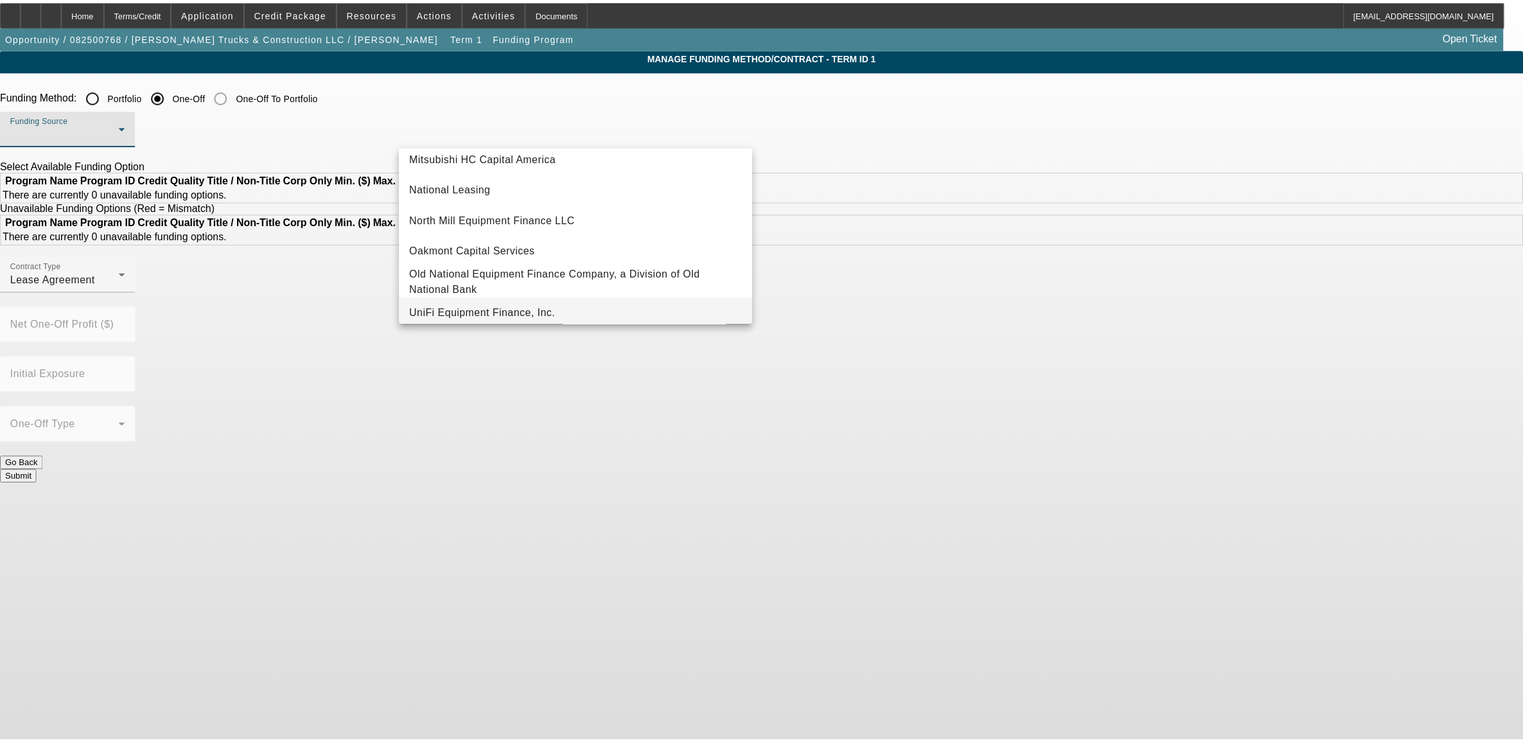
scroll to position [364, 0]
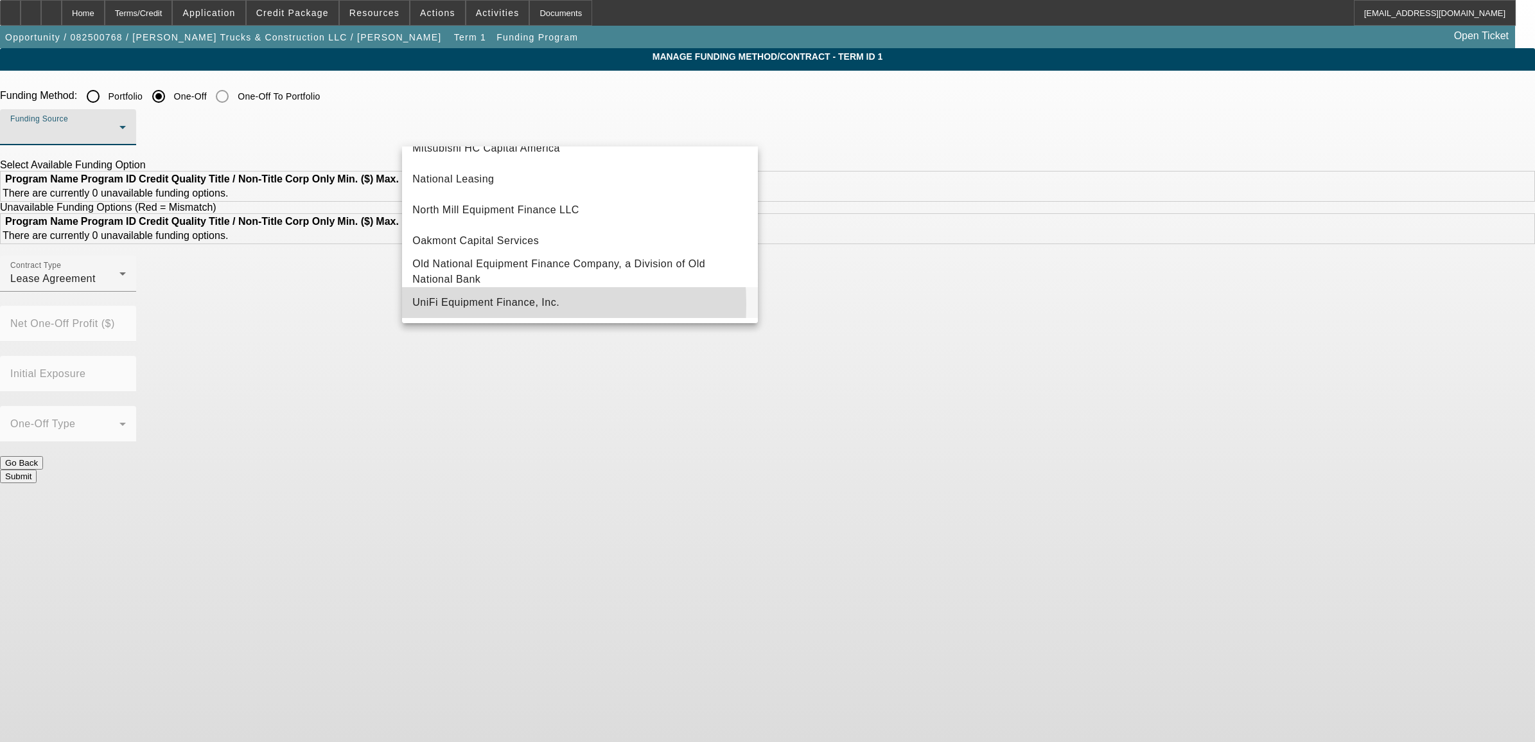
click at [461, 305] on span "UniFi Equipment Finance, Inc." at bounding box center [485, 302] width 147 height 15
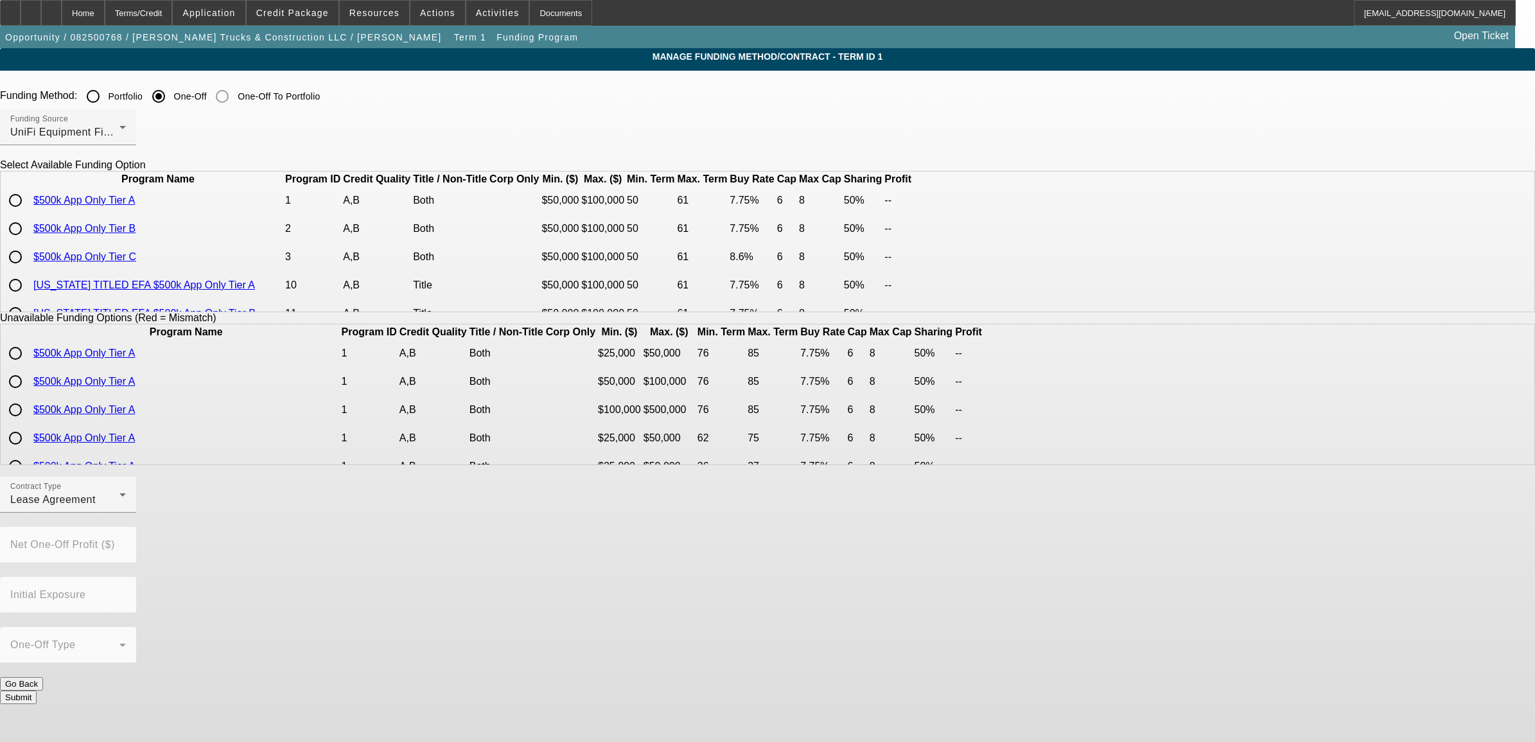
click at [28, 213] on input "radio" at bounding box center [16, 201] width 26 height 26
radio input "true"
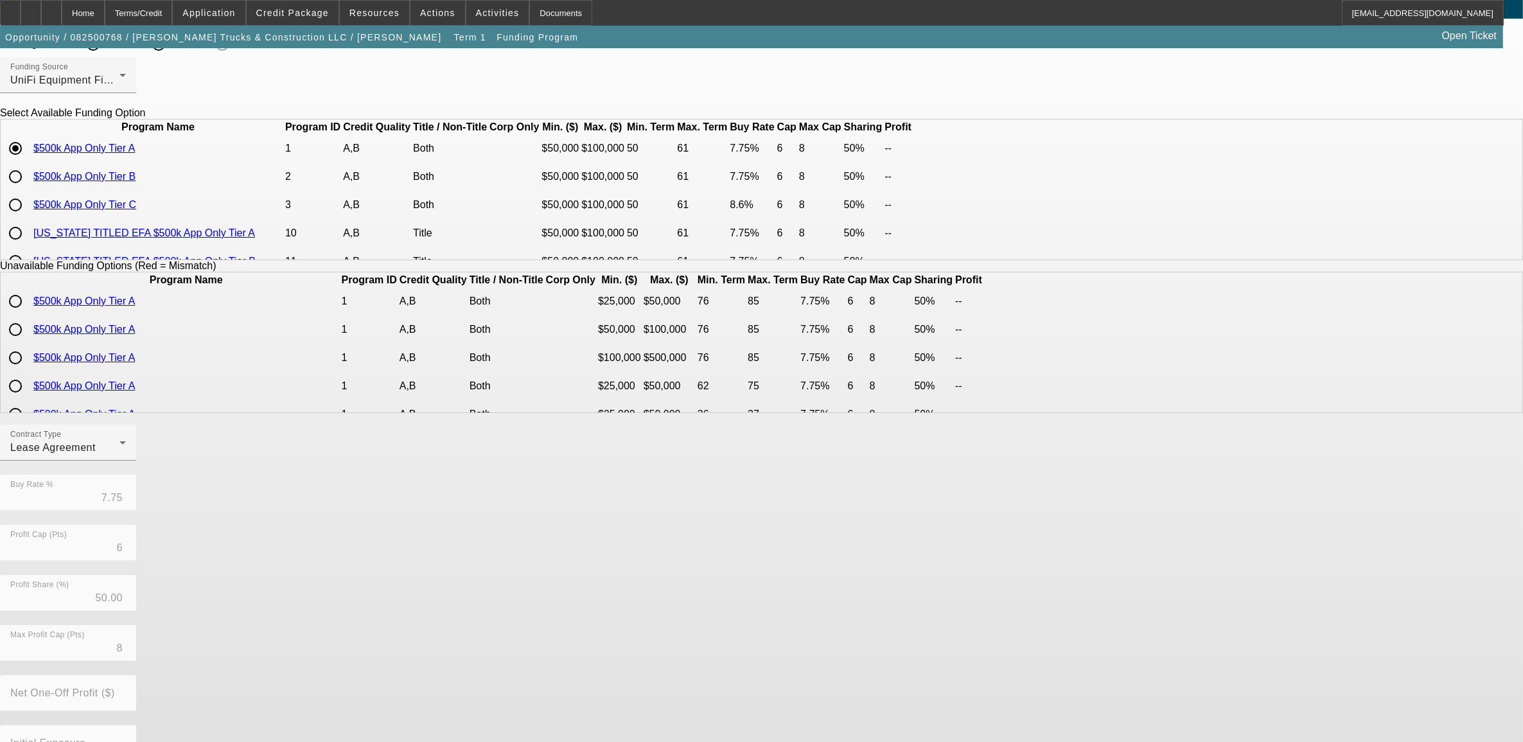
scroll to position [80, 0]
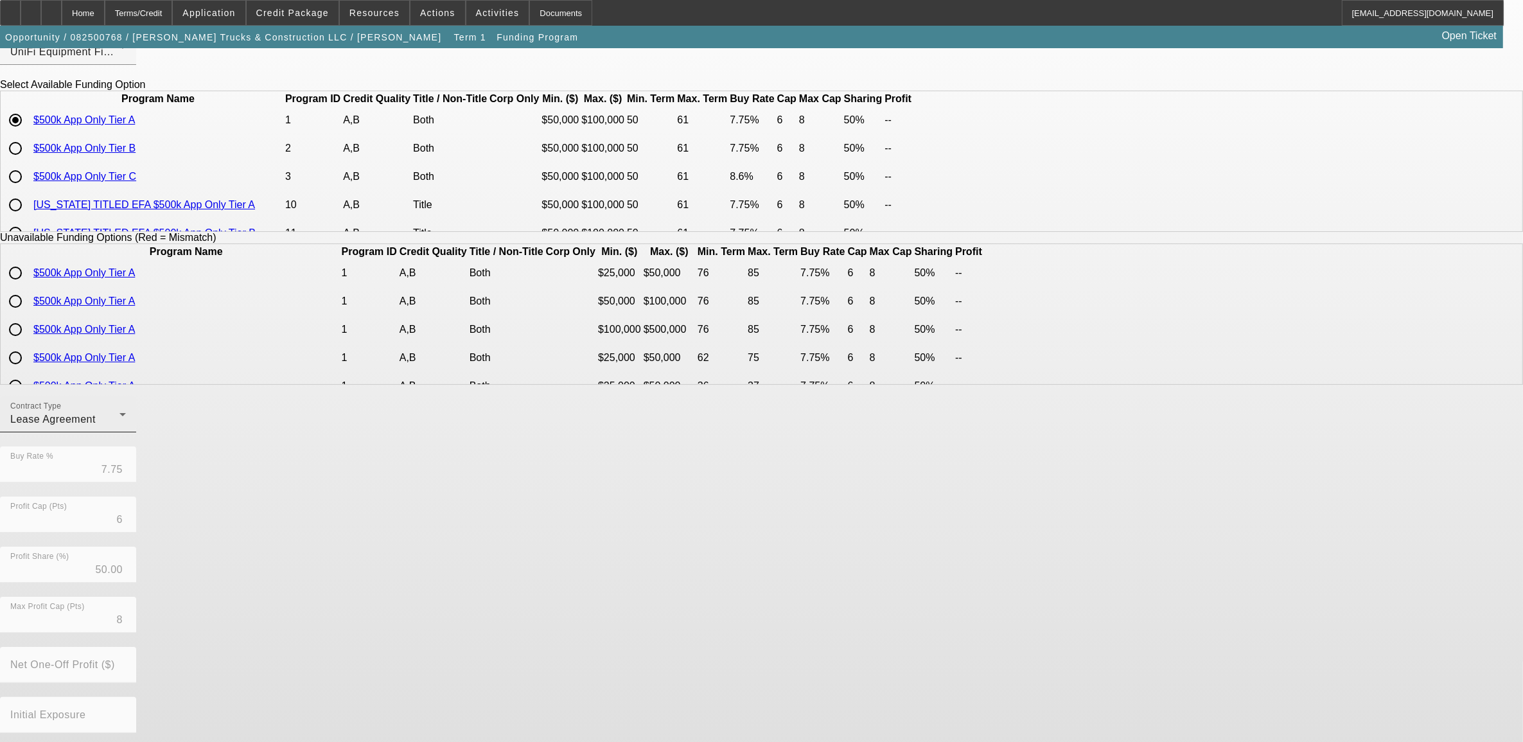
click at [119, 422] on div "Lease Agreement" at bounding box center [64, 419] width 109 height 15
click at [486, 484] on span "Equipment Finance Agreement" at bounding box center [481, 493] width 148 height 31
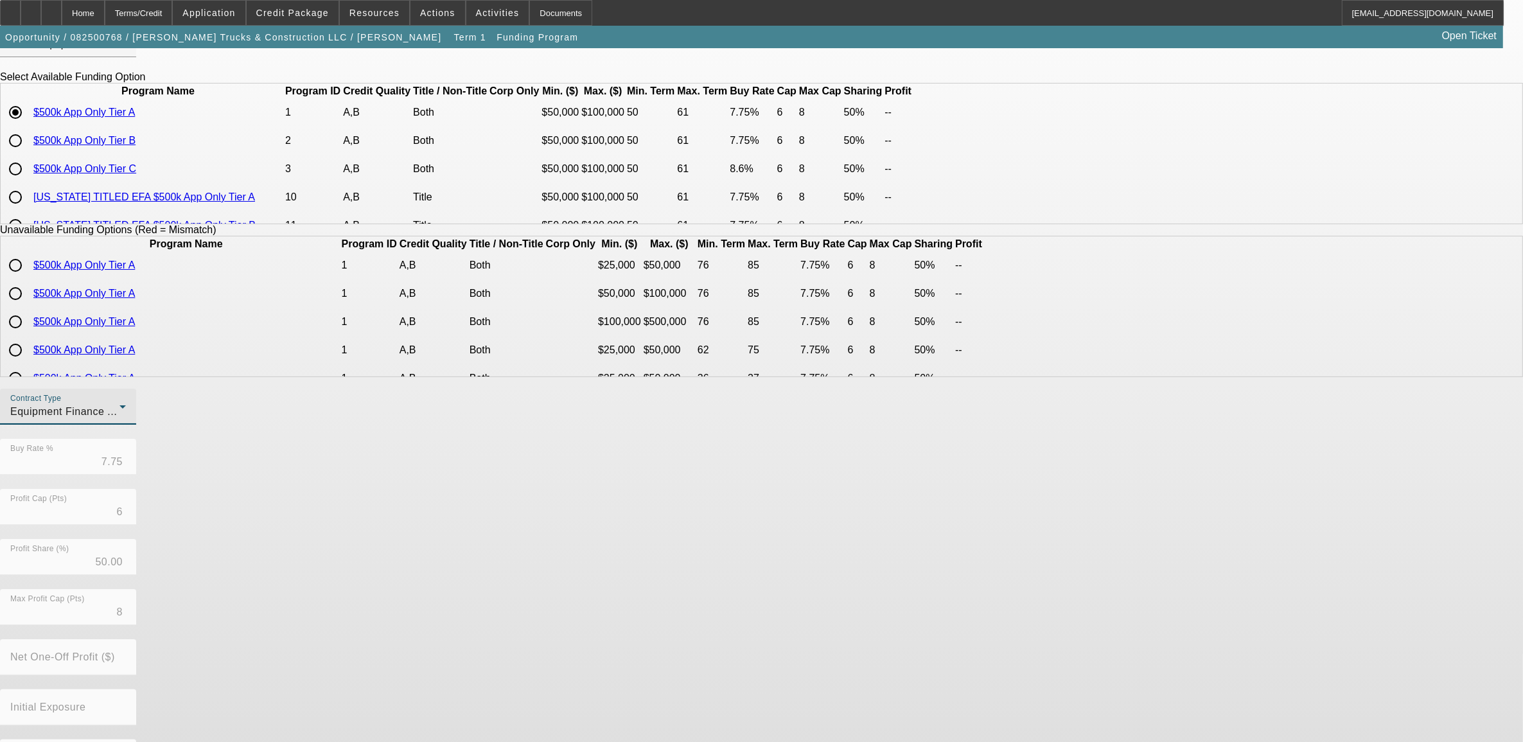
scroll to position [137, 0]
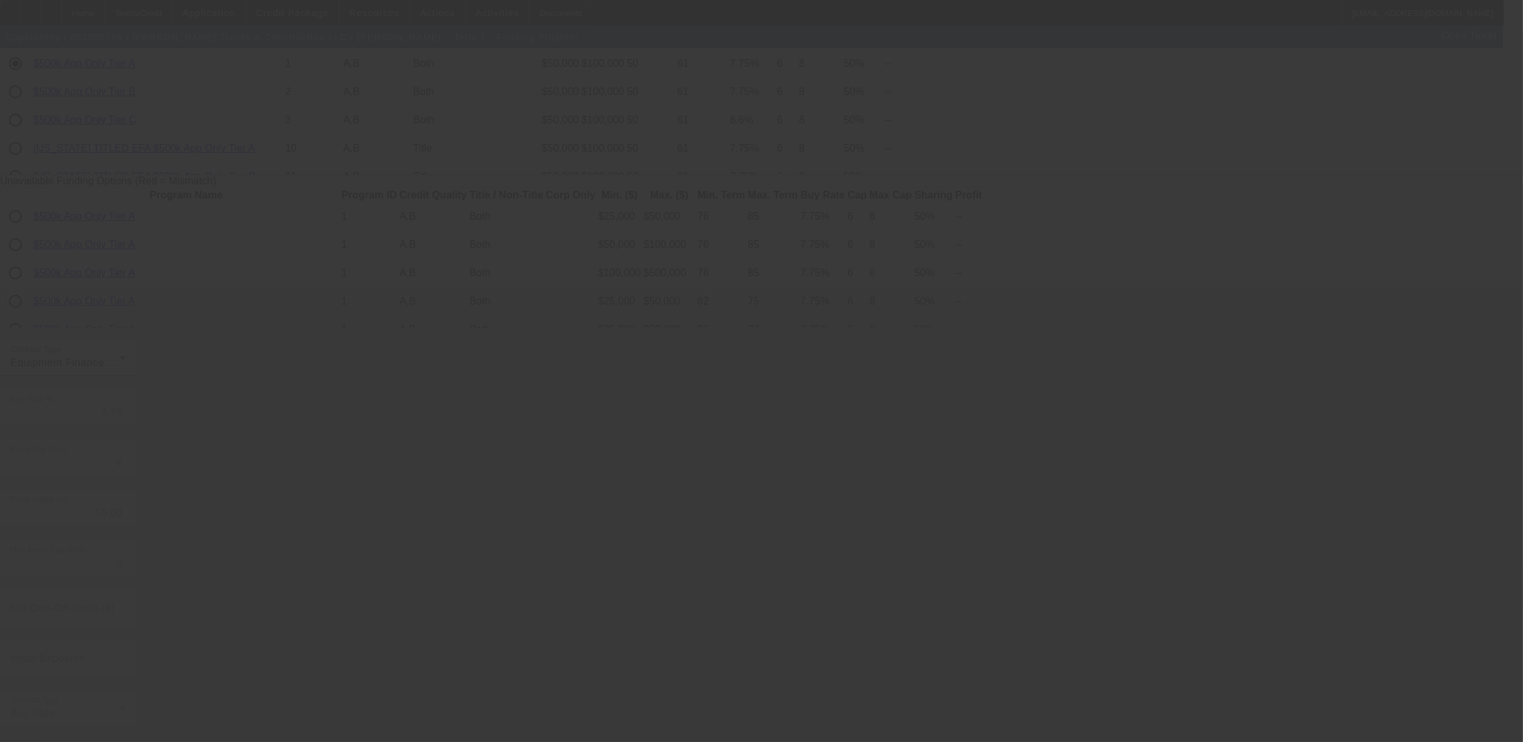
radio input "true"
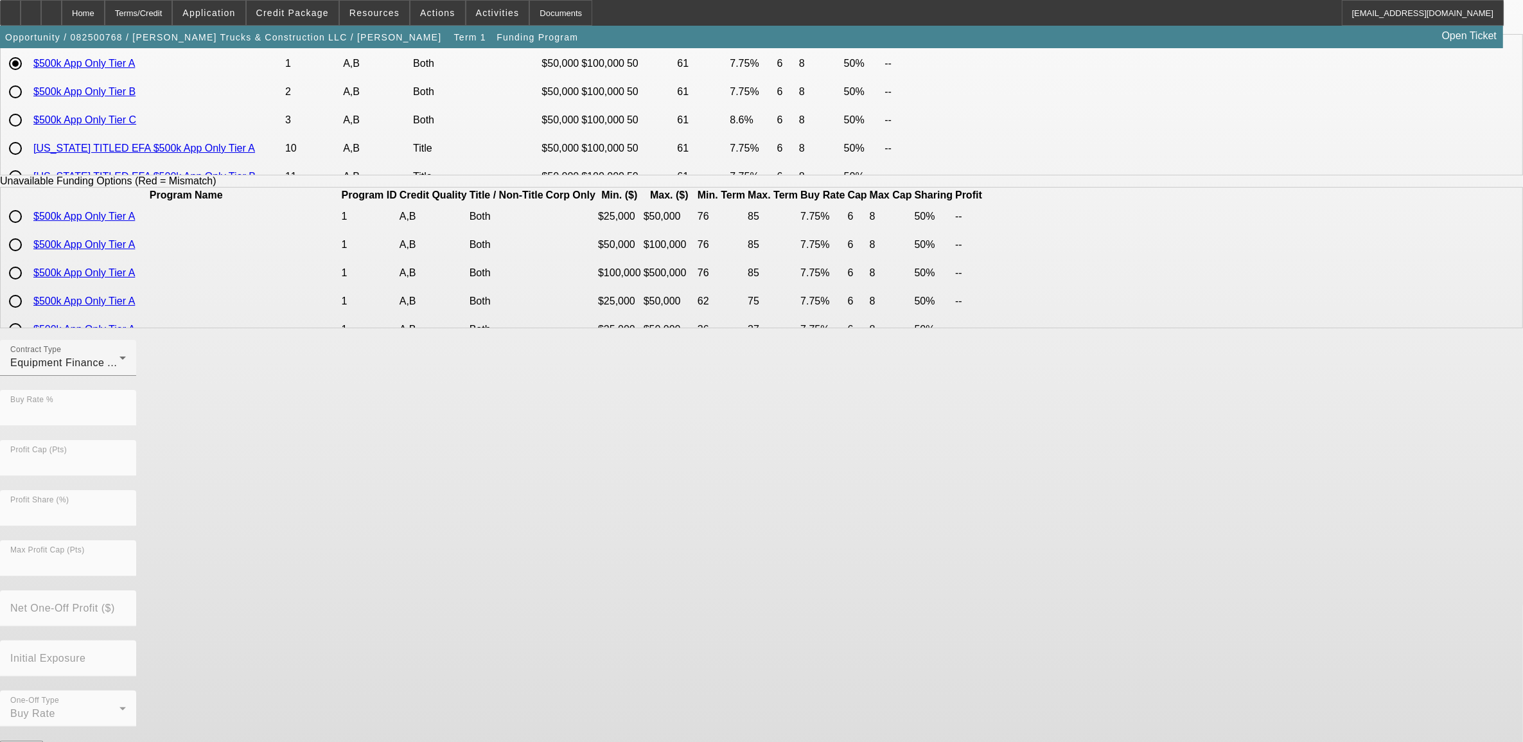
scroll to position [0, 0]
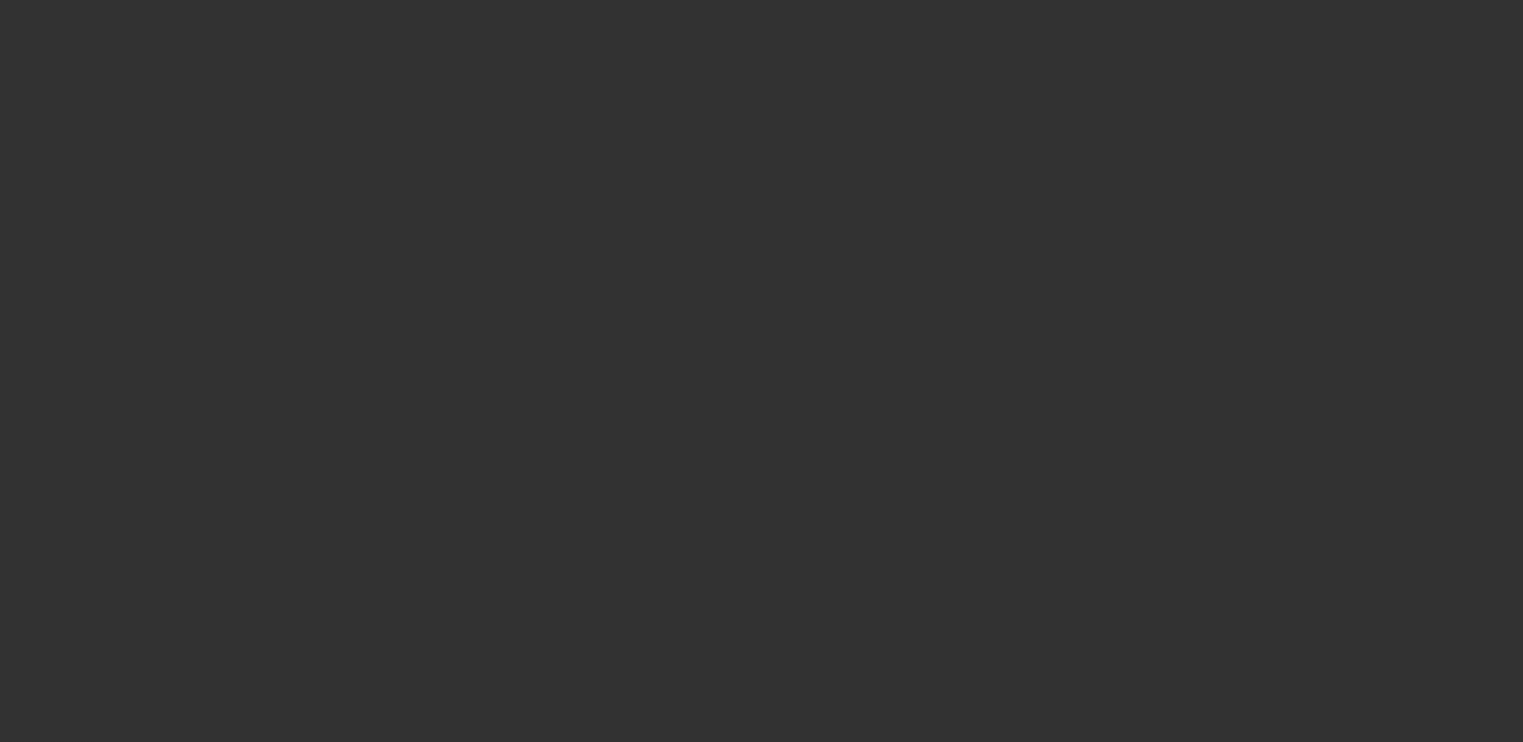
scroll to position [803, 0]
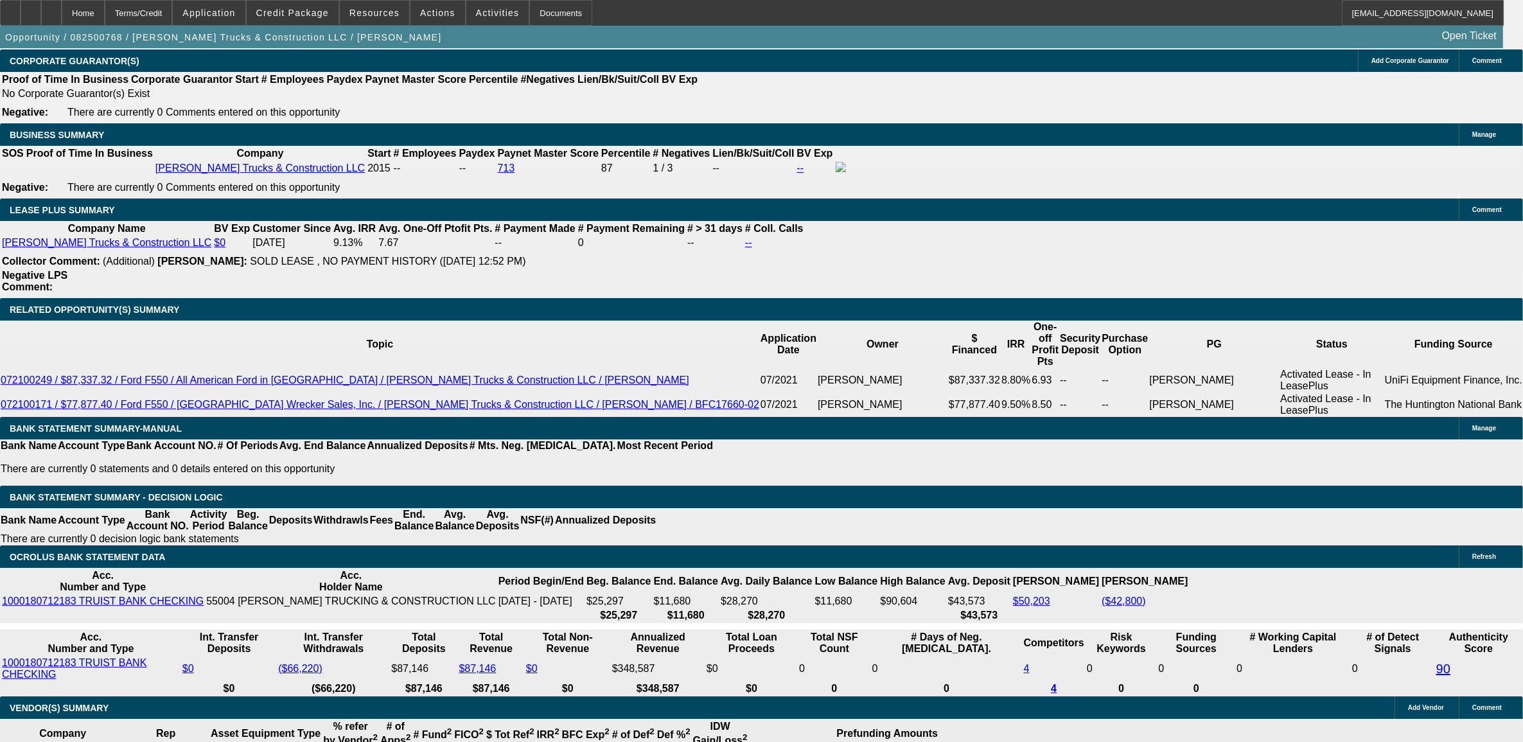
select select "0"
select select "2"
select select "0"
select select "6"
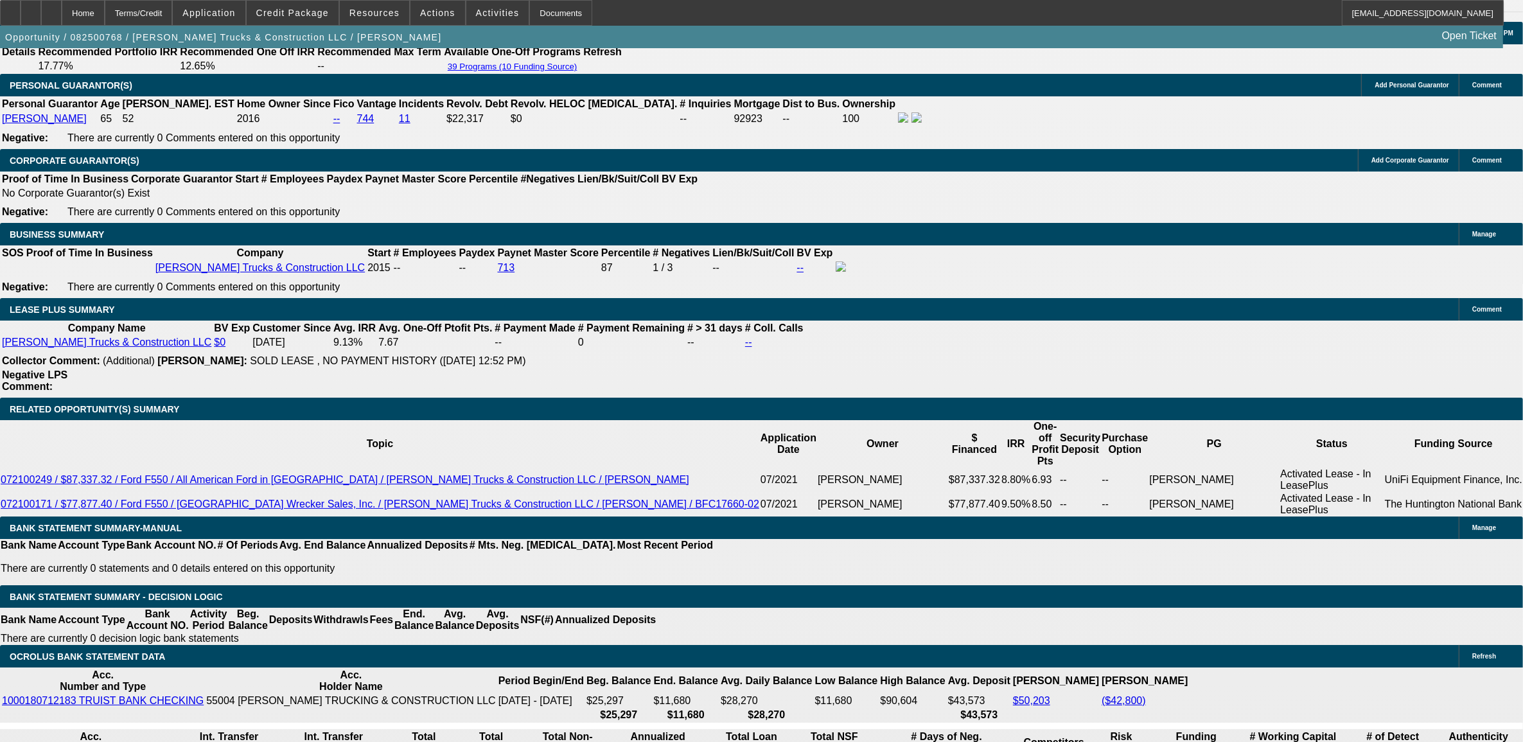
scroll to position [1861, 0]
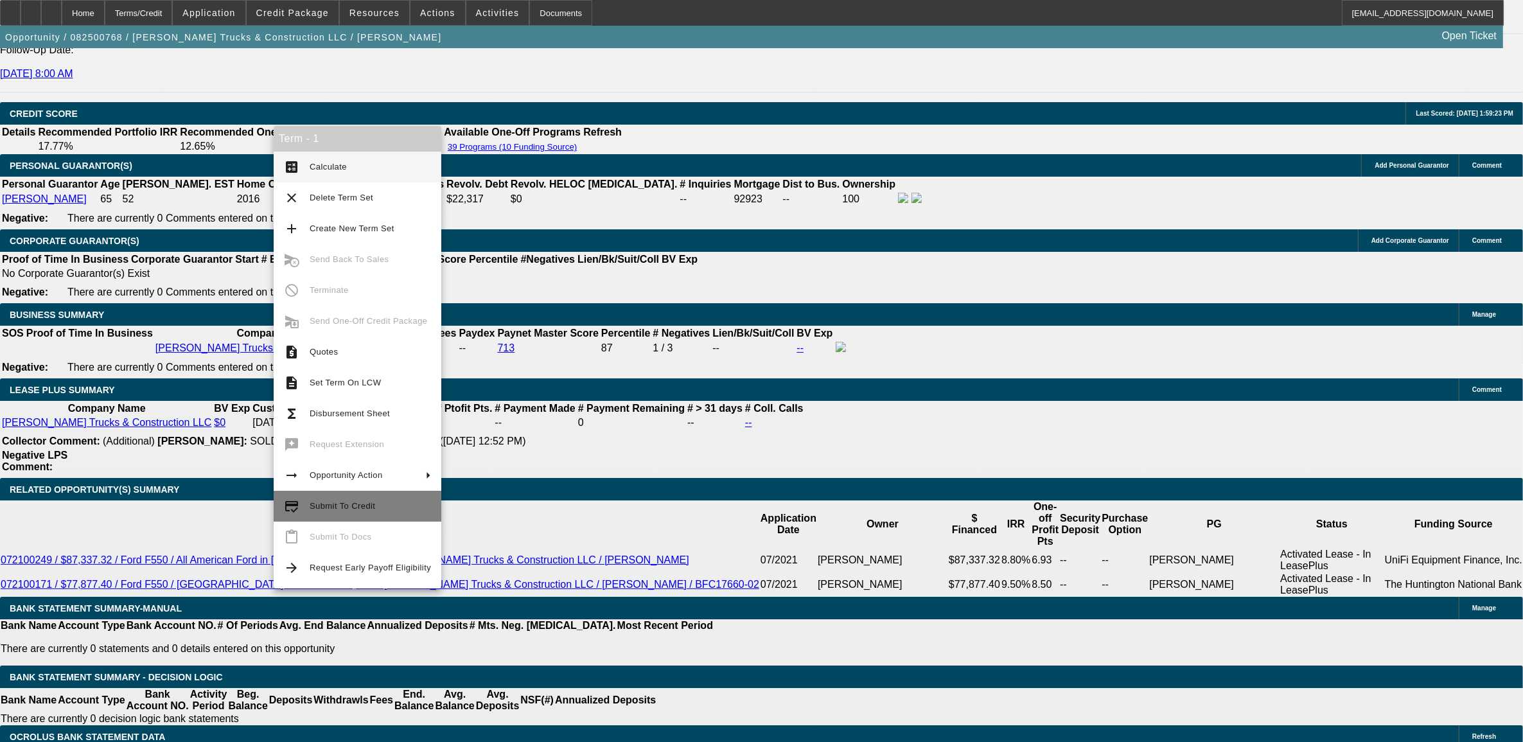
click at [331, 513] on span "Submit To Credit" at bounding box center [370, 505] width 121 height 15
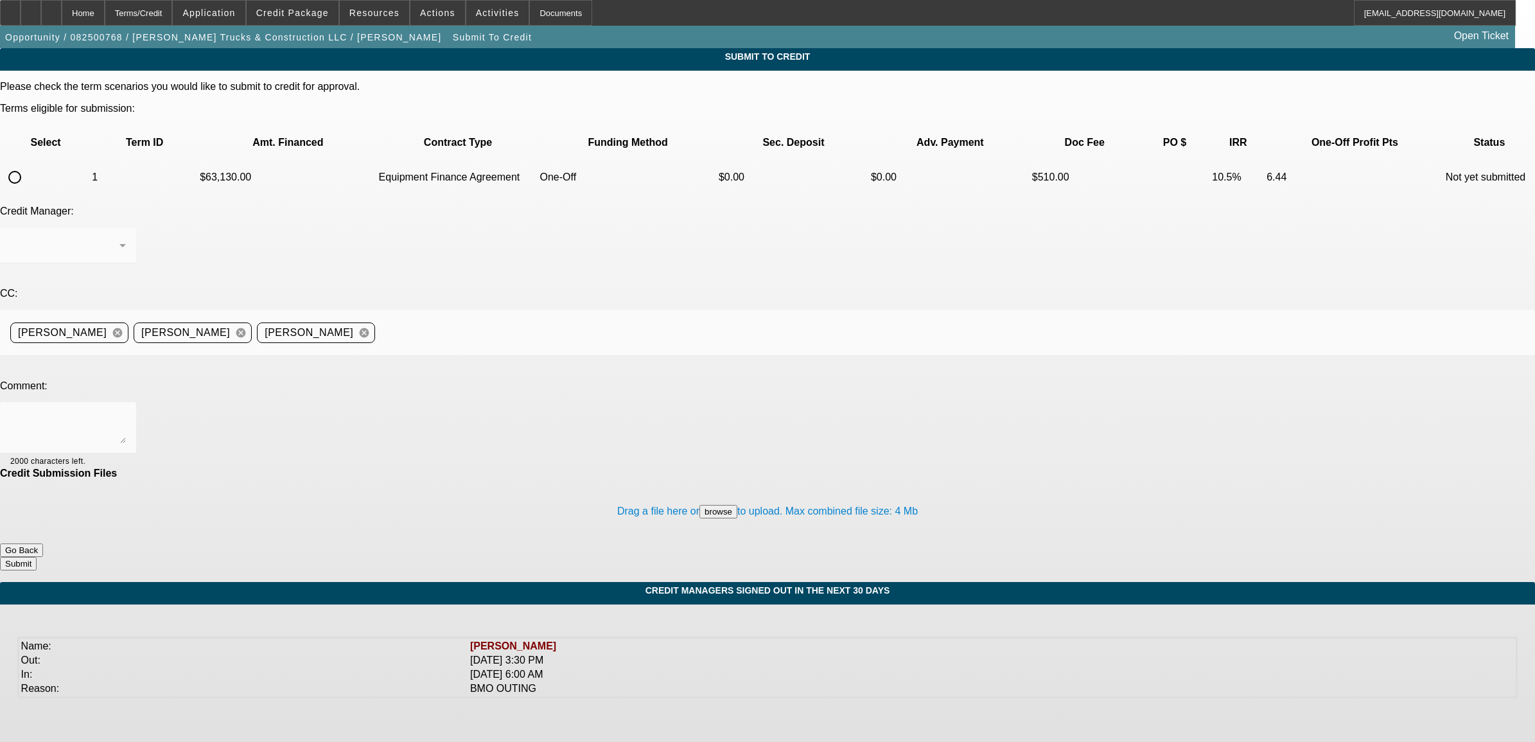
click at [28, 164] on input "radio" at bounding box center [15, 177] width 26 height 26
radio input "true"
click at [126, 412] on textarea at bounding box center [68, 427] width 116 height 31
type textarea "please send to uni. see additional comments. NIck"
click at [37, 557] on button "Submit" at bounding box center [18, 563] width 37 height 13
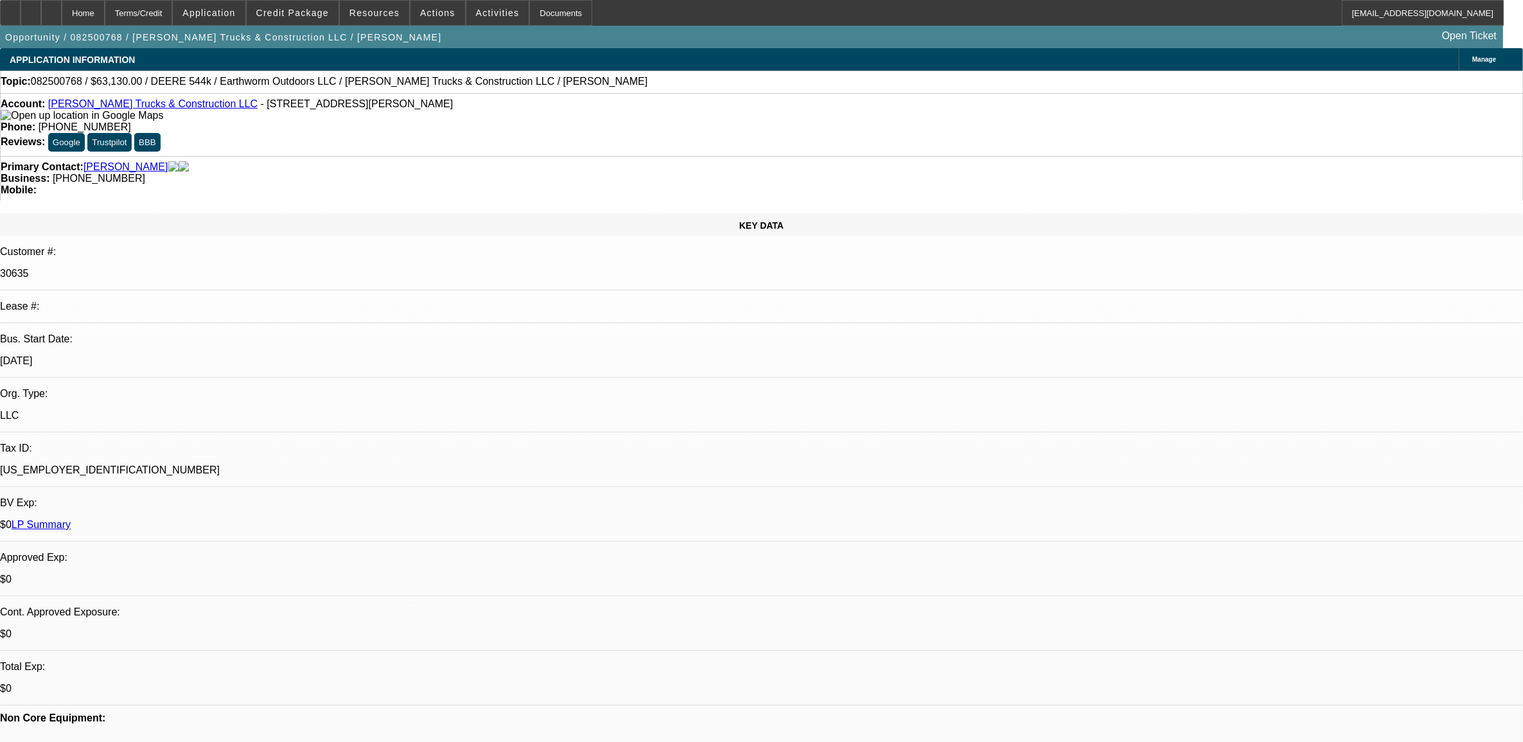
select select "0"
select select "2"
select select "0"
select select "6"
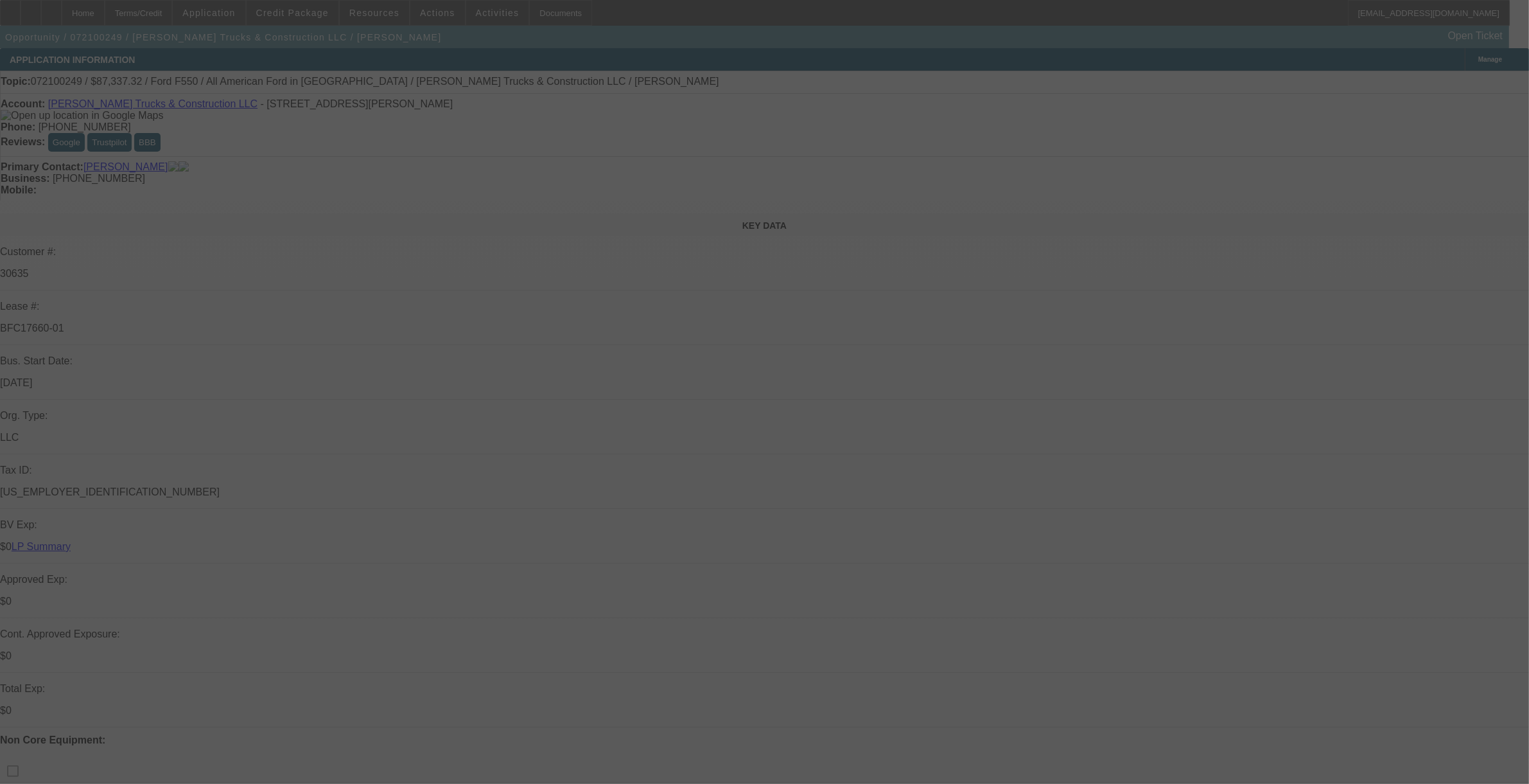
select select "0"
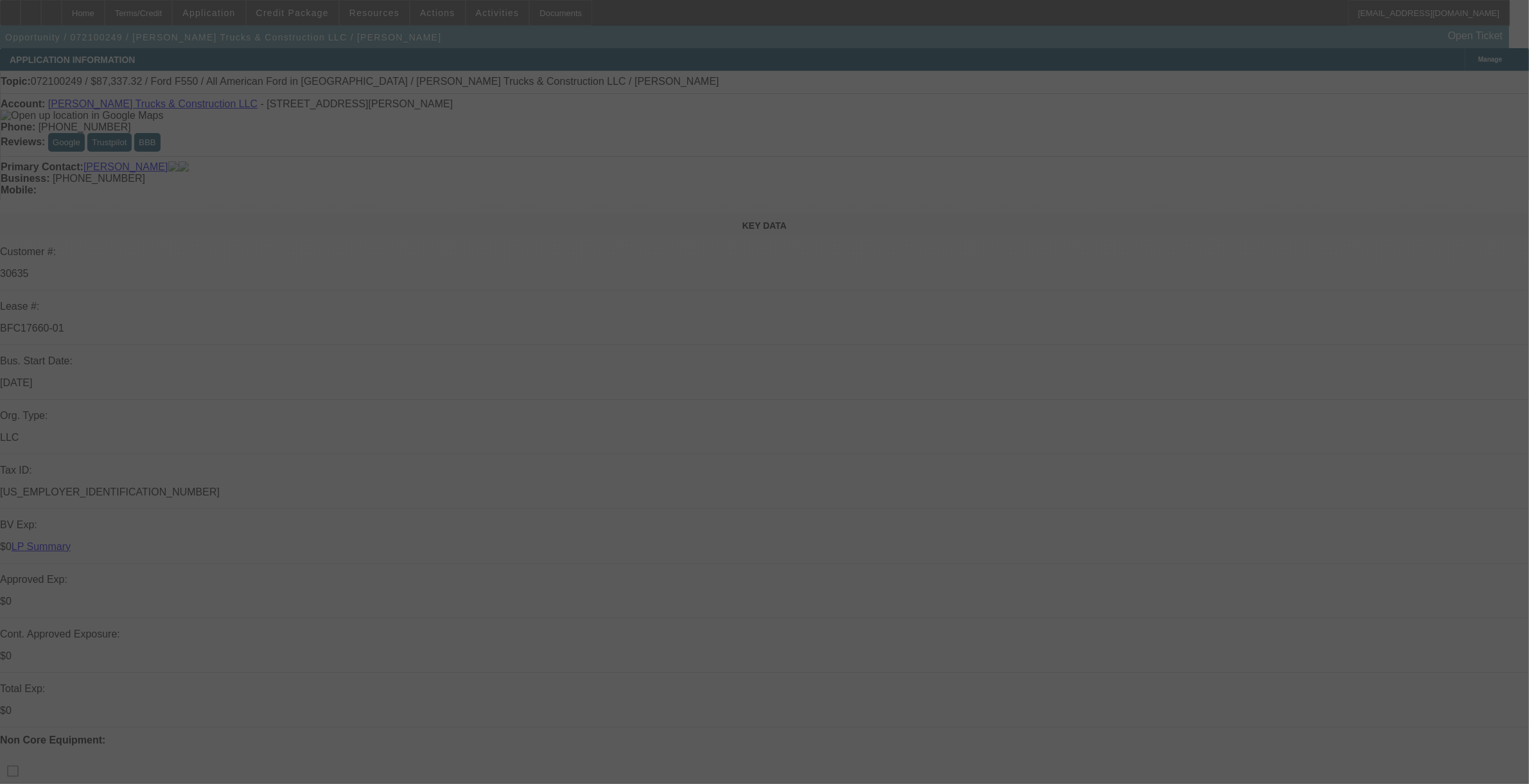
select select "0"
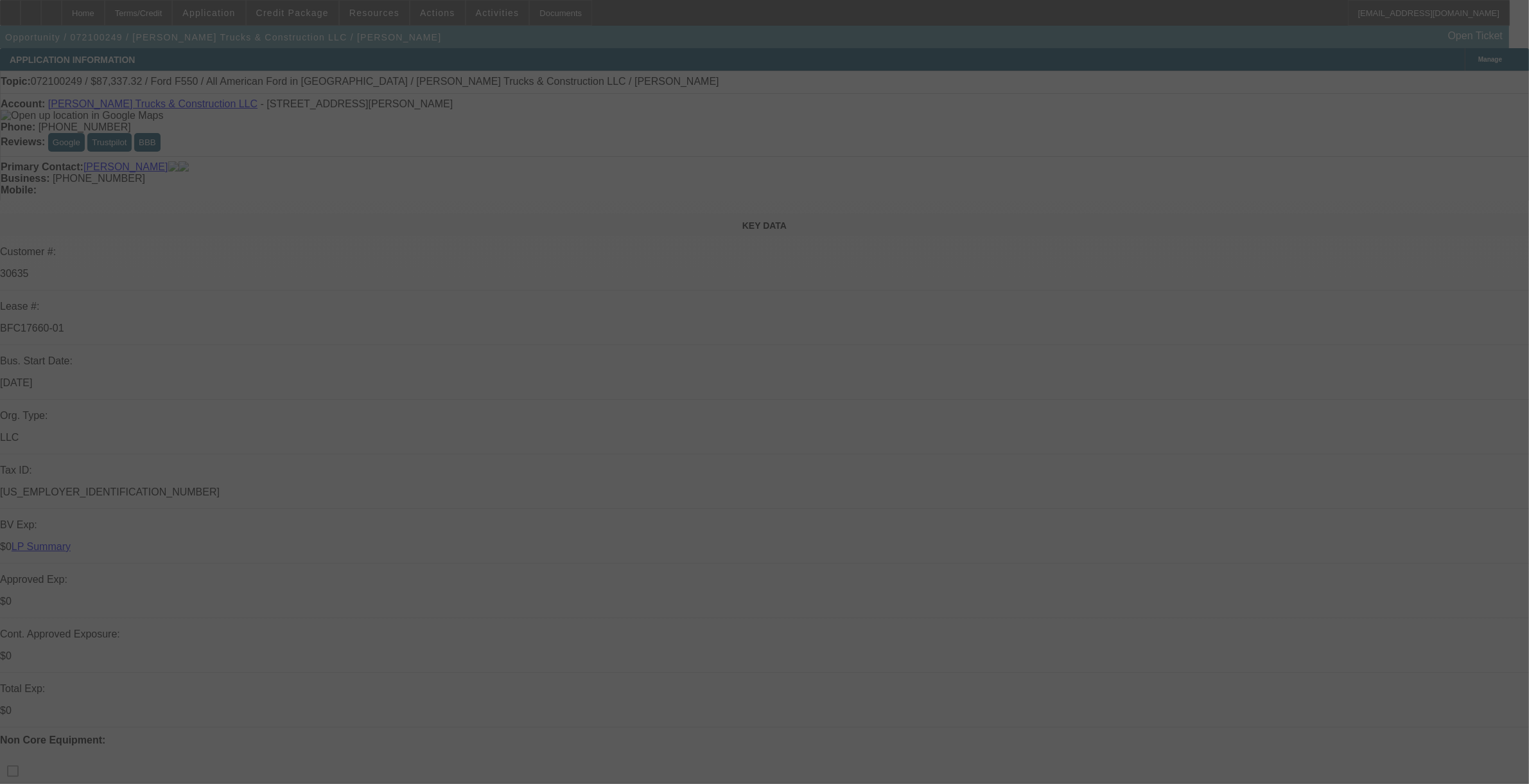
select select "0"
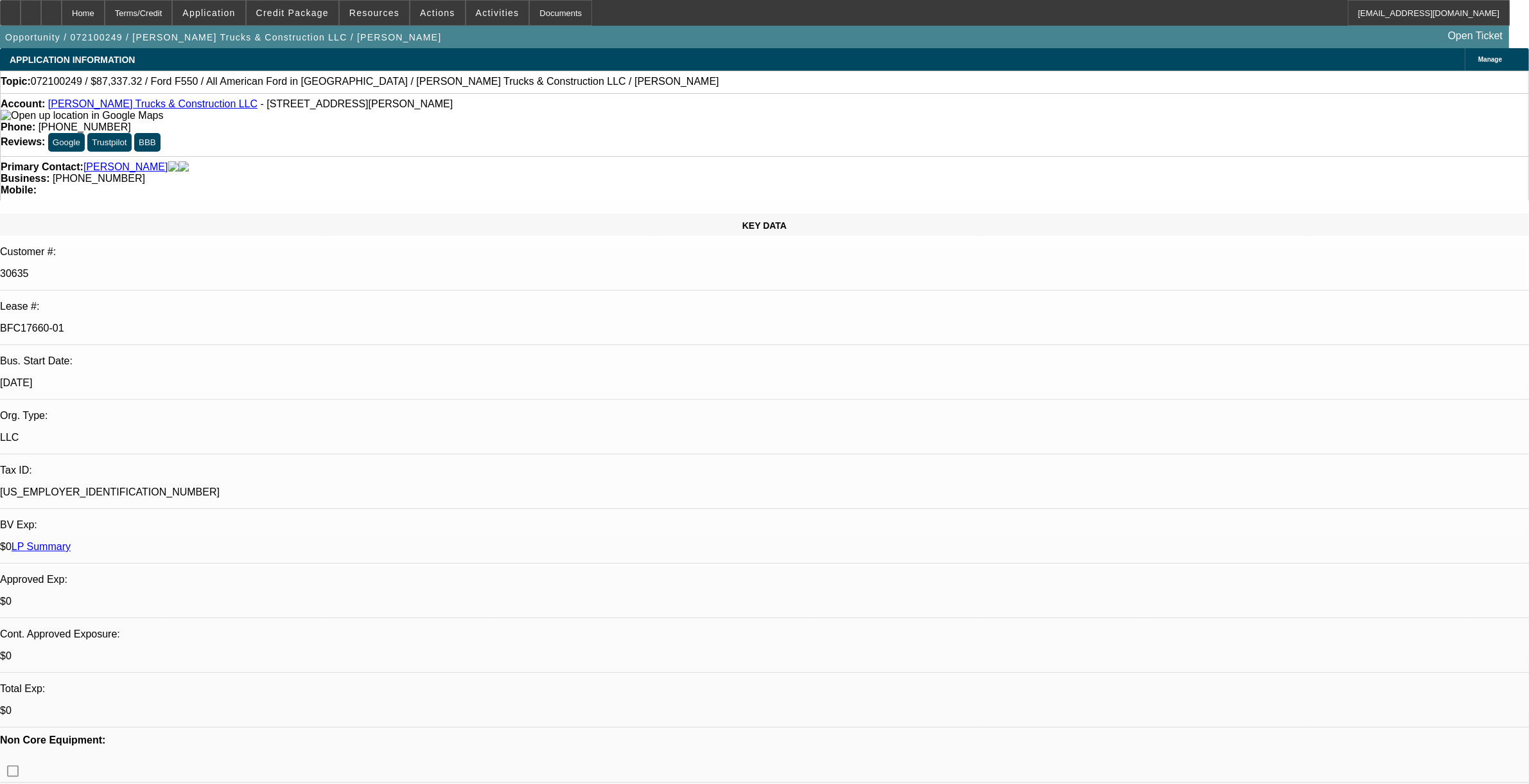
select select "1"
select select "2"
select select "6"
select select "1"
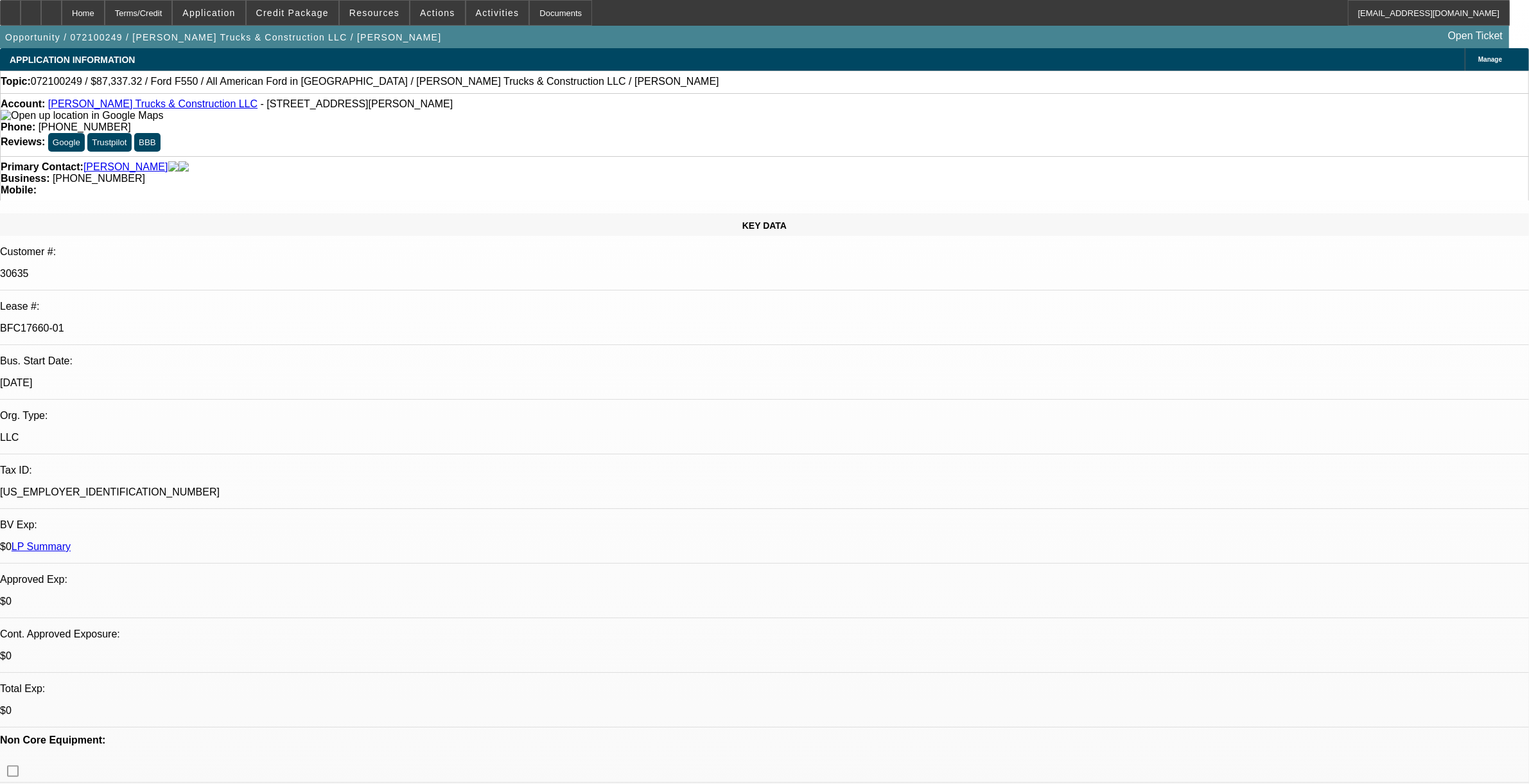
select select "6"
select select "1"
select select "2"
select select "6"
select select "1"
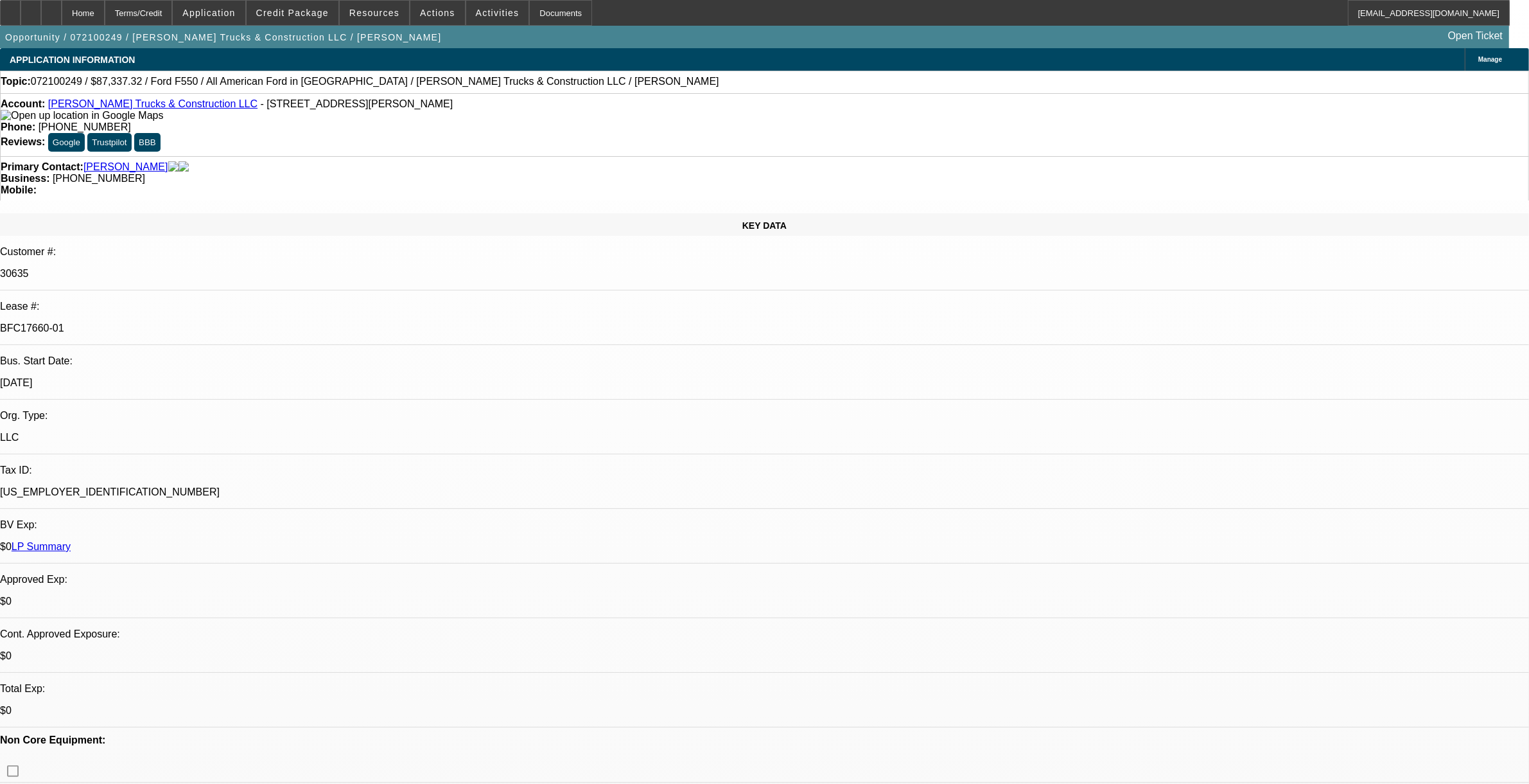
select select "2"
select select "6"
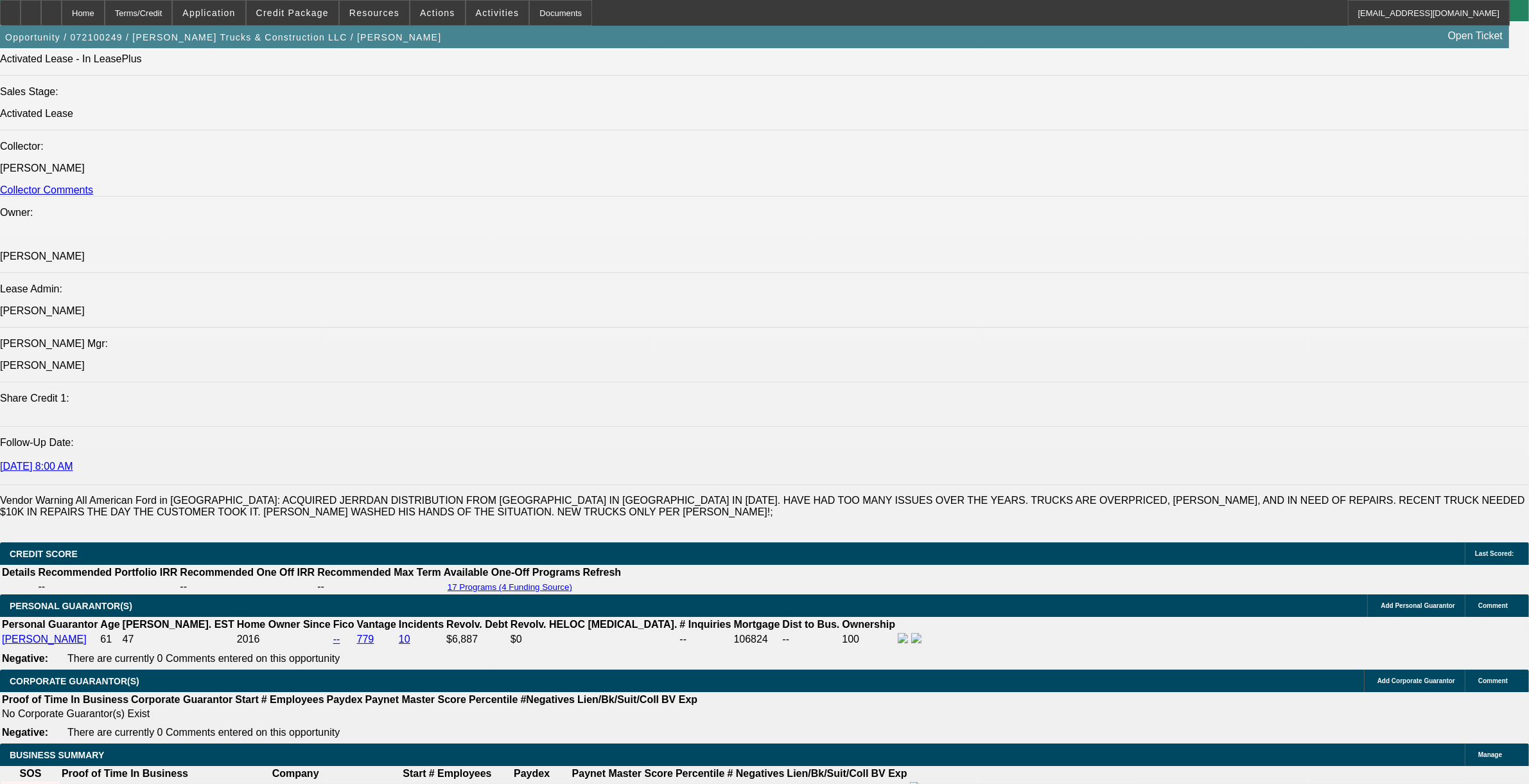
scroll to position [1445, 0]
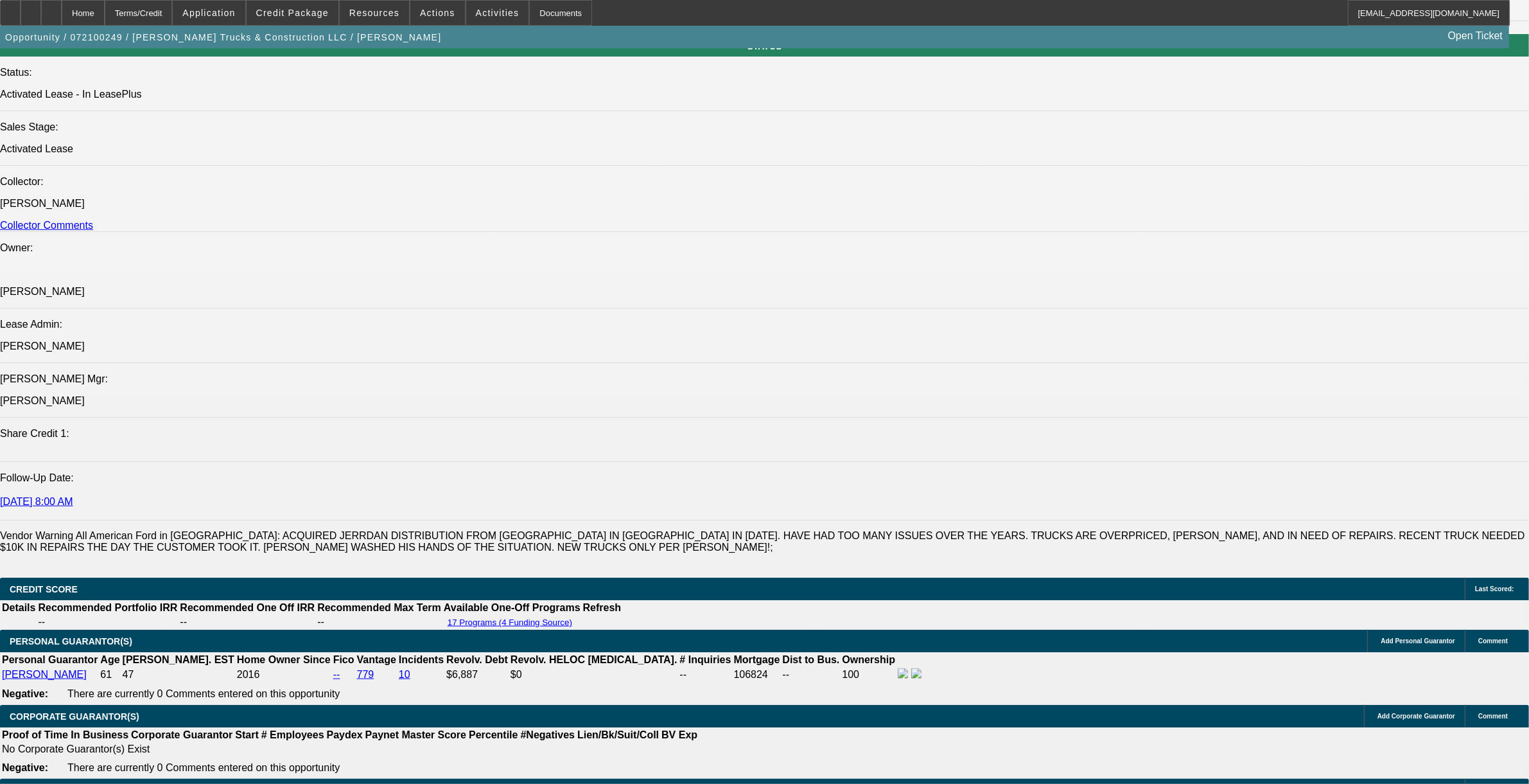
drag, startPoint x: 79, startPoint y: 245, endPoint x: 644, endPoint y: 261, distance: 565.4
copy span "[PERSON_NAME] Trucks & Construction LLC was established in [DATE]. They work wi…"
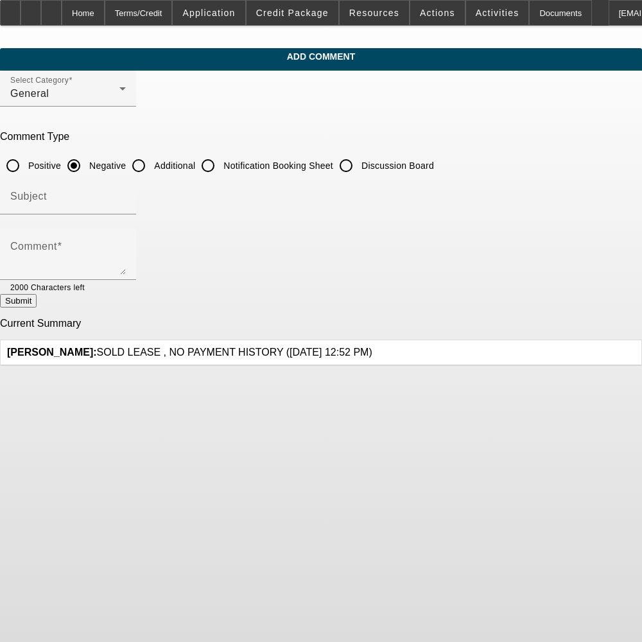
click at [152, 168] on input "Additional" at bounding box center [139, 166] width 26 height 26
radio input "true"
click at [126, 261] on textarea "Comment" at bounding box center [68, 259] width 116 height 31
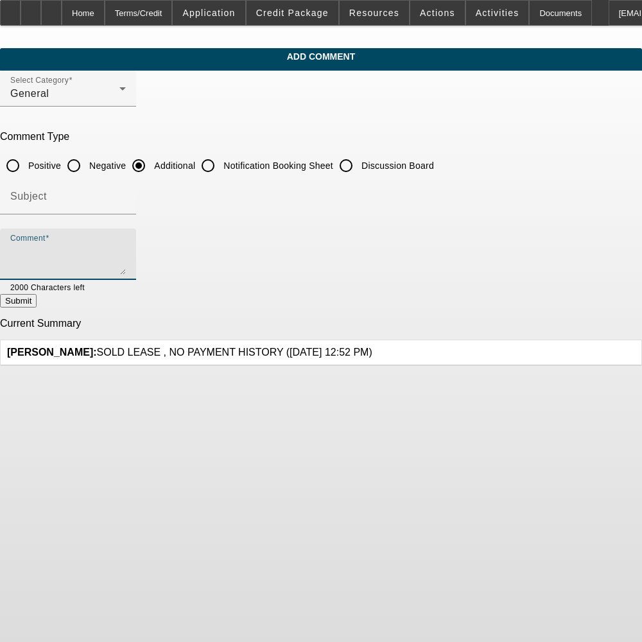
paste textarea "[PERSON_NAME] Trucks & Construction LLC was established in [DATE]. They work wi…"
click at [126, 248] on textarea "[PERSON_NAME] Trucks & Construction LLC was established in [DATE]. They work wi…" at bounding box center [68, 259] width 116 height 31
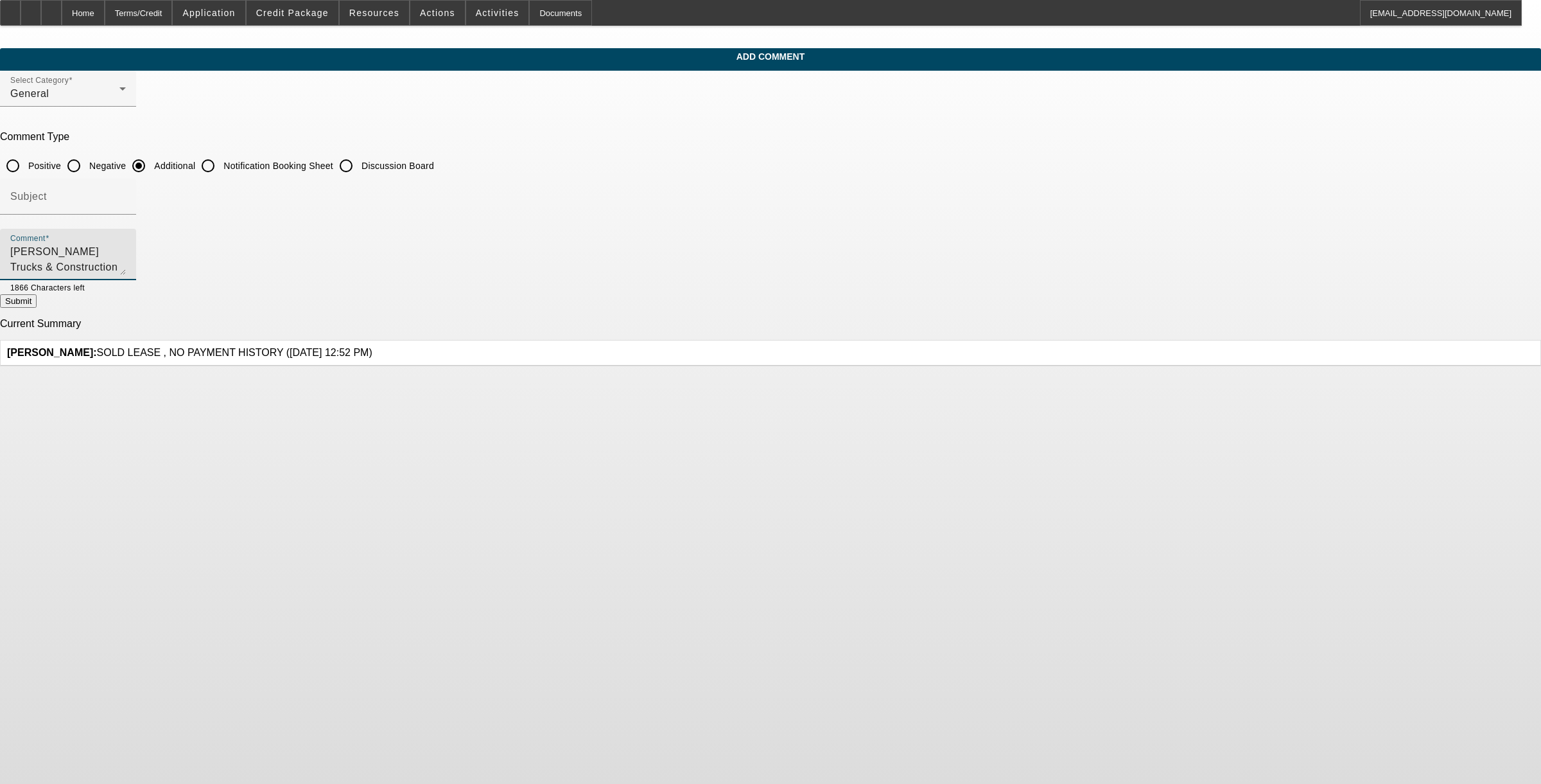
click at [126, 267] on textarea "[PERSON_NAME] Trucks & Construction LLC was established in [DATE] and are a 2x …" at bounding box center [68, 259] width 116 height 31
type textarea "[PERSON_NAME] Trucks & Construction LLC was established in [DATE] and are a 2x …"
click at [37, 304] on button "Submit" at bounding box center [18, 300] width 37 height 13
radio input "true"
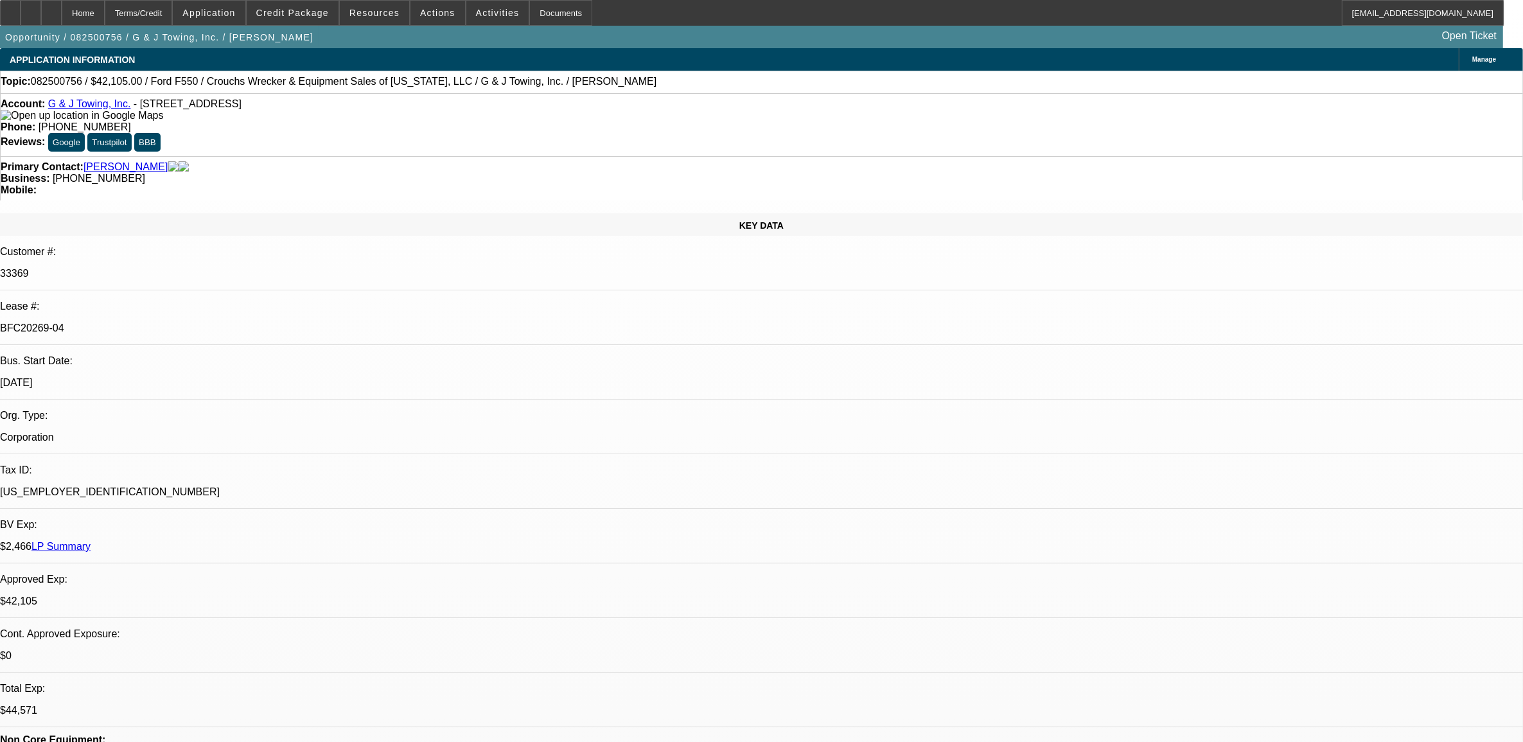
select select "0"
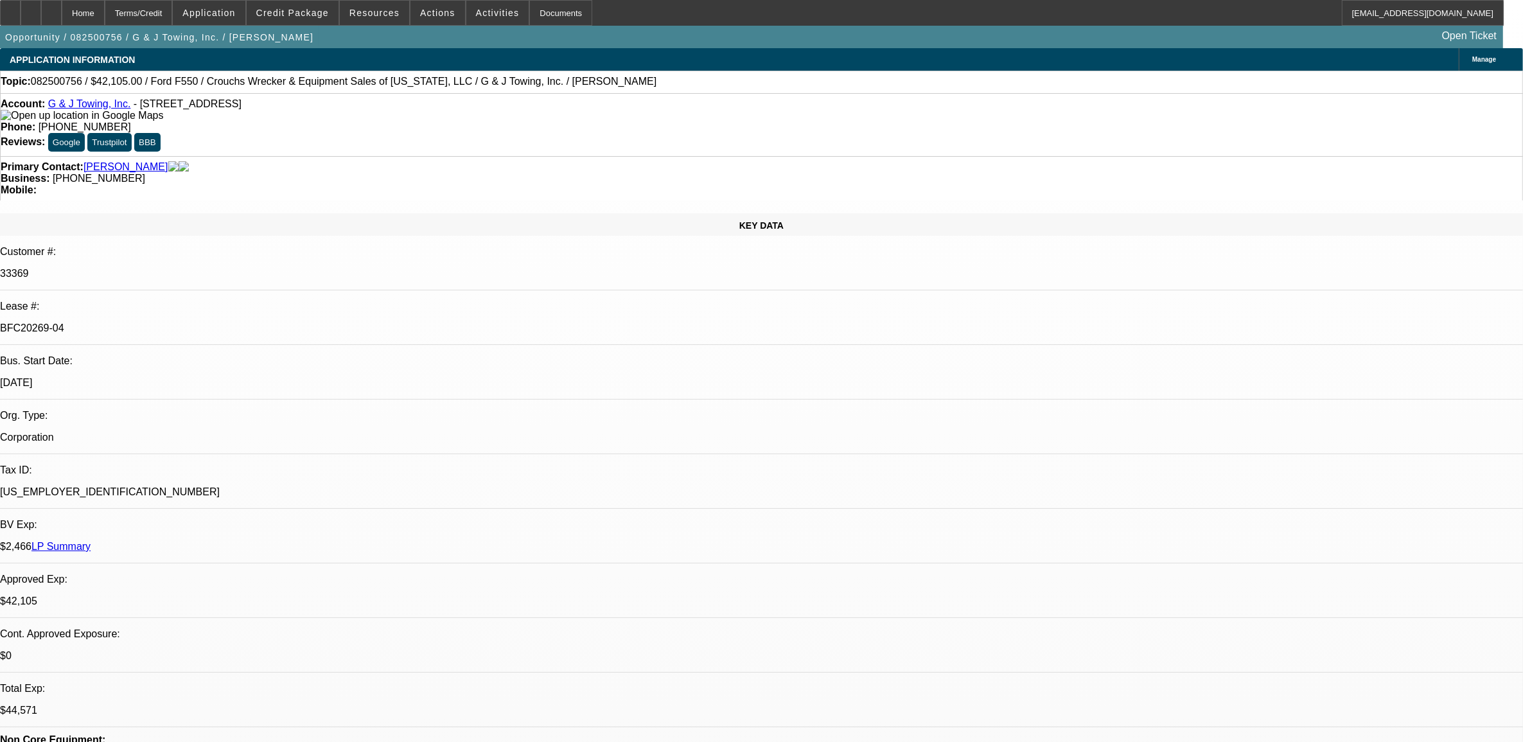
select select "0"
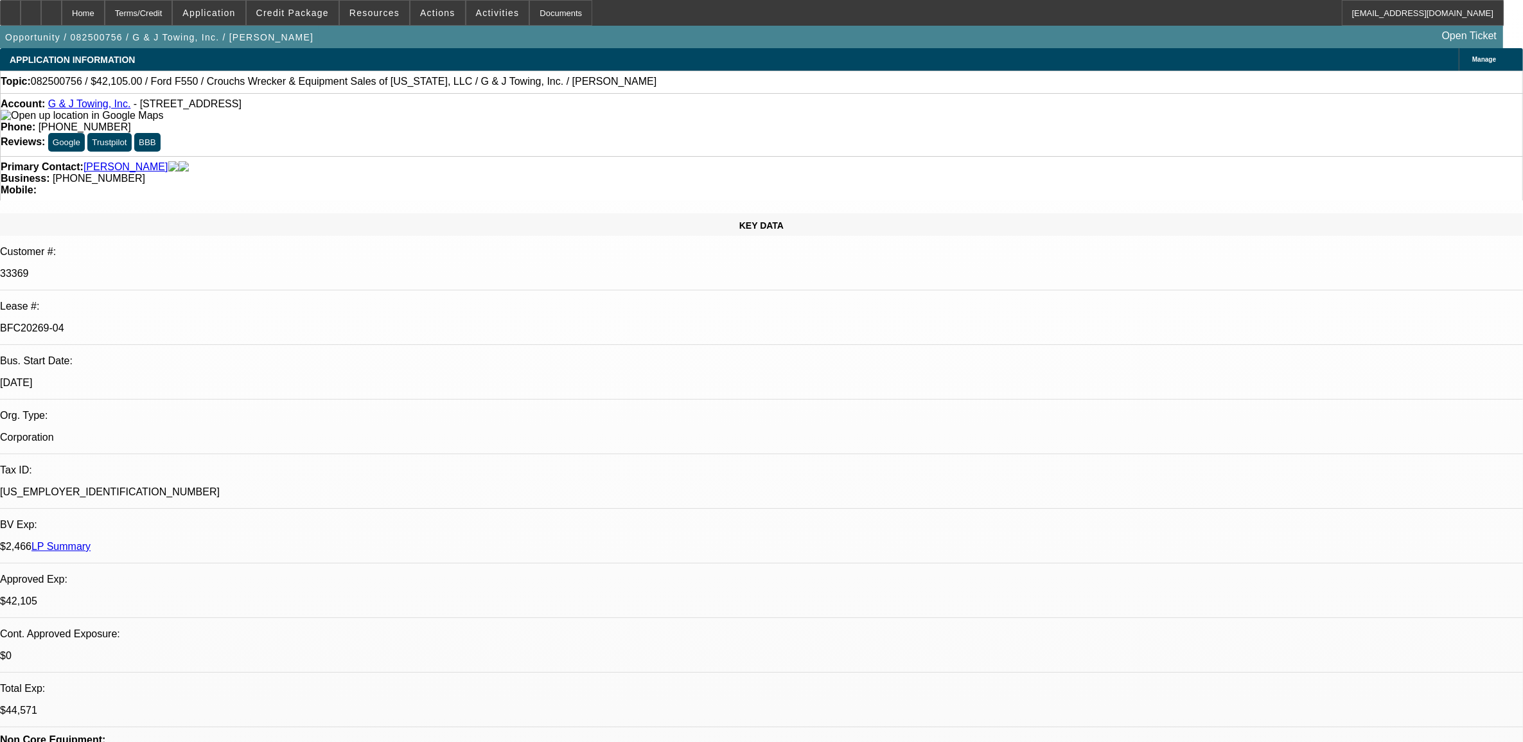
select select "0"
select select "1"
select select "3"
select select "6"
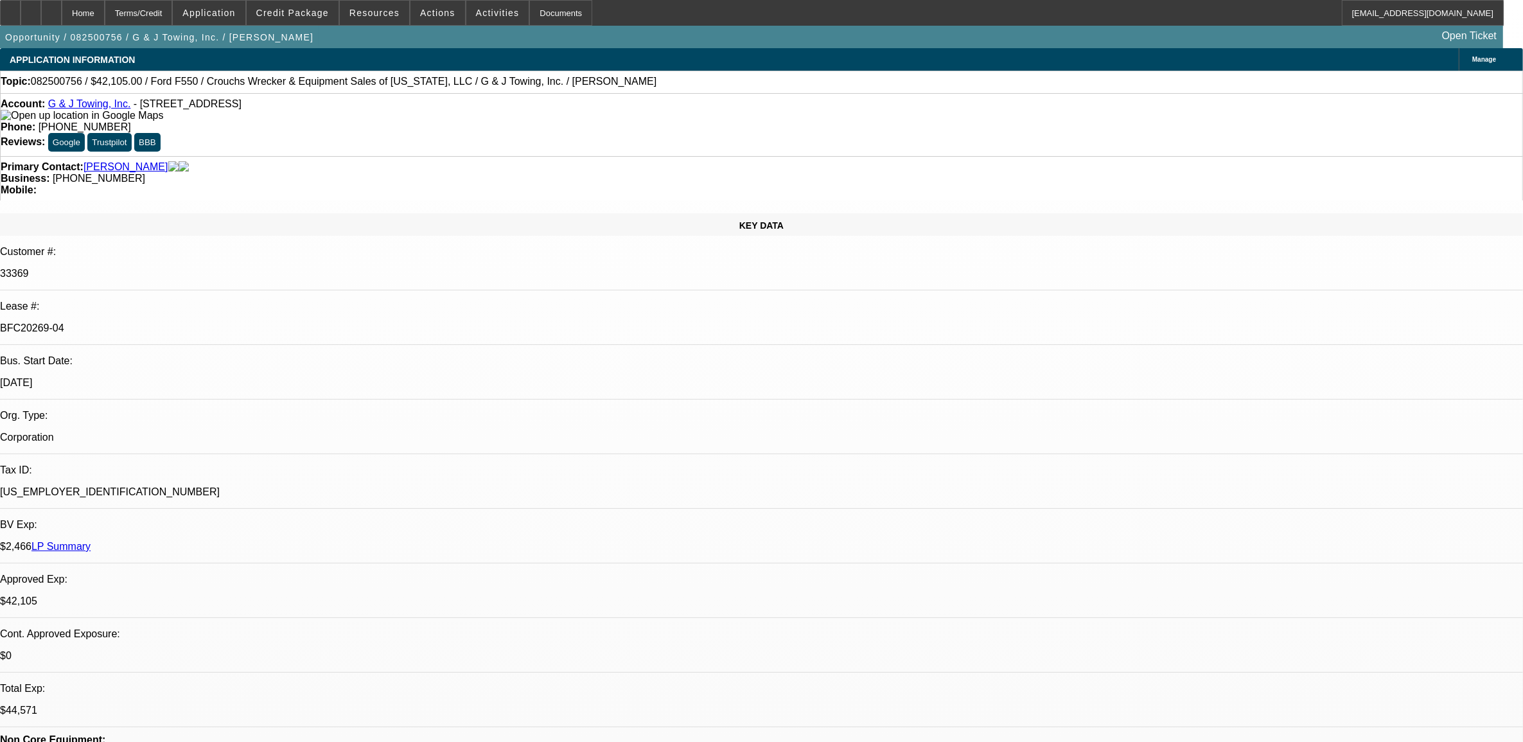
select select "1"
select select "3"
select select "6"
select select "1"
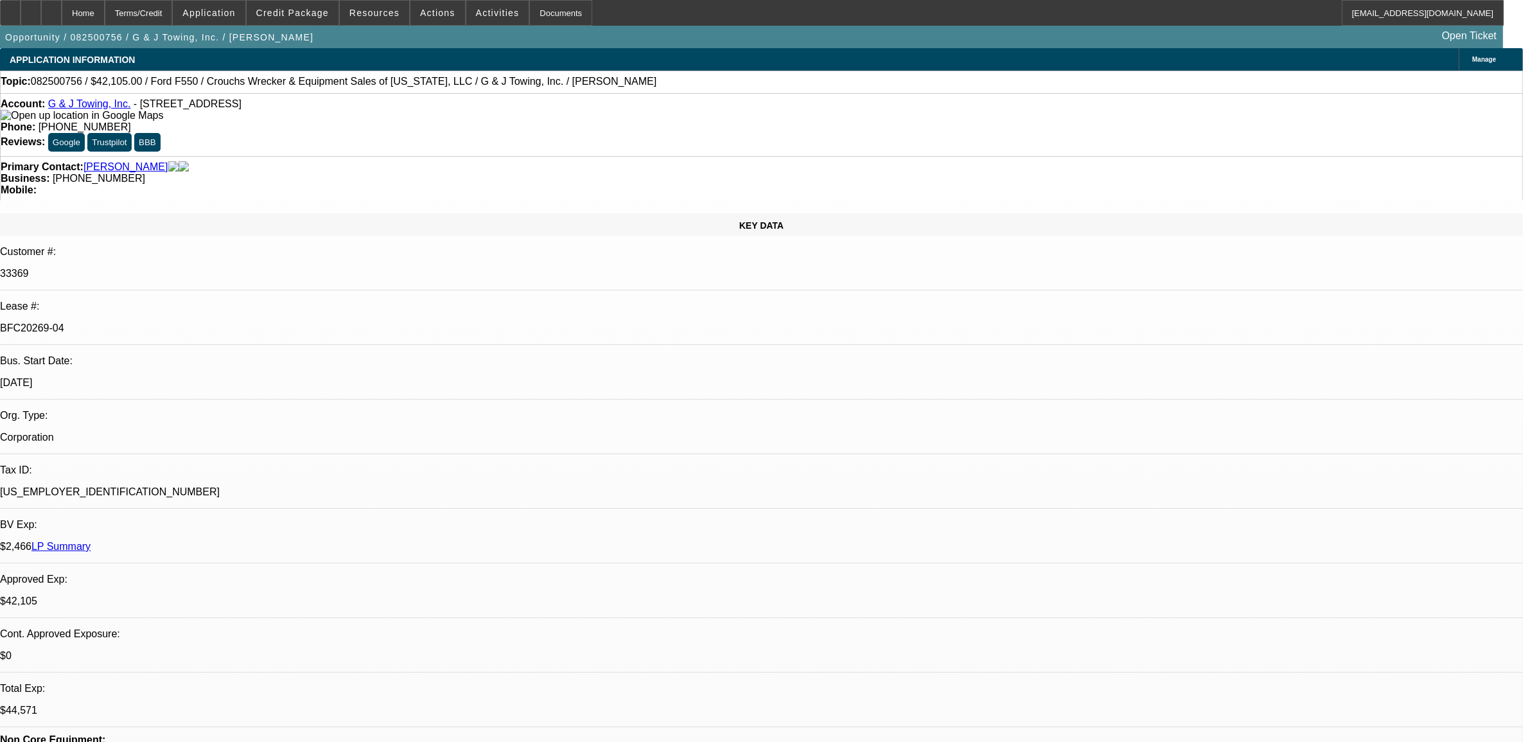
select select "6"
select select "1"
select select "6"
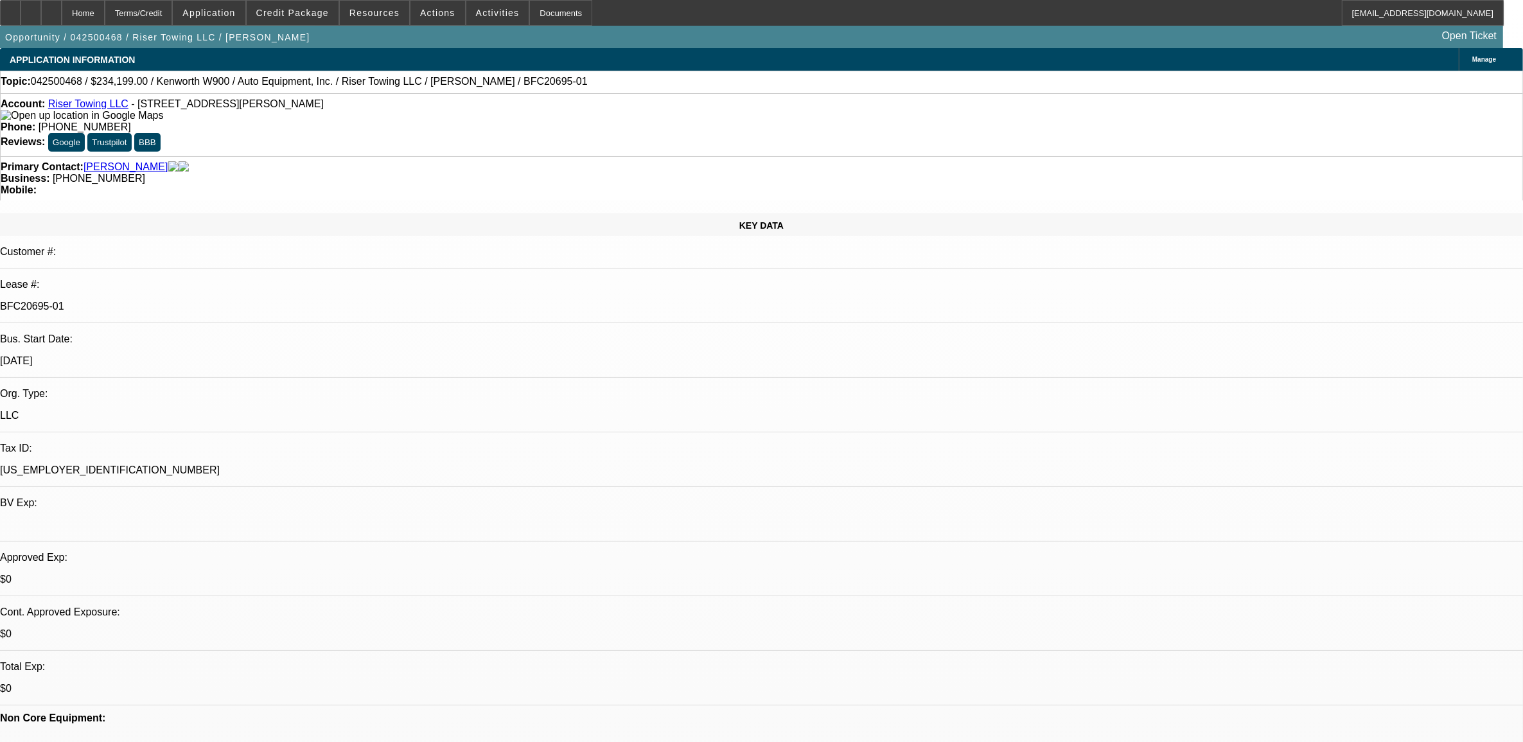
select select "0"
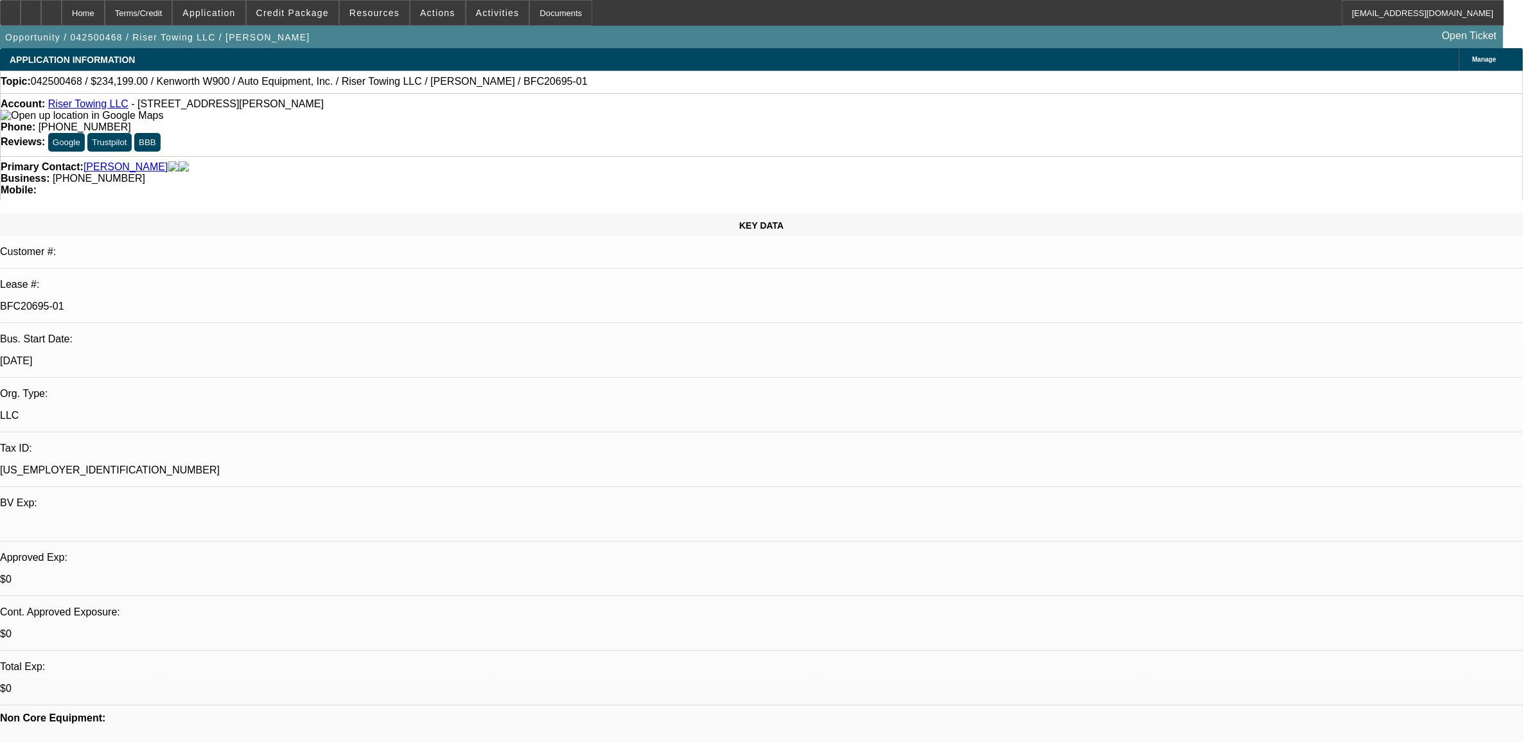
select select "0"
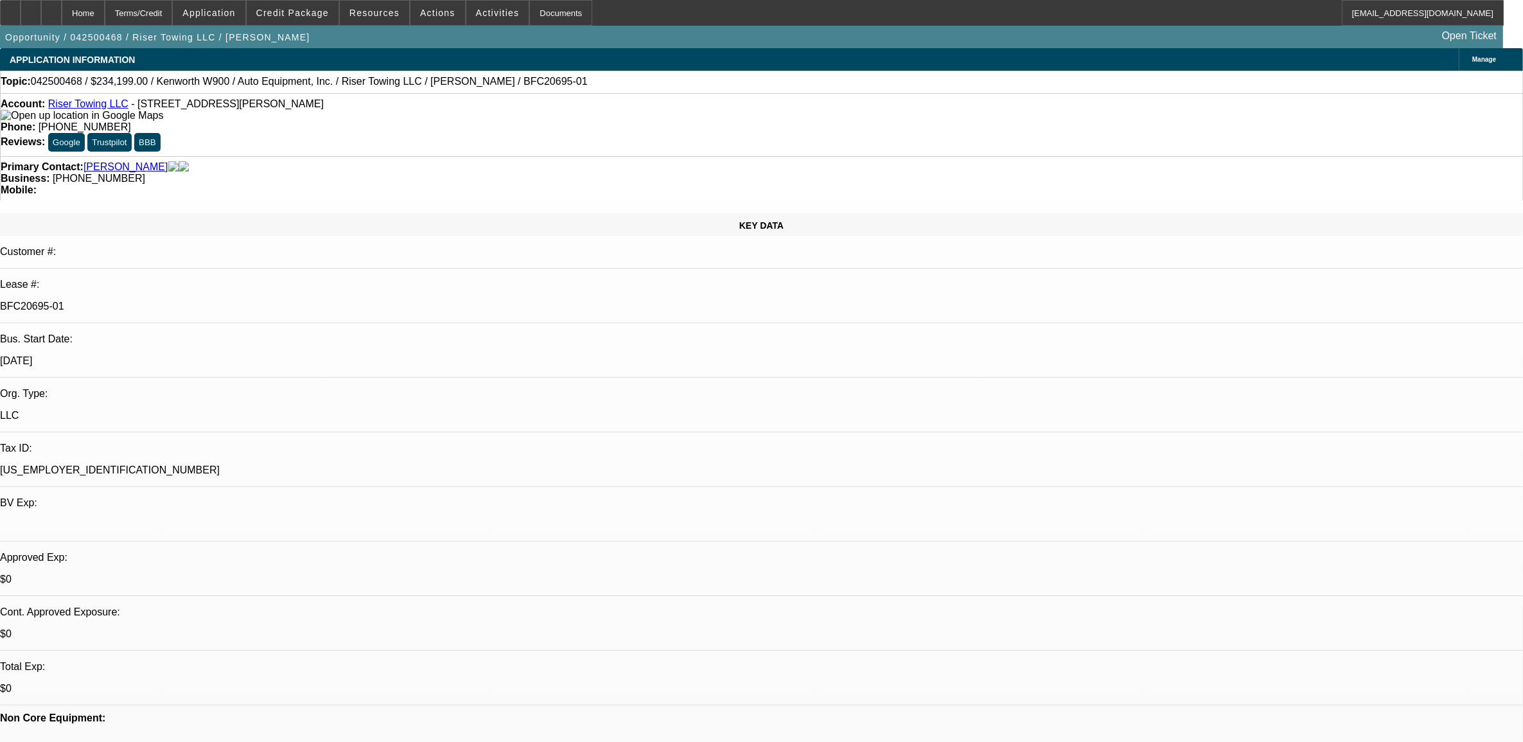
select select "2"
select select "0"
select select "1"
select select "6"
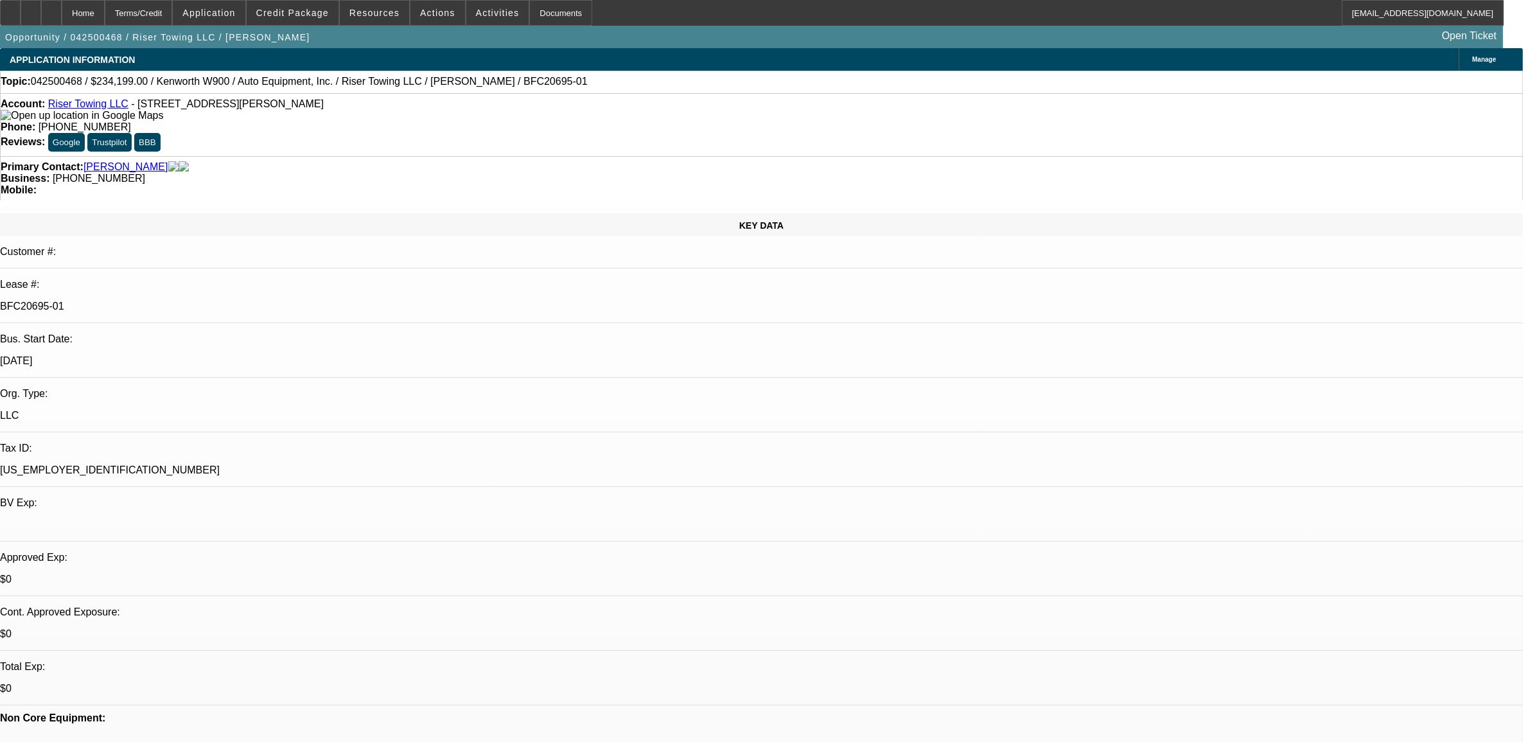
select select "1"
select select "3"
select select "6"
select select "1"
select select "2"
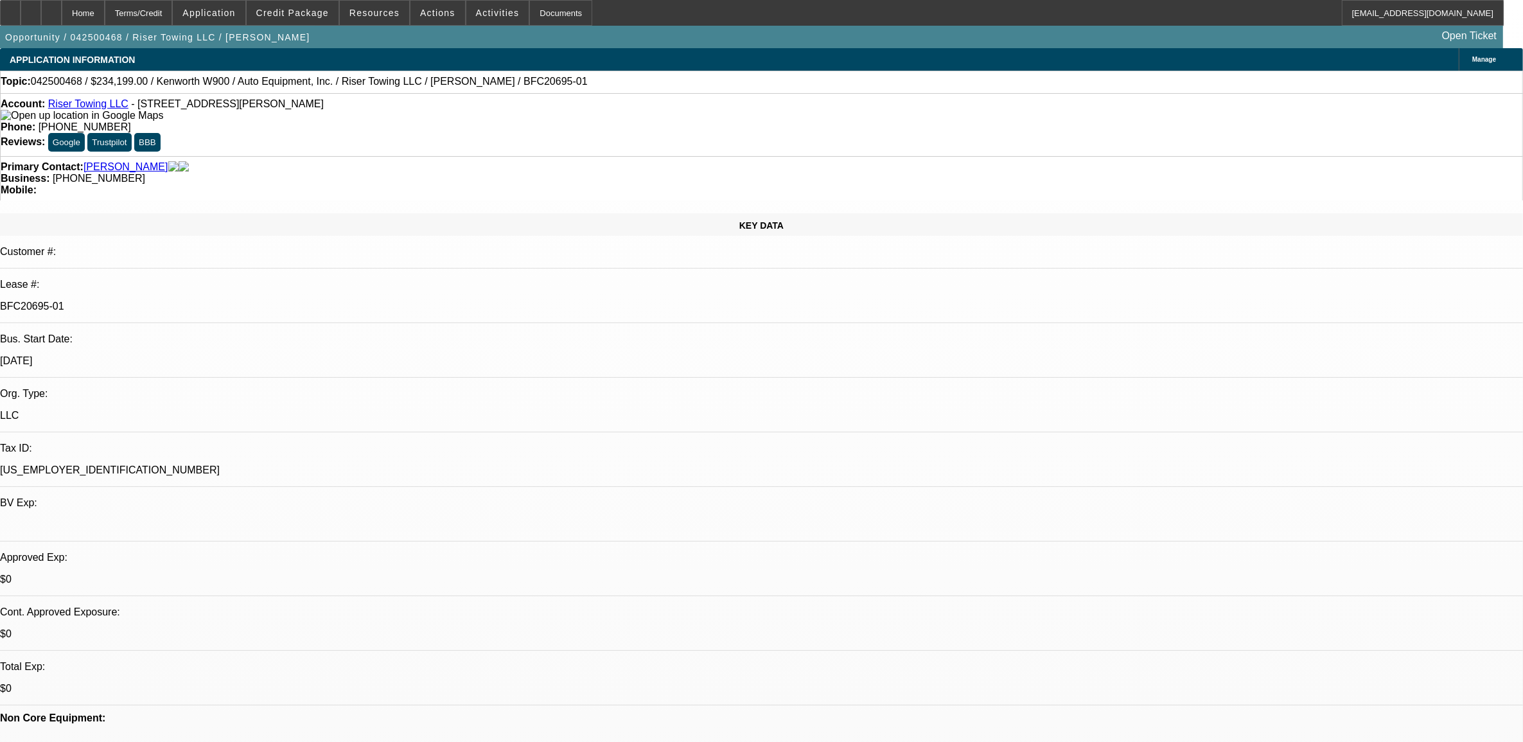
select select "6"
select select "1"
select select "2"
select select "6"
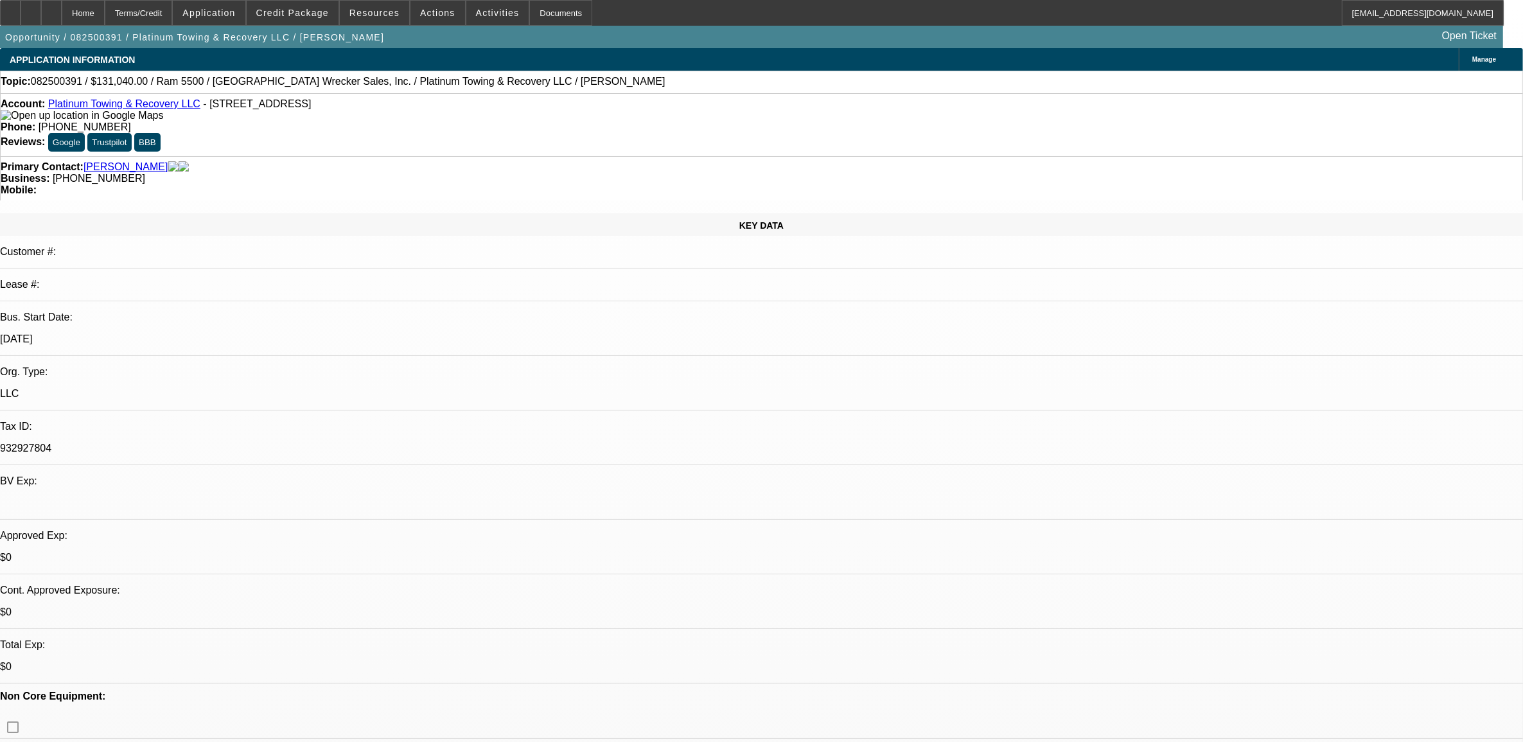
select select "0.1"
select select "0"
select select "0.1"
select select "0"
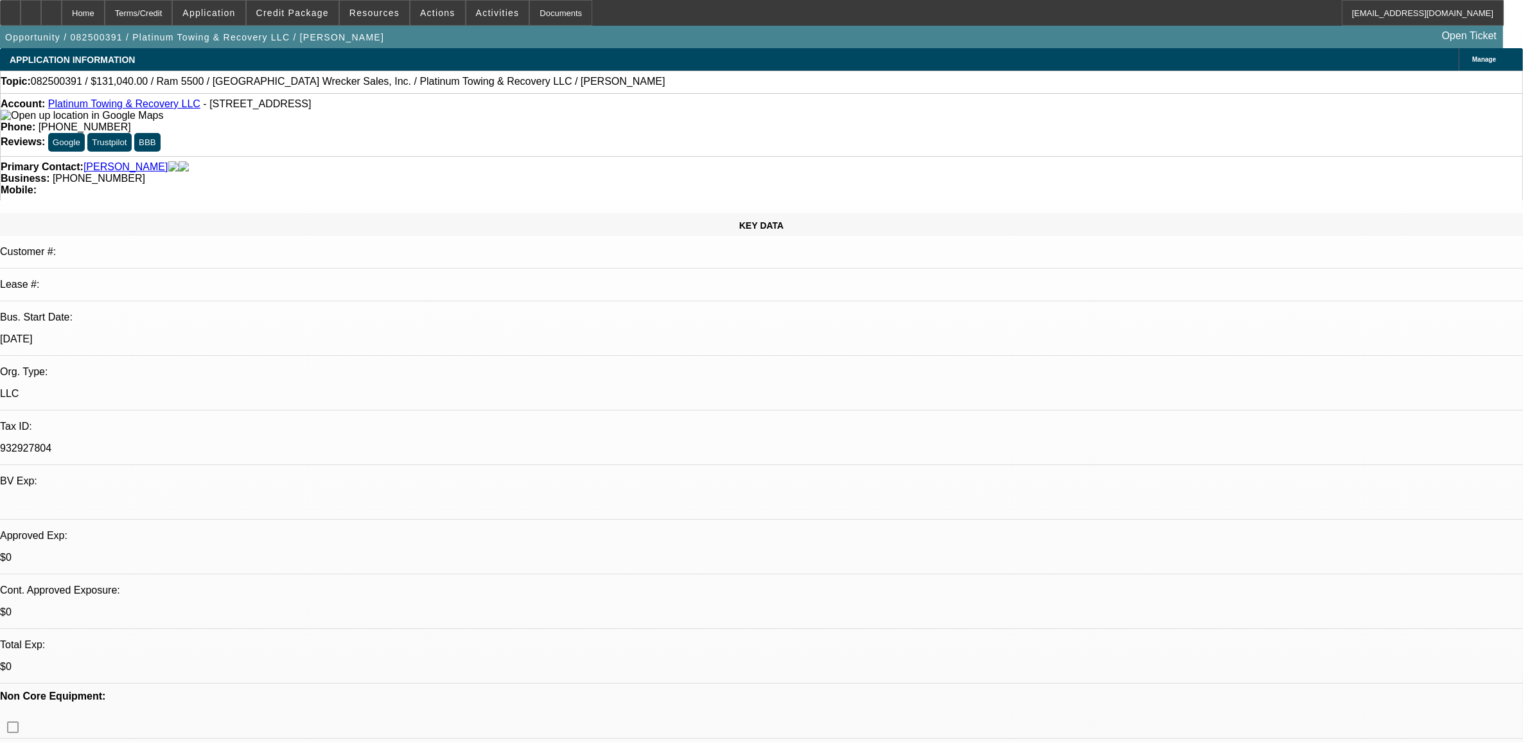
select select "0"
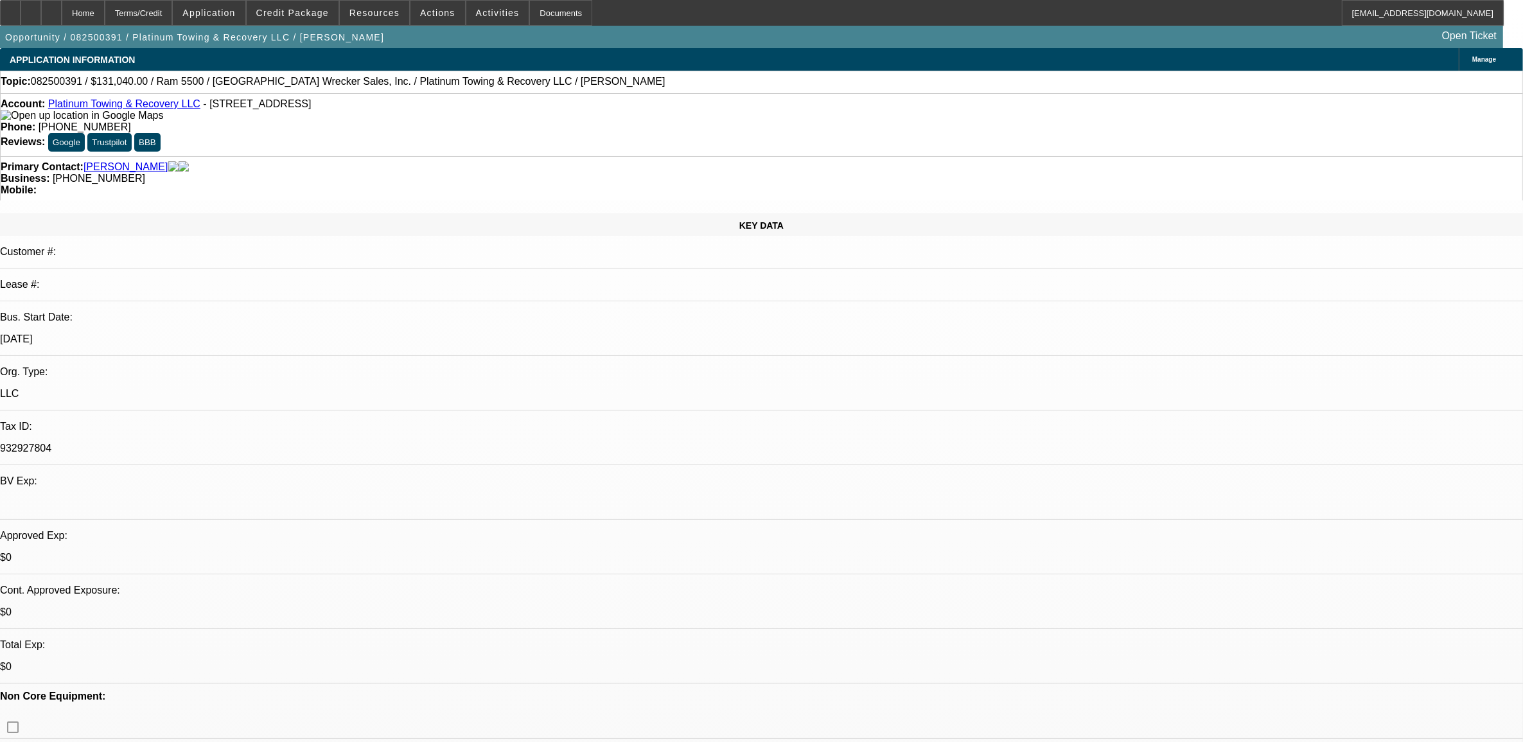
select select "0"
select select "1"
select select "2"
select select "6"
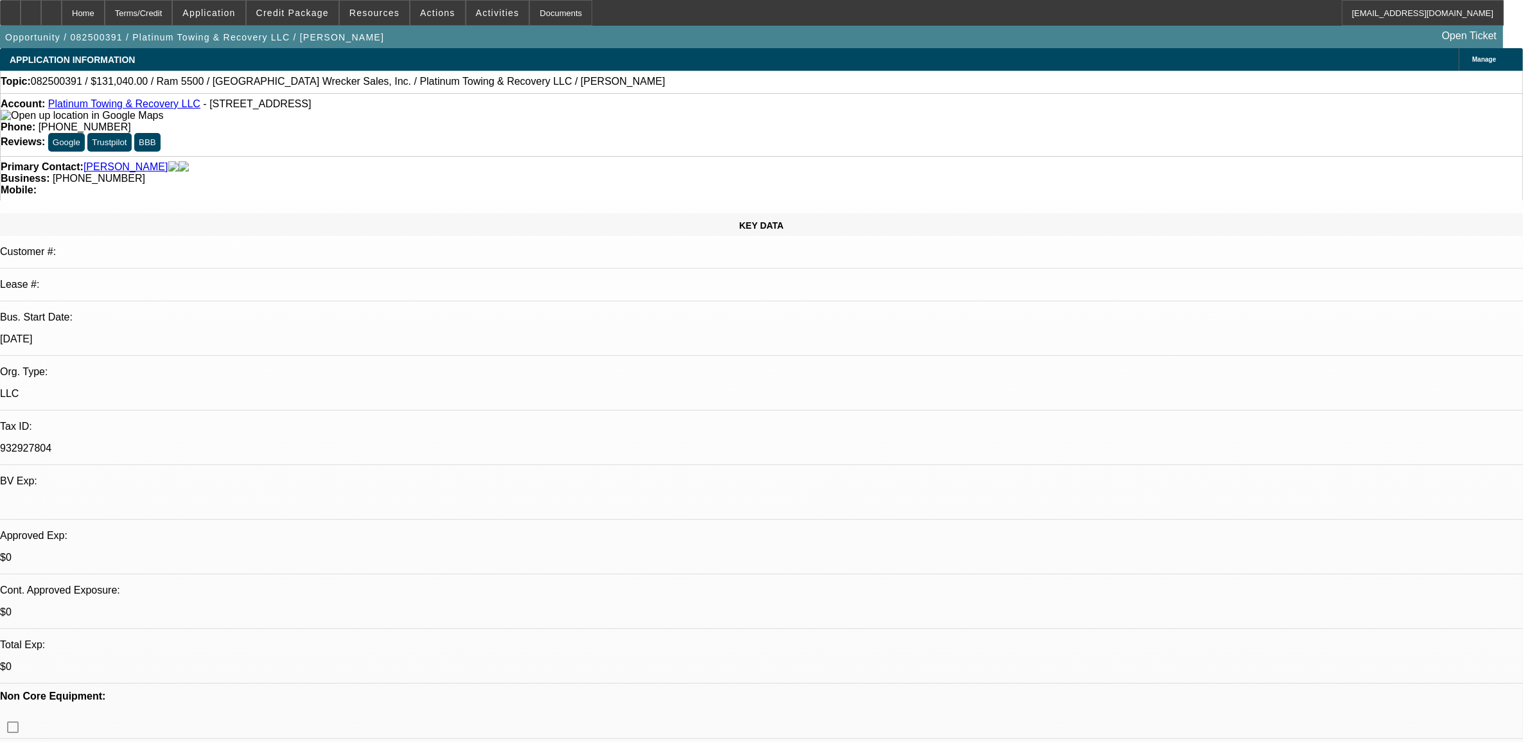
select select "1"
select select "2"
select select "6"
select select "1"
select select "2"
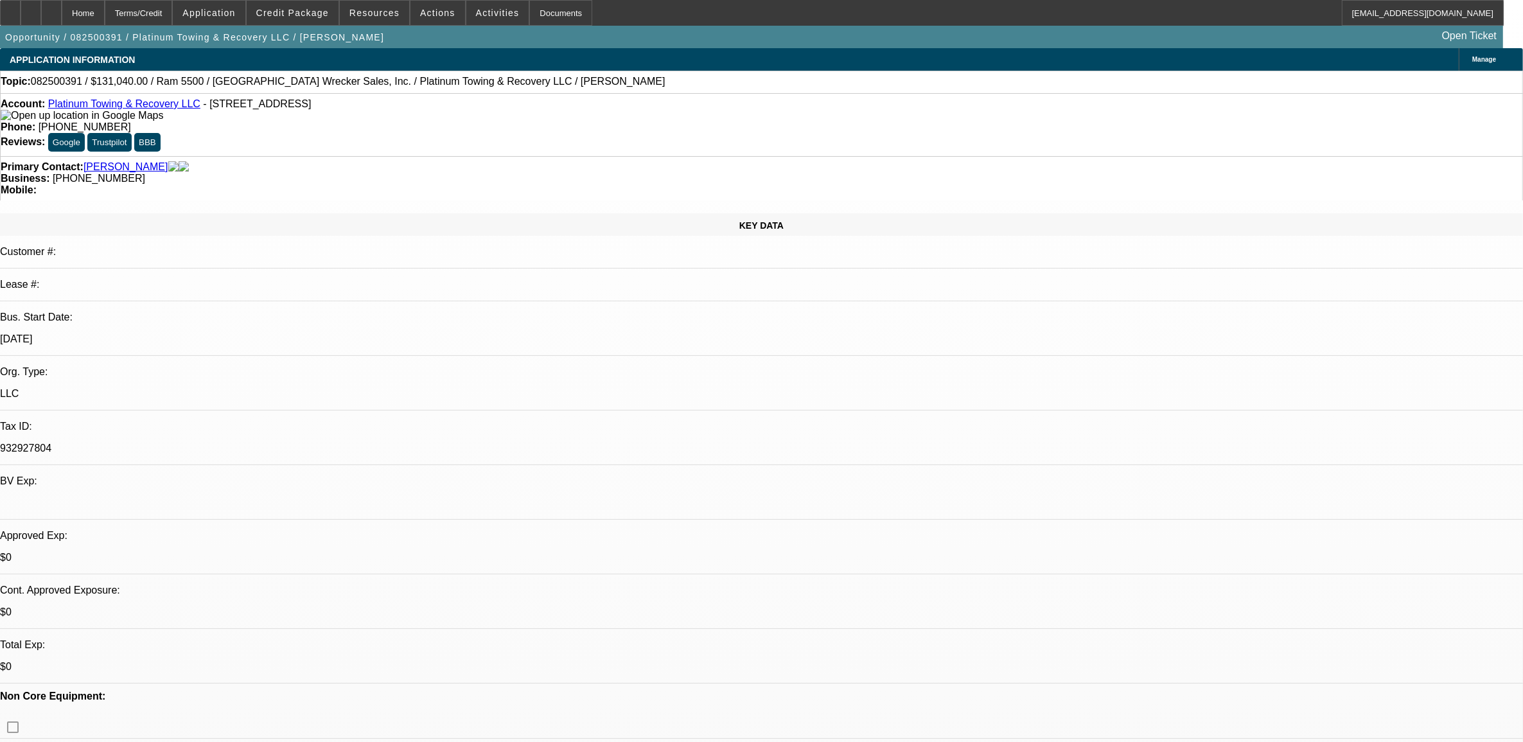
select select "6"
select select "1"
select select "2"
select select "6"
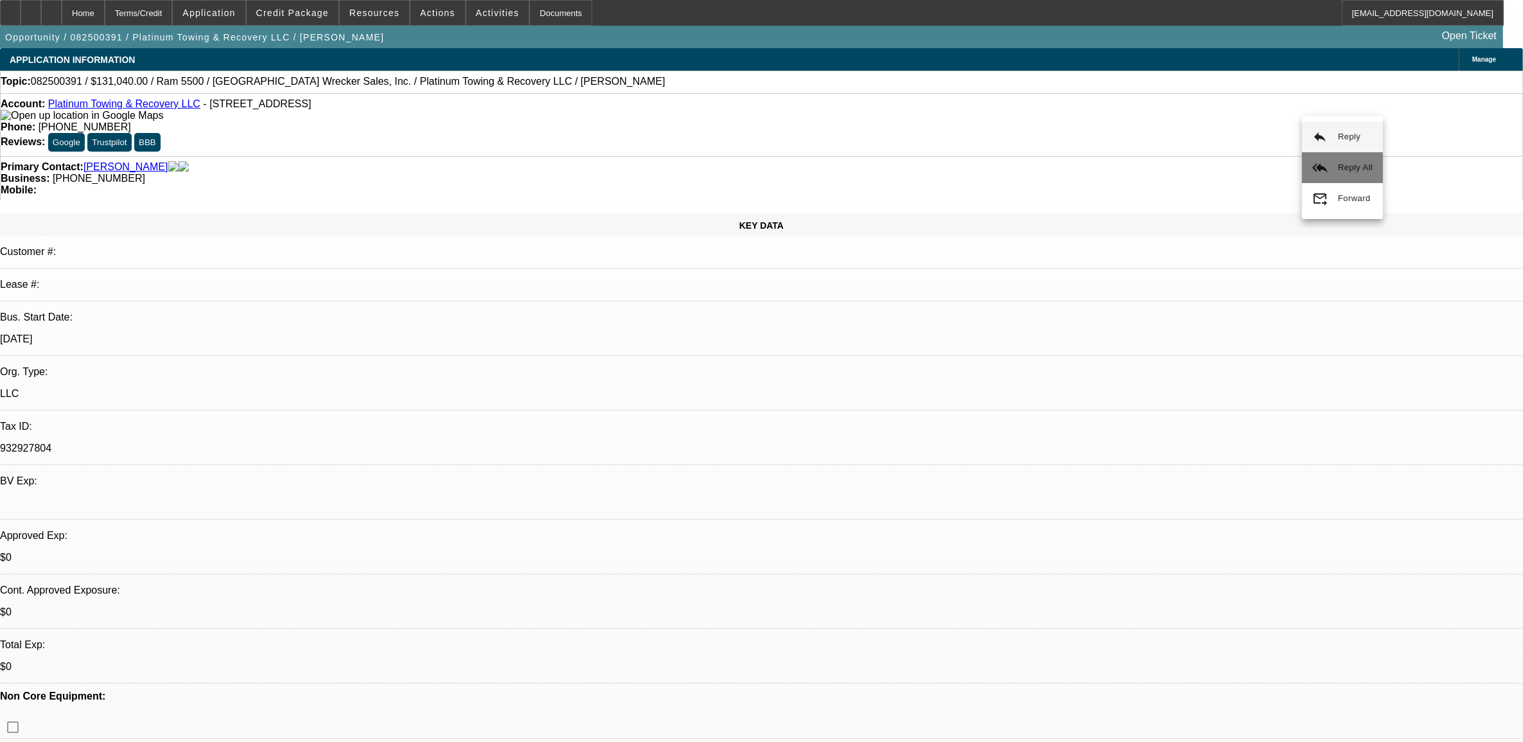
click at [1337, 155] on button "reply_all Reply All" at bounding box center [1342, 167] width 81 height 31
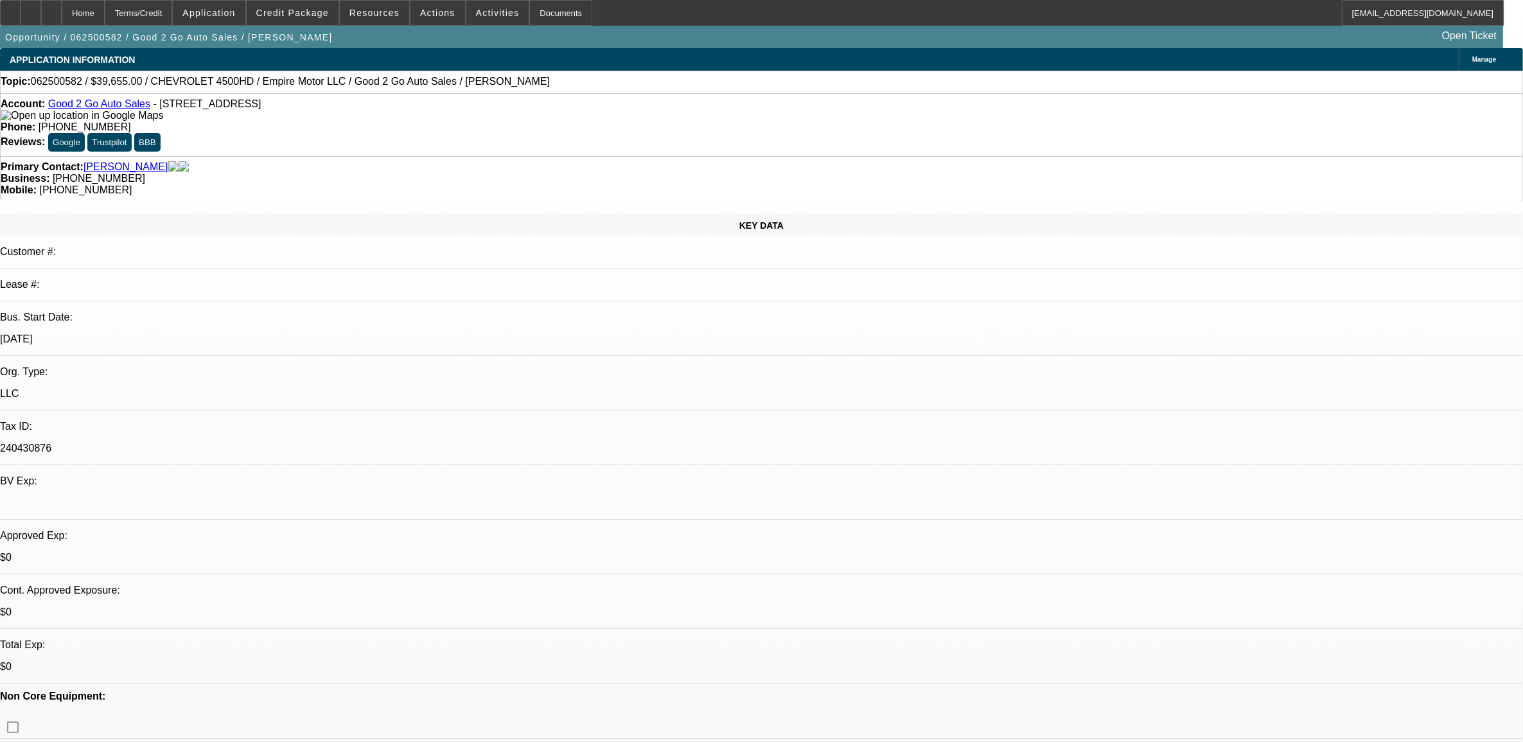
select select "0"
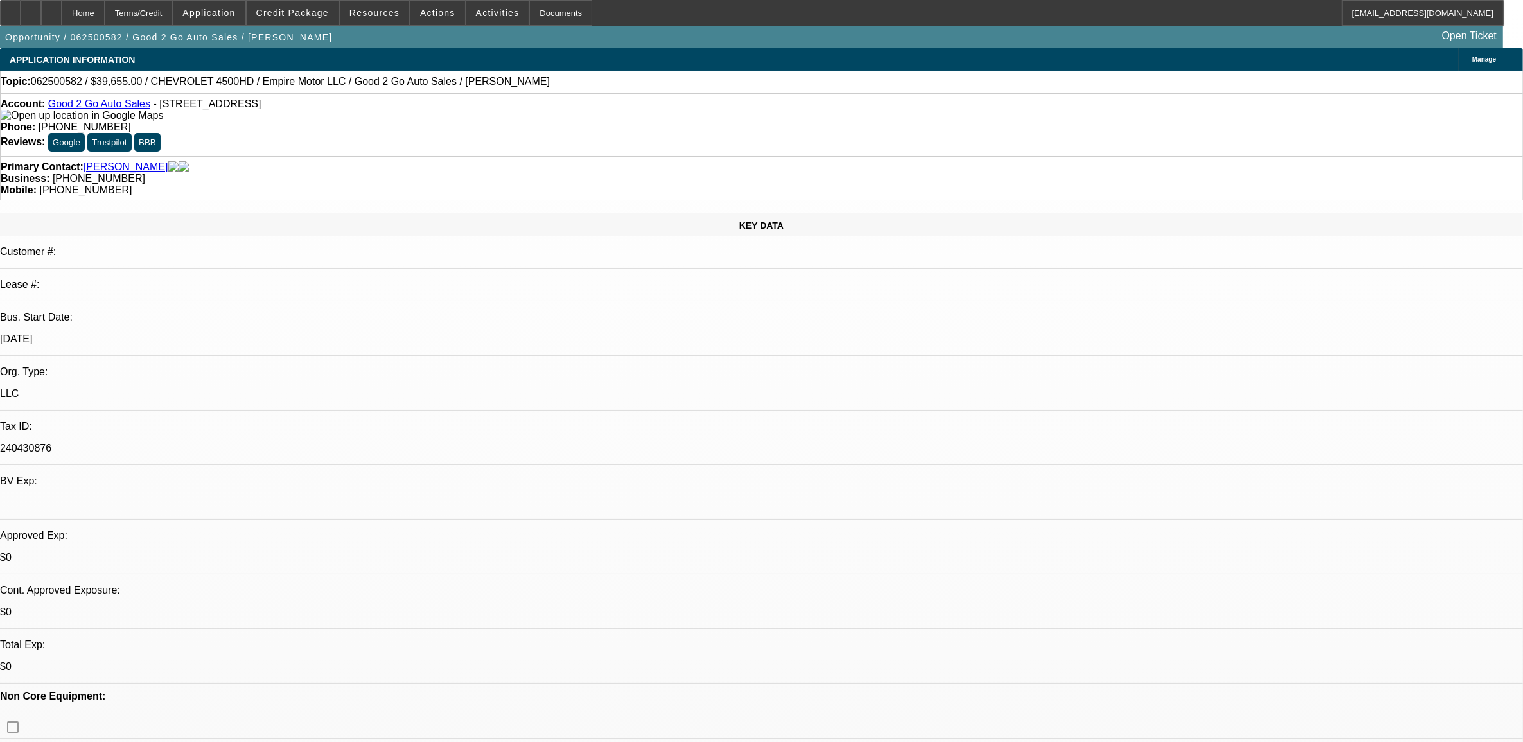
select select "0"
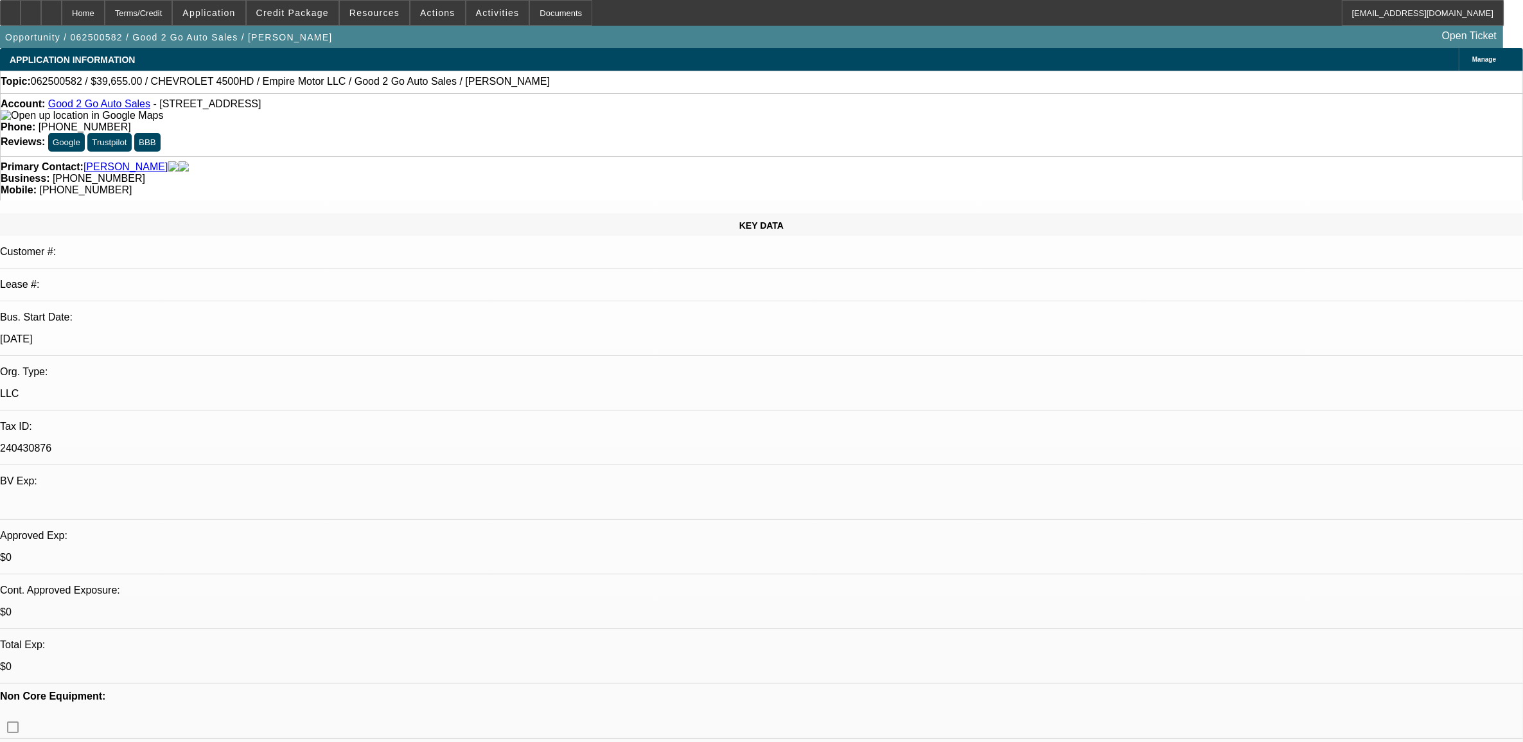
select select "0"
select select "1"
select select "3"
select select "6"
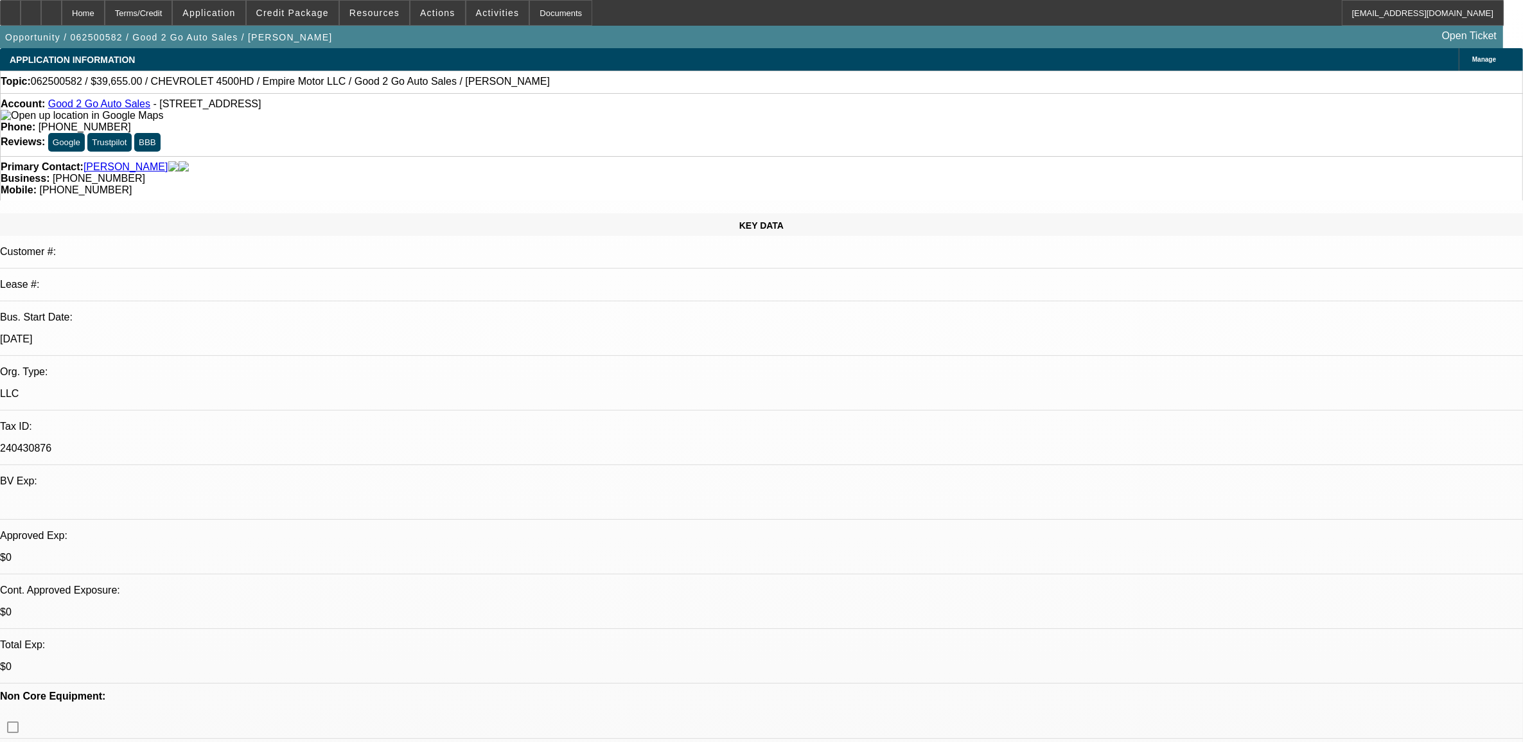
select select "1"
select select "3"
select select "6"
select select "1"
select select "3"
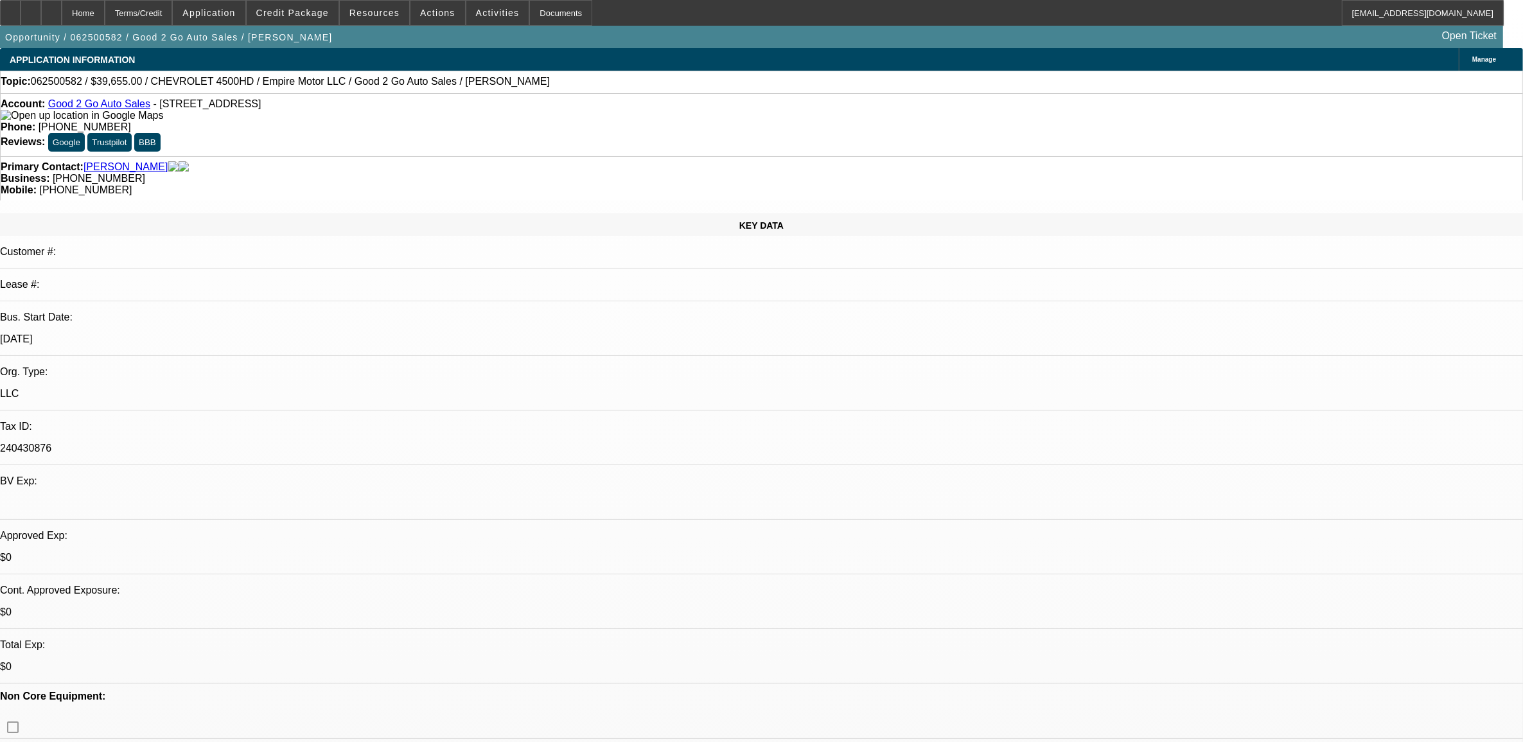
select select "6"
select select "1"
select select "2"
select select "6"
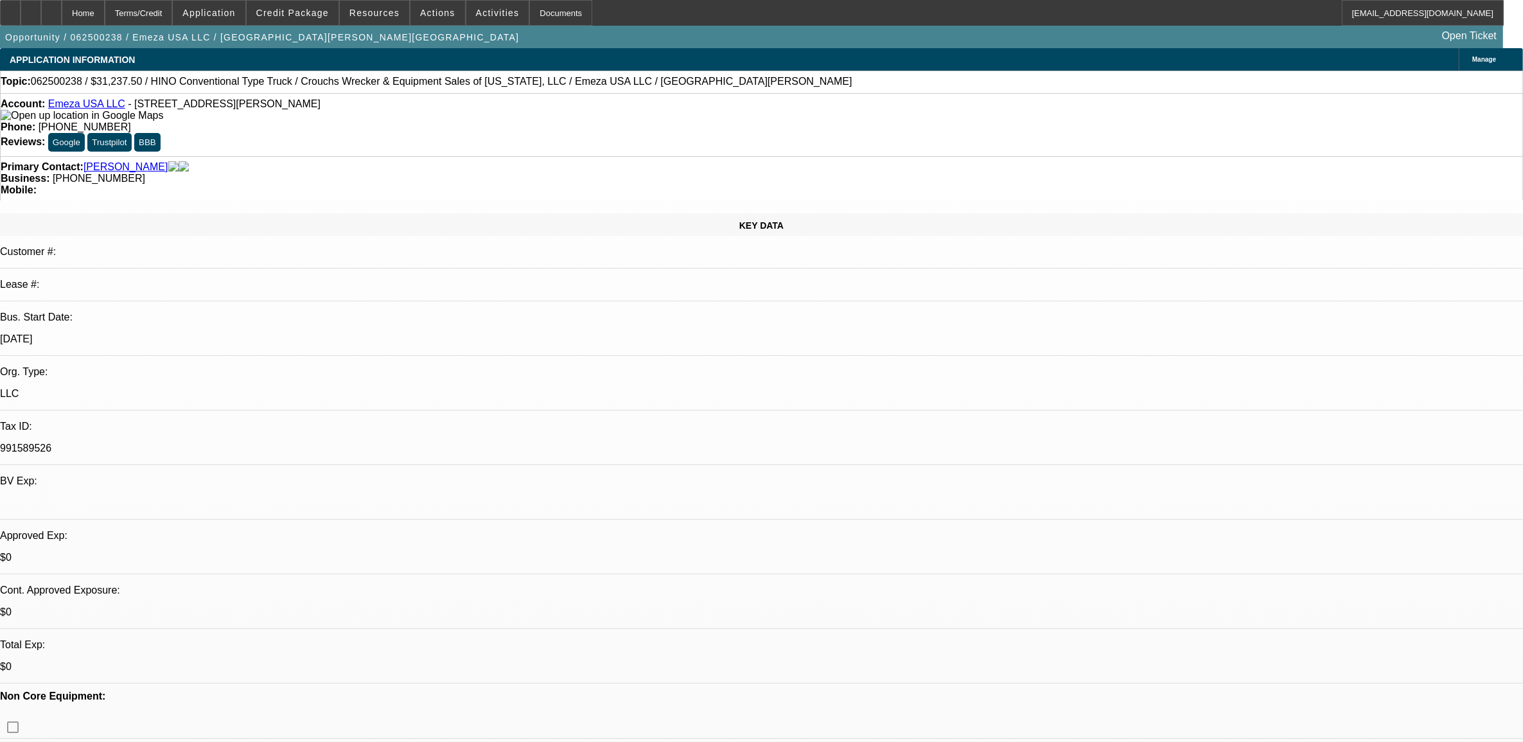
select select "0.15"
select select "0"
select select "0.1"
select select "0.15"
select select "0"
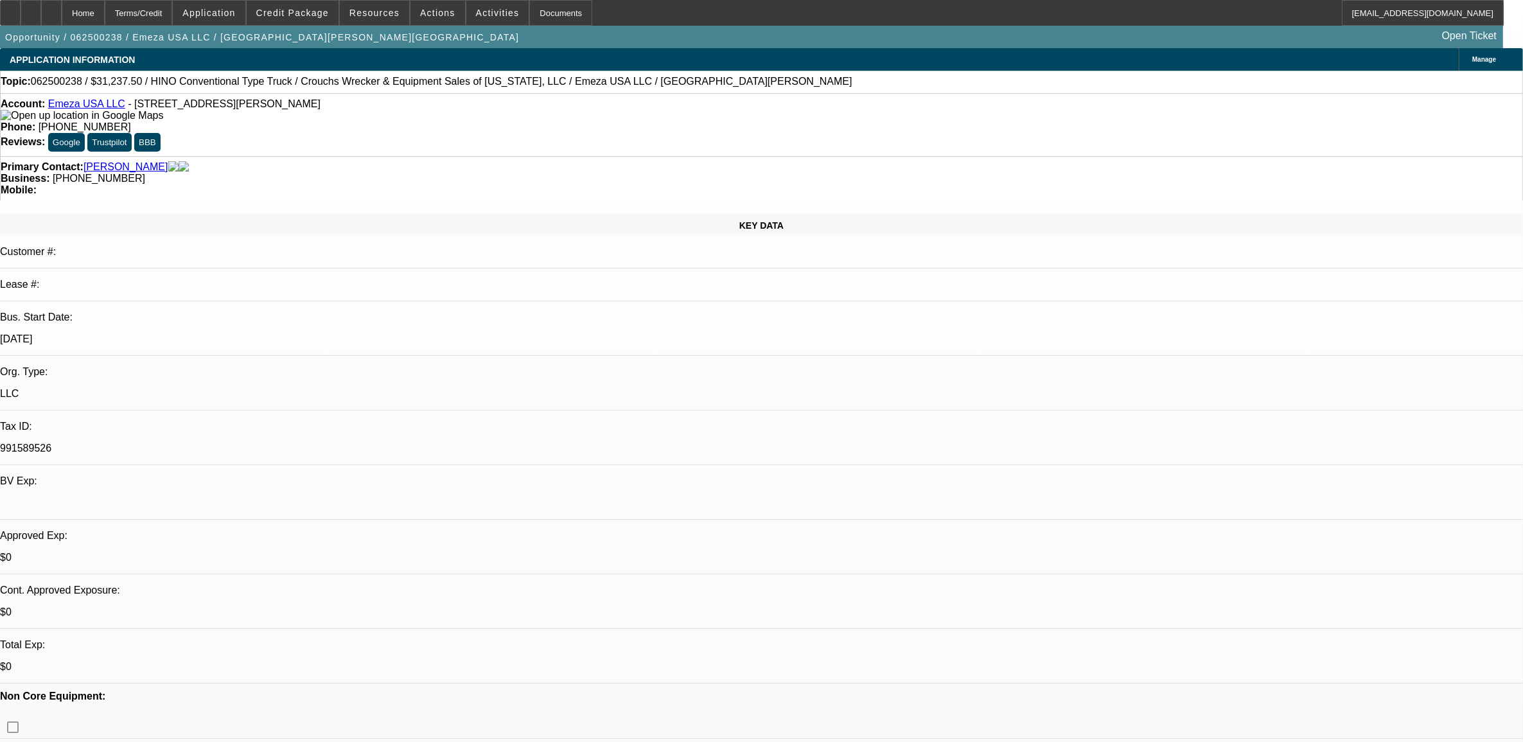
select select "0.1"
select select "0.15"
select select "2"
select select "0.1"
select select "0.15"
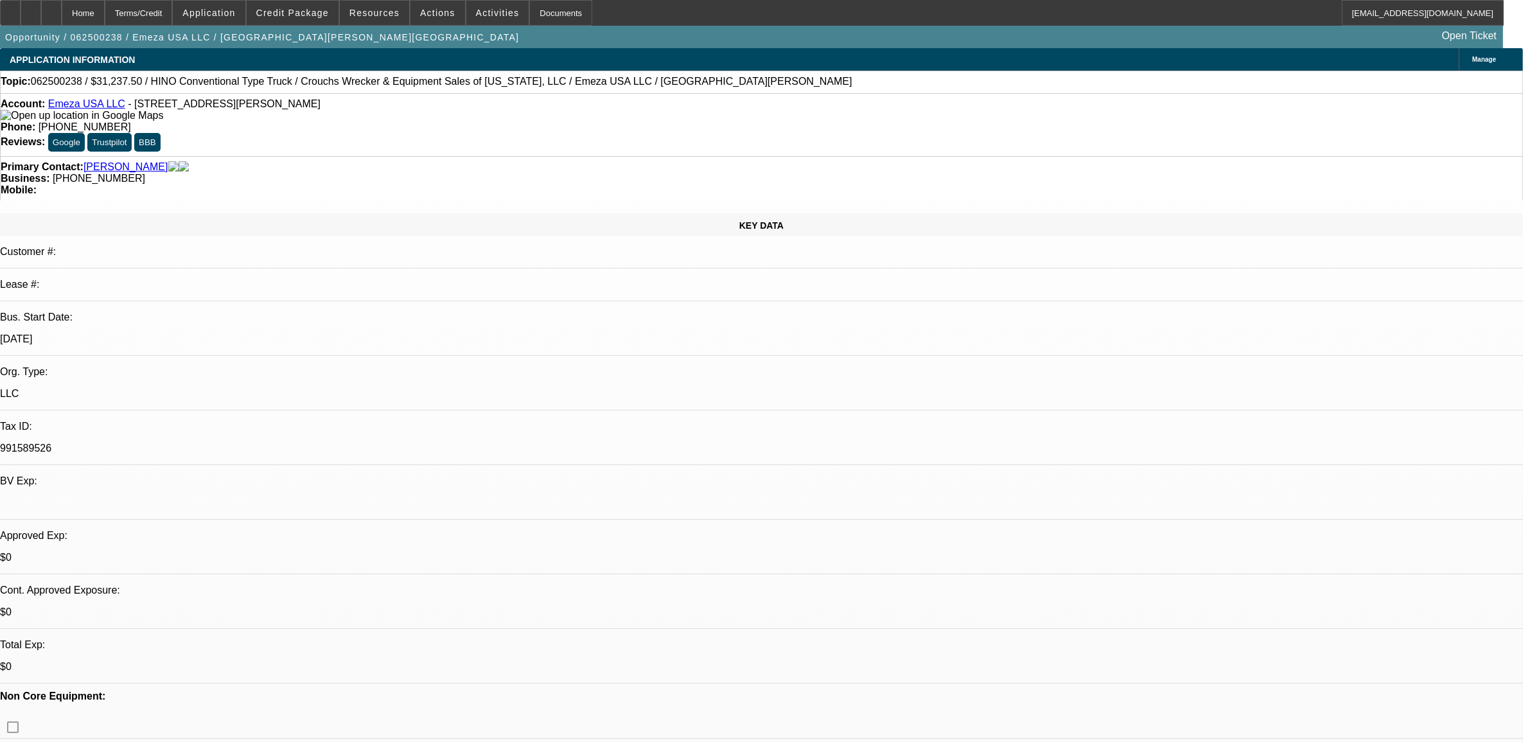
select select "2"
select select "0.1"
select select "1"
select select "4"
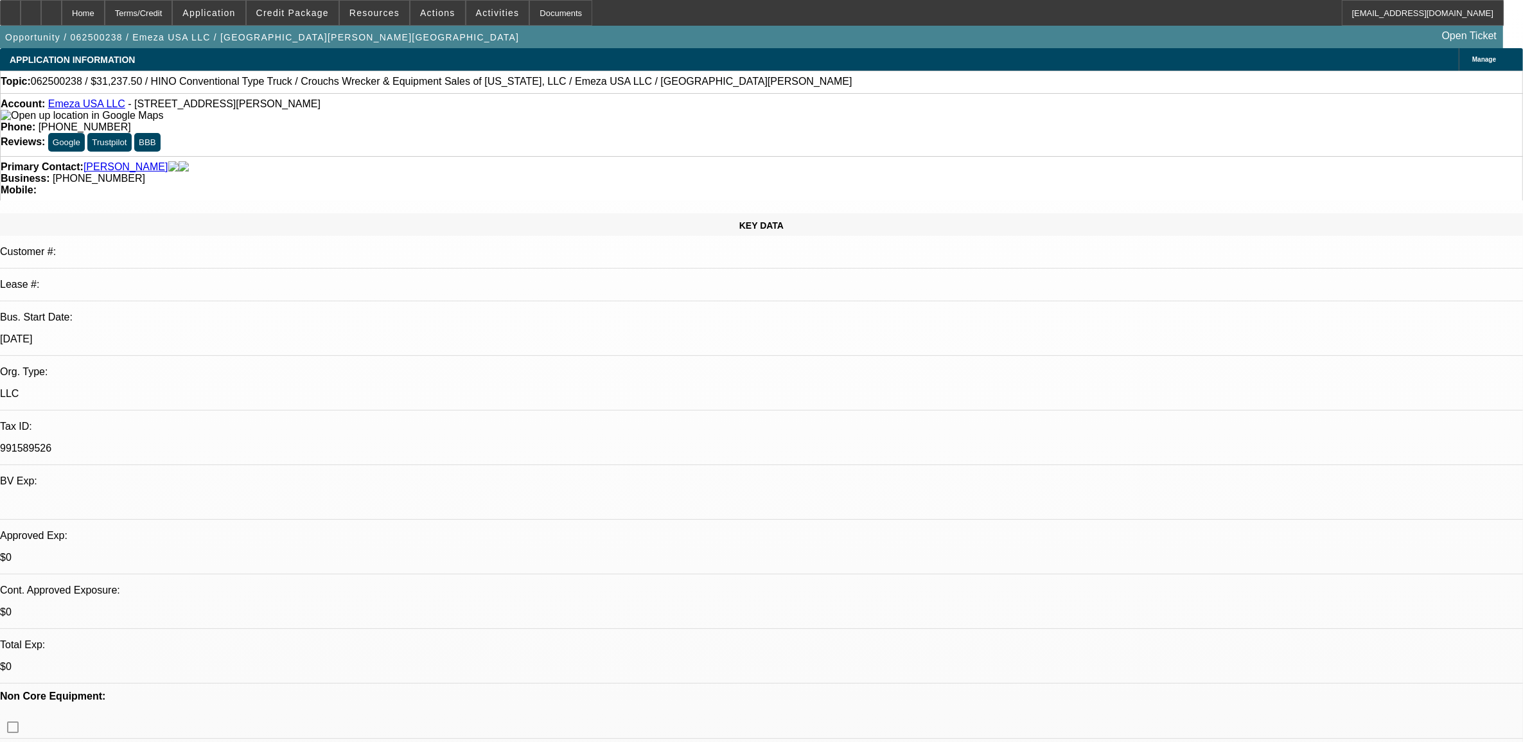
select select "1"
select select "4"
select select "1"
select select "2"
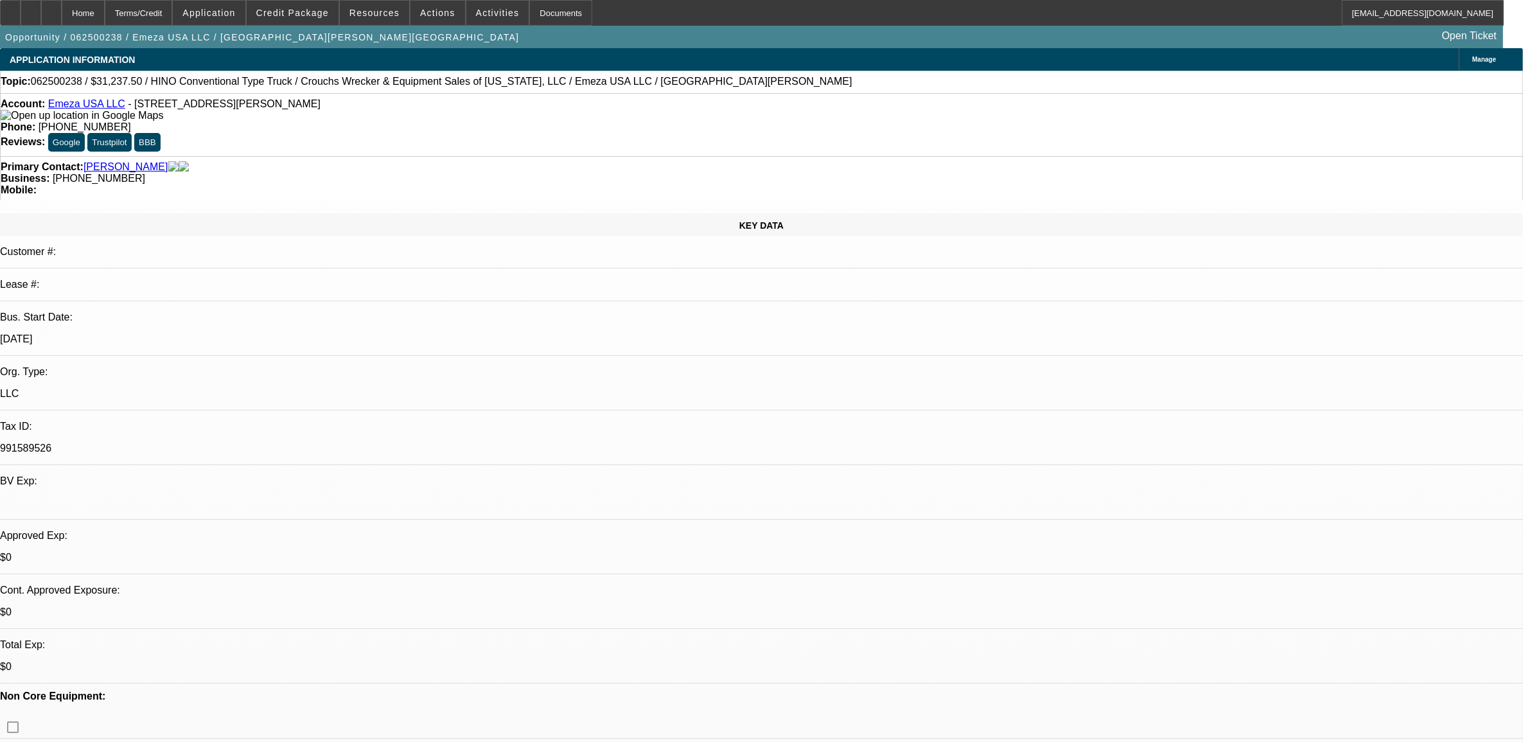
select select "4"
select select "1"
select select "2"
select select "4"
